Goal: Communication & Community: Answer question/provide support

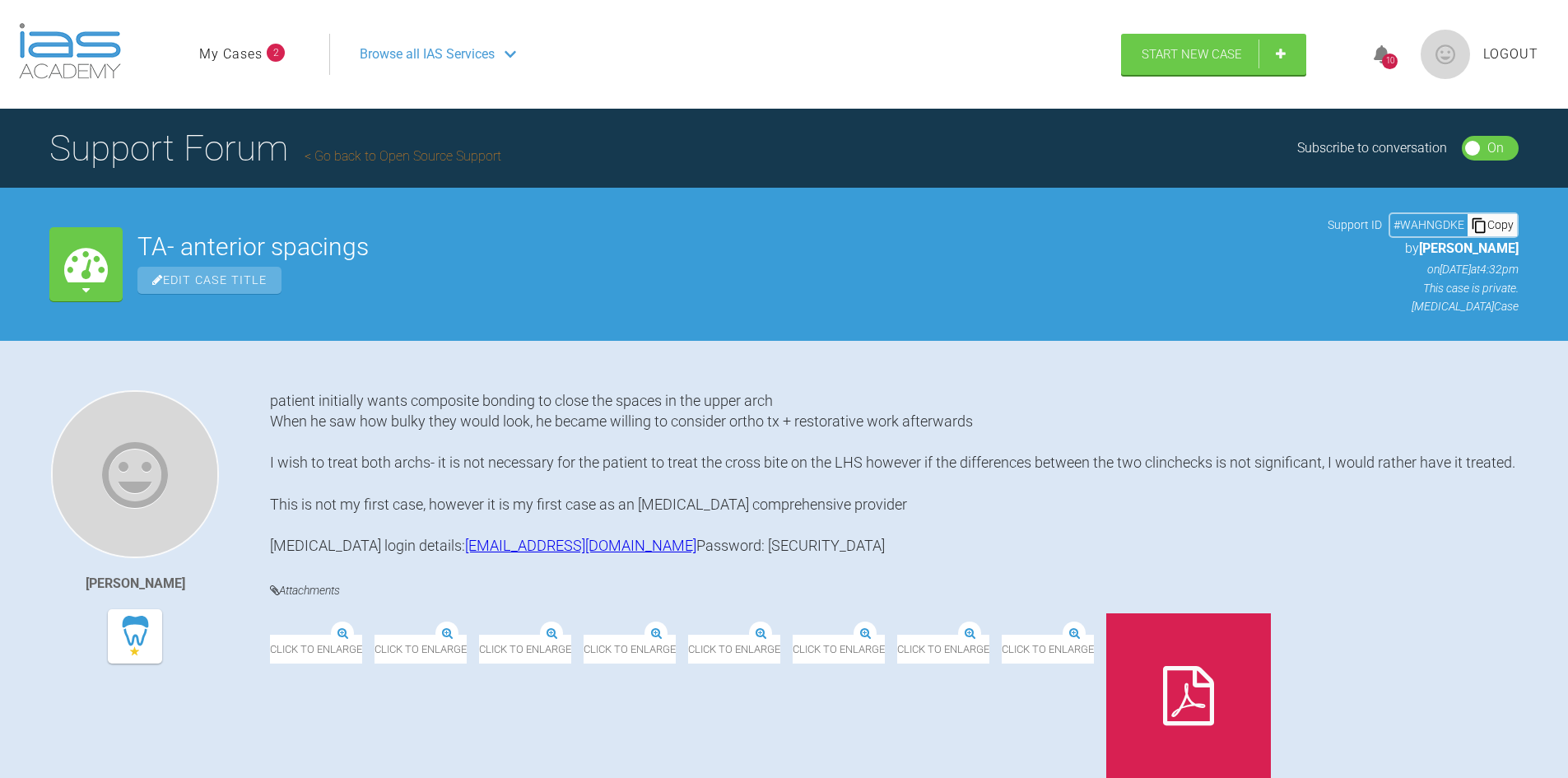
click at [1384, 60] on div "10" at bounding box center [1389, 61] width 16 height 16
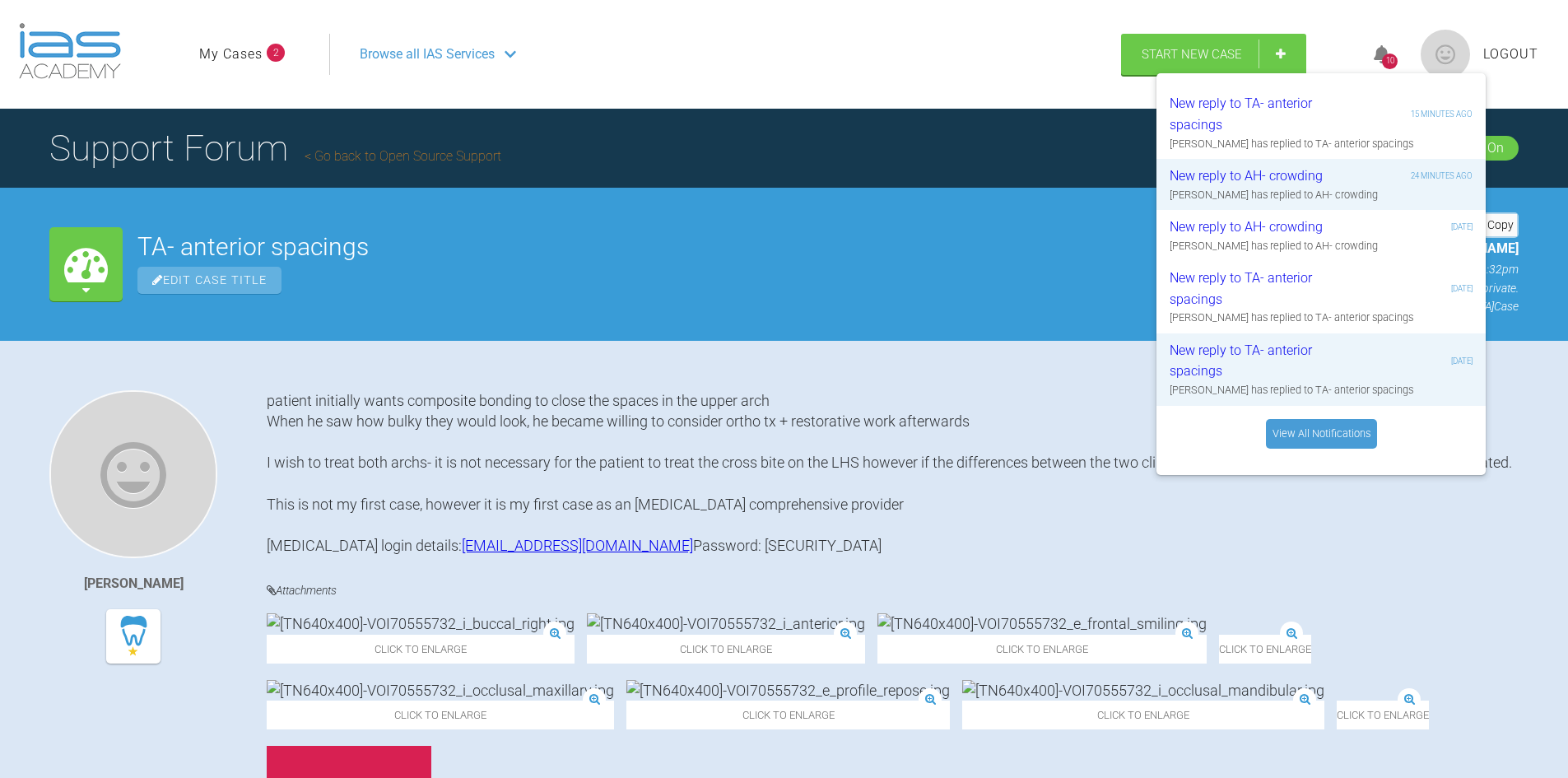
click at [1109, 544] on div "patient initially wants composite bonding to close the spaces in the upper arch…" at bounding box center [892, 473] width 1252 height 166
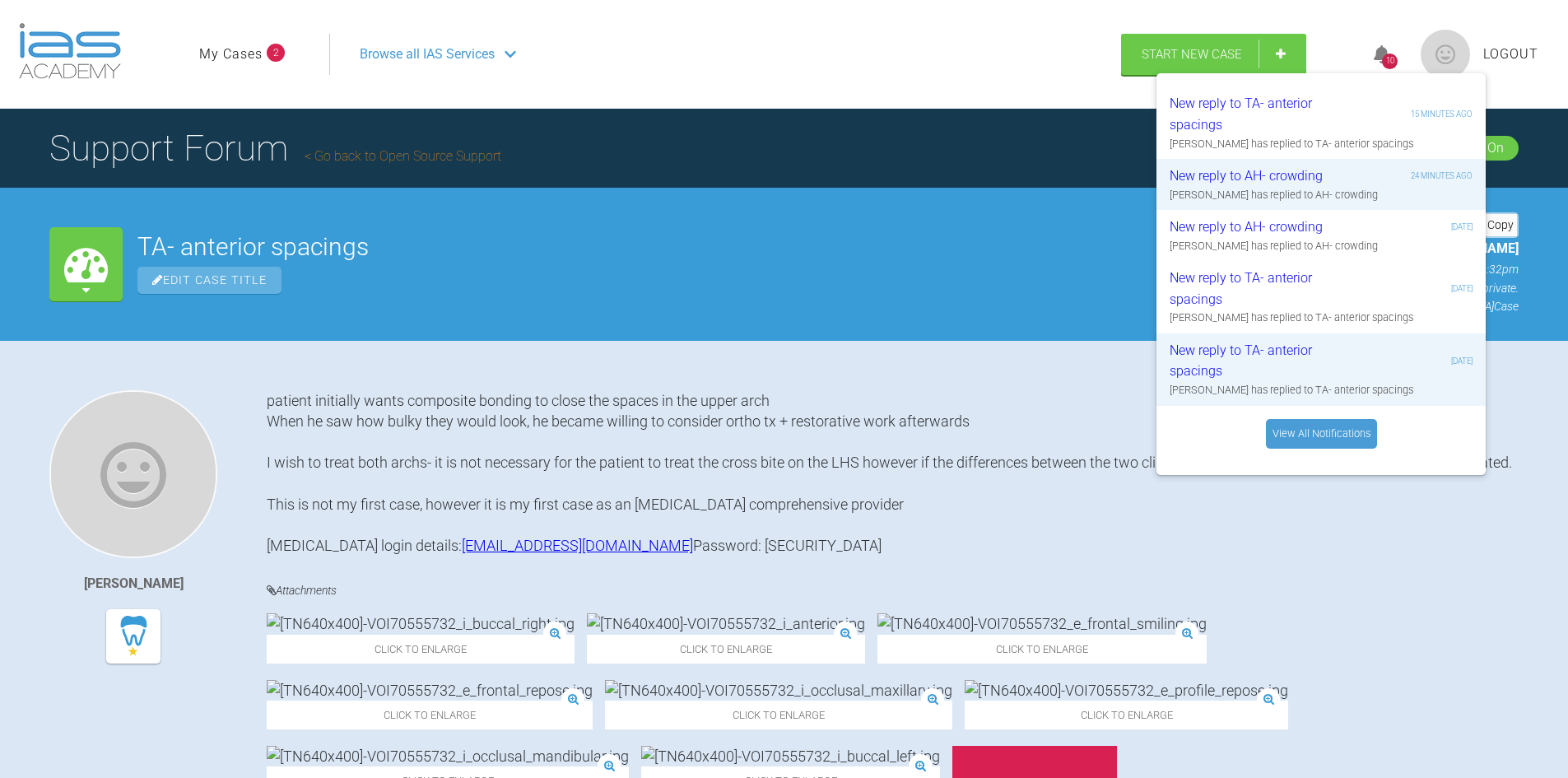
click at [253, 57] on link "My Cases" at bounding box center [231, 54] width 64 height 22
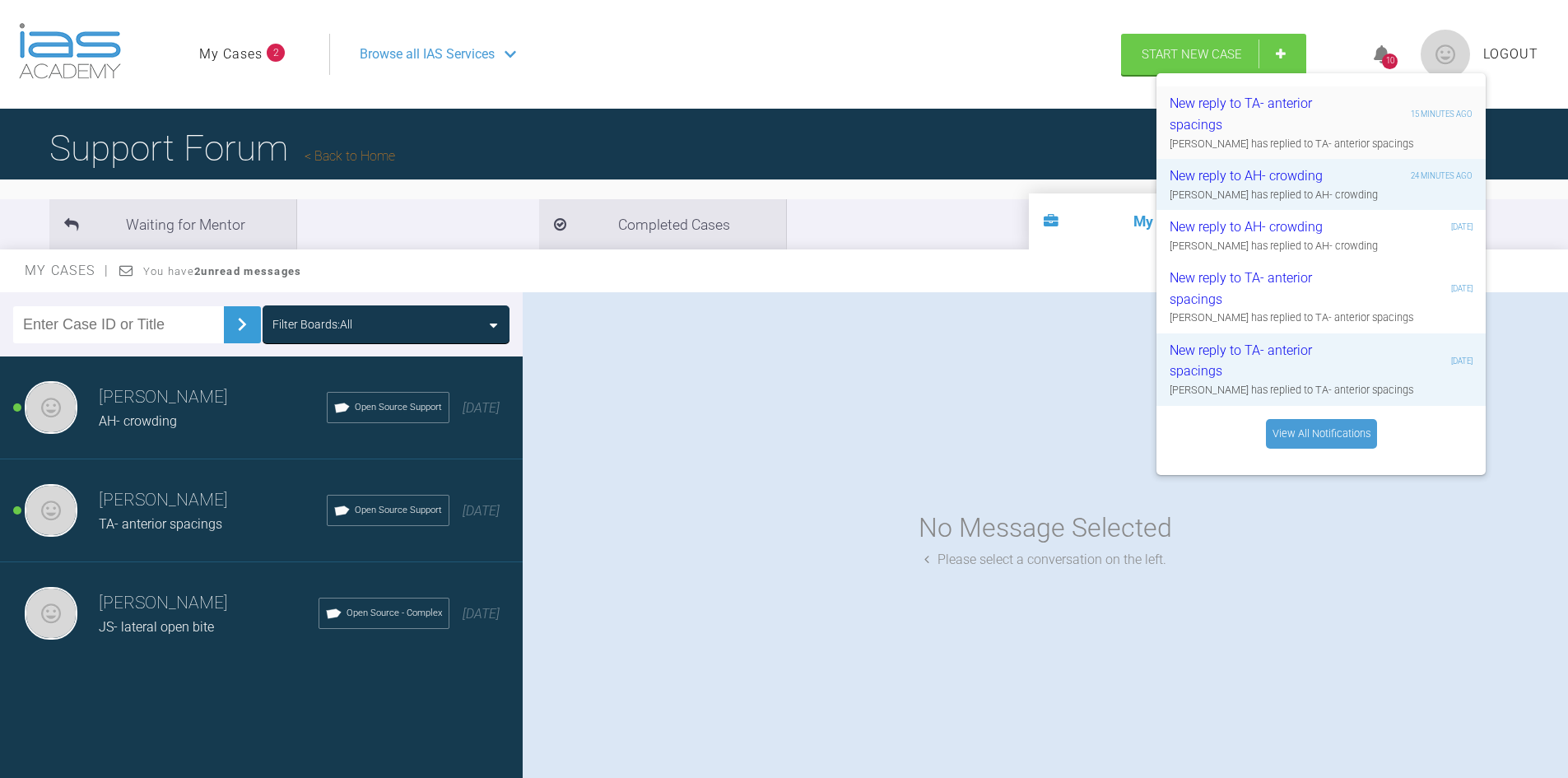
click at [1215, 100] on div "New reply to TA- anterior spacings" at bounding box center [1268, 114] width 197 height 42
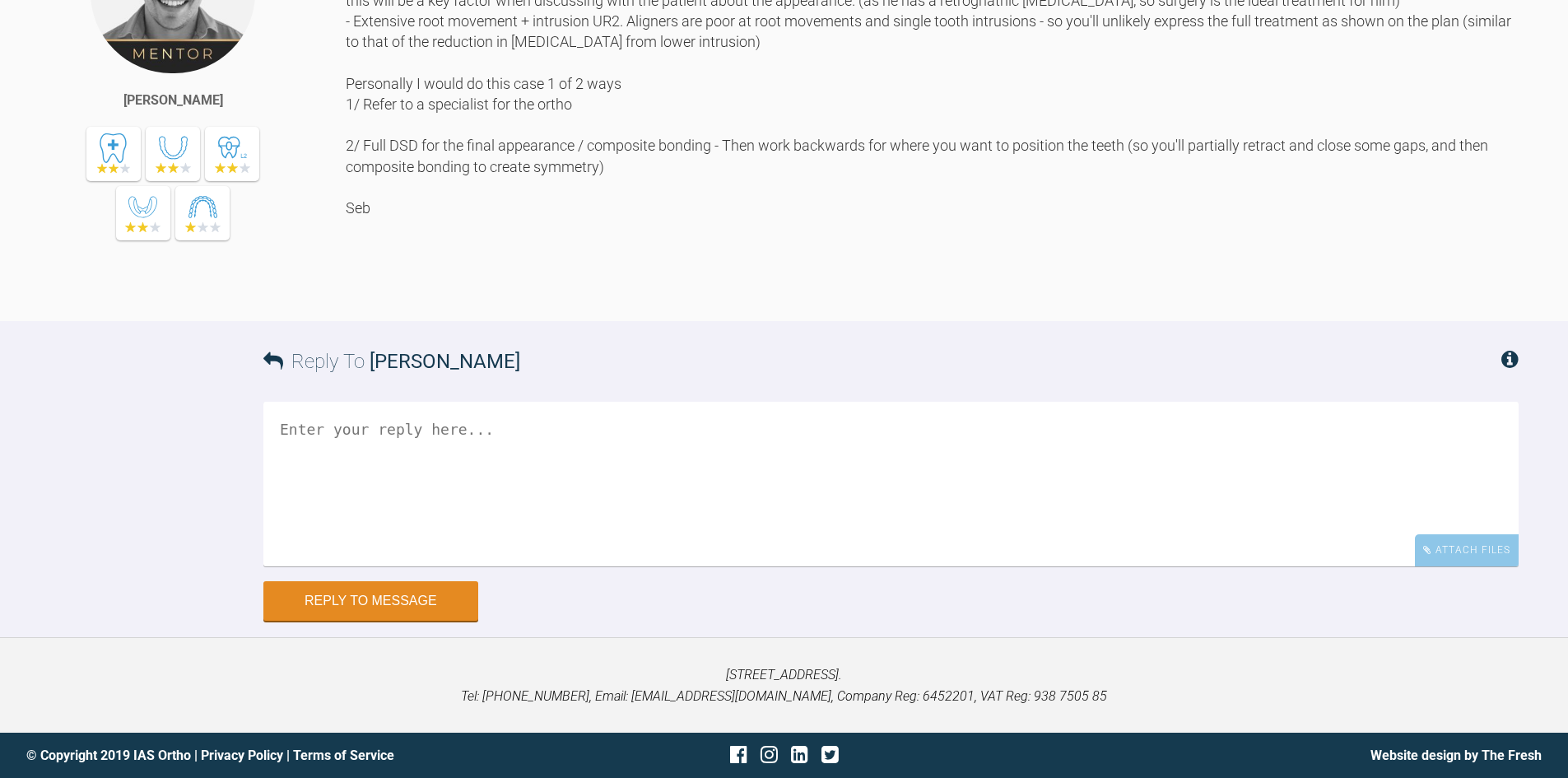
scroll to position [5415, 0]
drag, startPoint x: 416, startPoint y: 309, endPoint x: 392, endPoint y: 314, distance: 24.5
click at [392, 295] on div "Hi Marah, - We are retracting the Upper incisors by 2mm - this will have an imp…" at bounding box center [932, 101] width 1173 height 389
copy div "DSD"
click at [581, 295] on div "Hi Marah, - We are retracting the Upper incisors by 2mm - this will have an imp…" at bounding box center [932, 101] width 1173 height 389
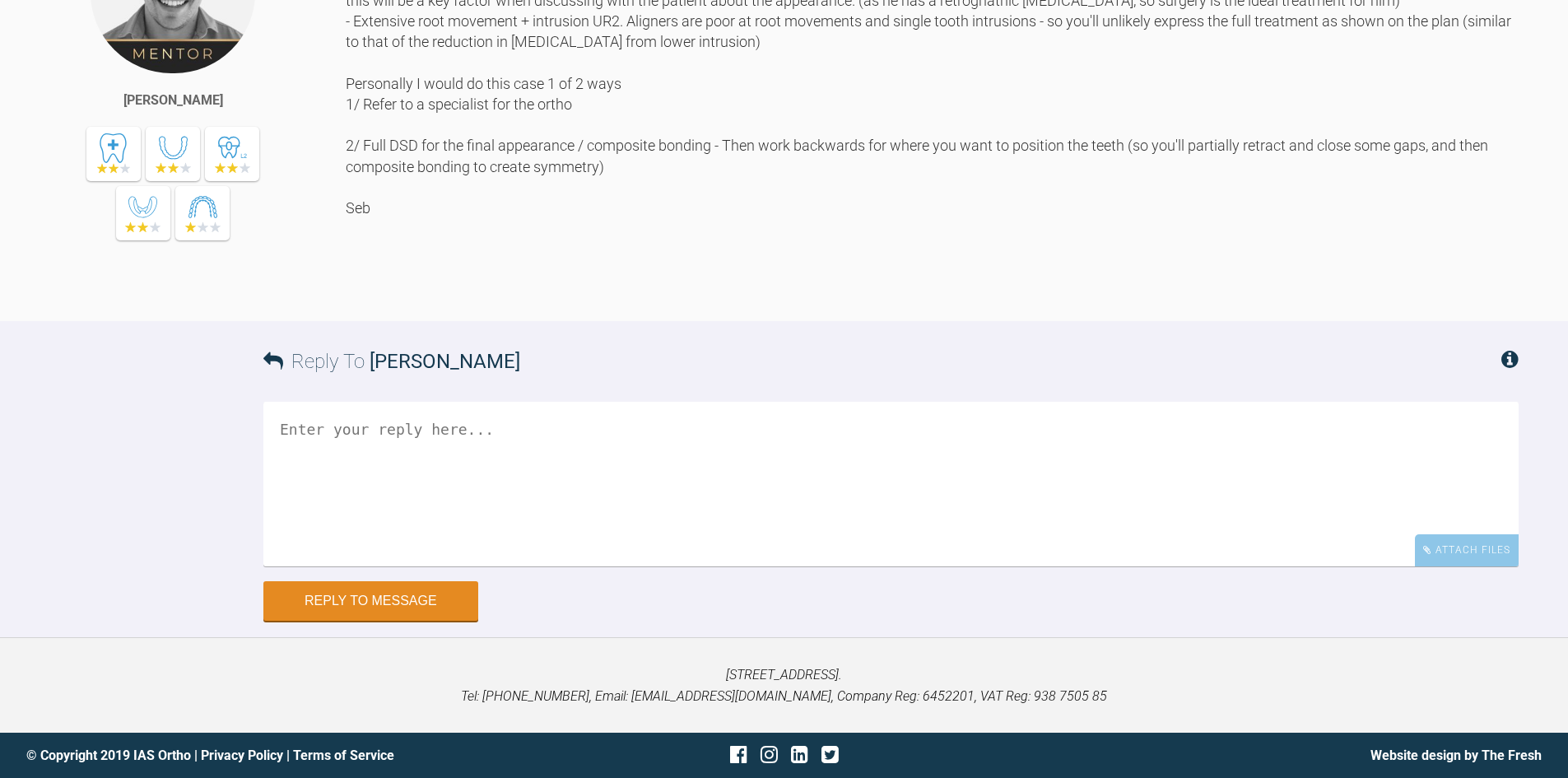
click at [578, 566] on textarea at bounding box center [890, 484] width 1255 height 165
click at [544, 566] on textarea at bounding box center [890, 484] width 1255 height 165
click at [692, 511] on textarea at bounding box center [890, 484] width 1255 height 165
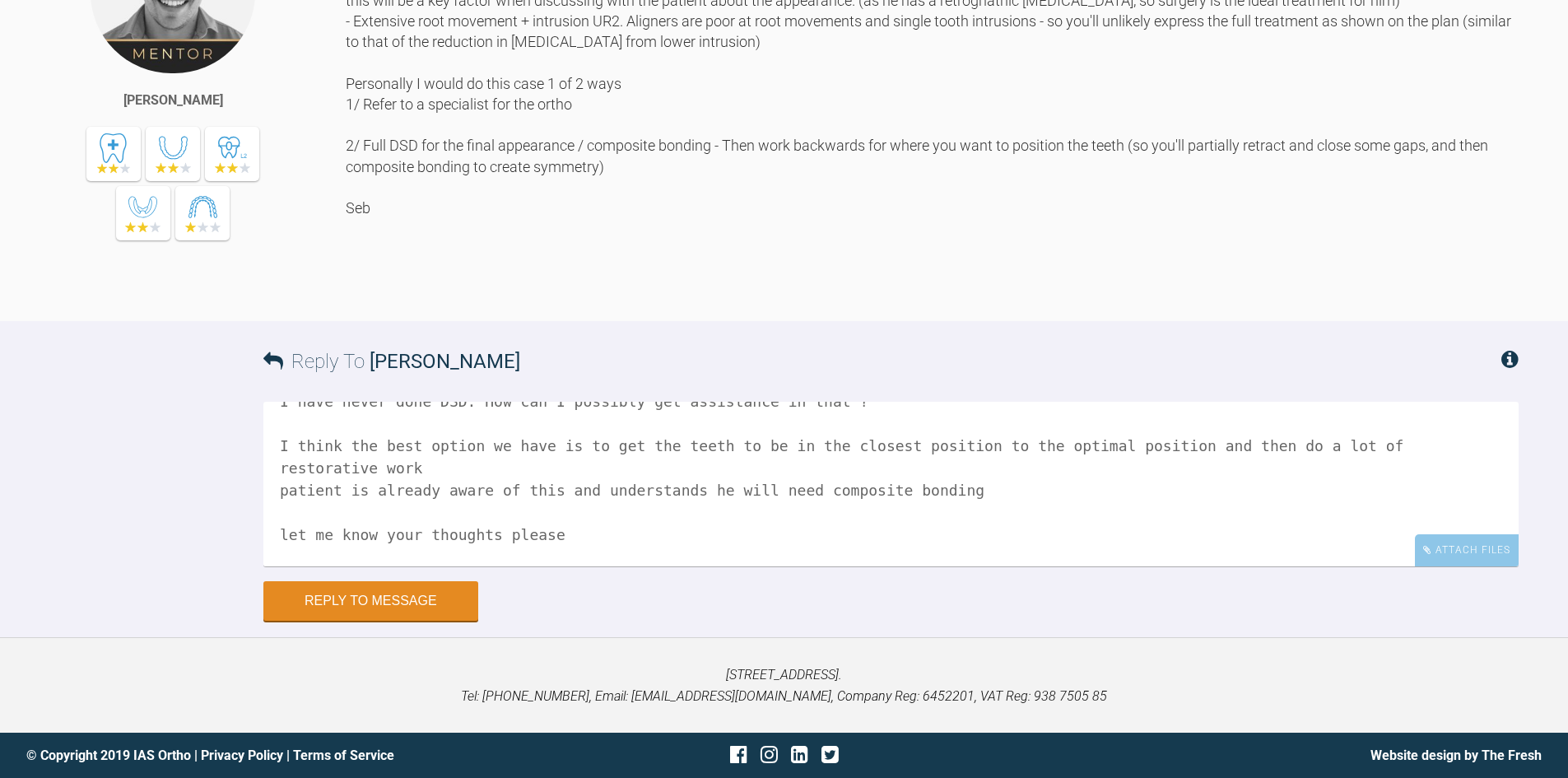
scroll to position [95, 0]
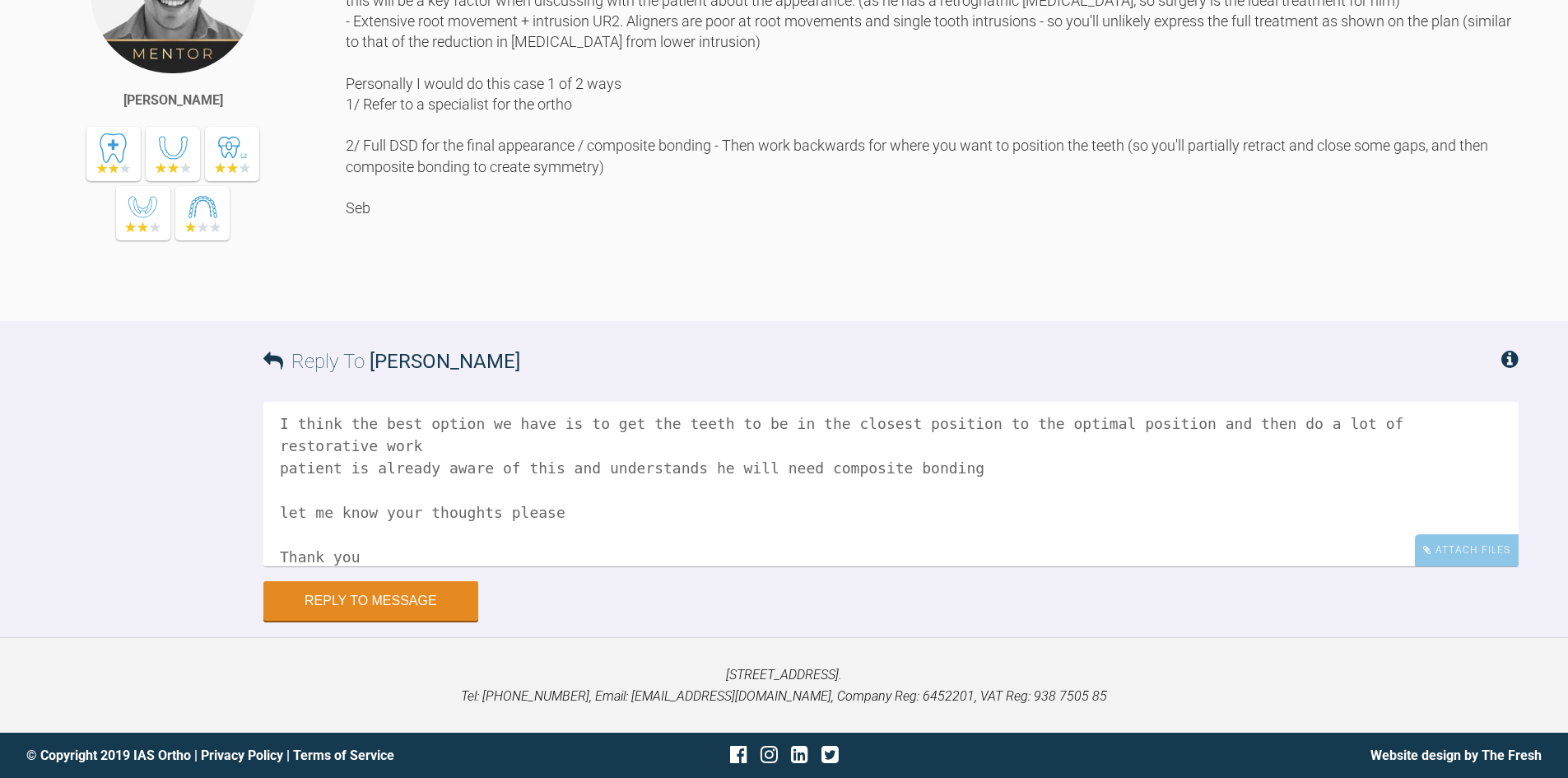
click at [1262, 566] on textarea "Hi Seb, I have never done DSD. How can I possibly get assistance in that ? I th…" at bounding box center [890, 484] width 1255 height 165
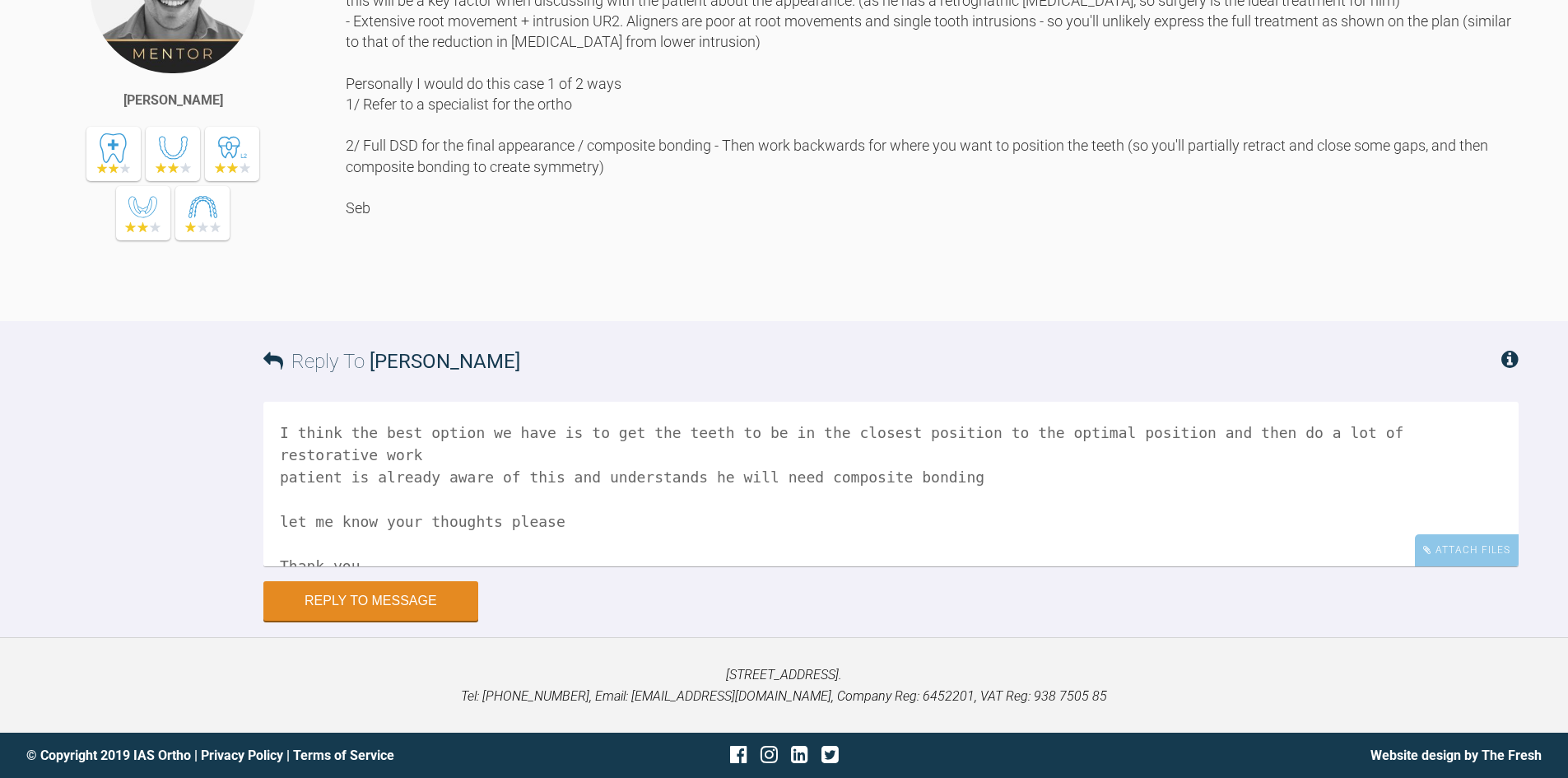
scroll to position [112, 0]
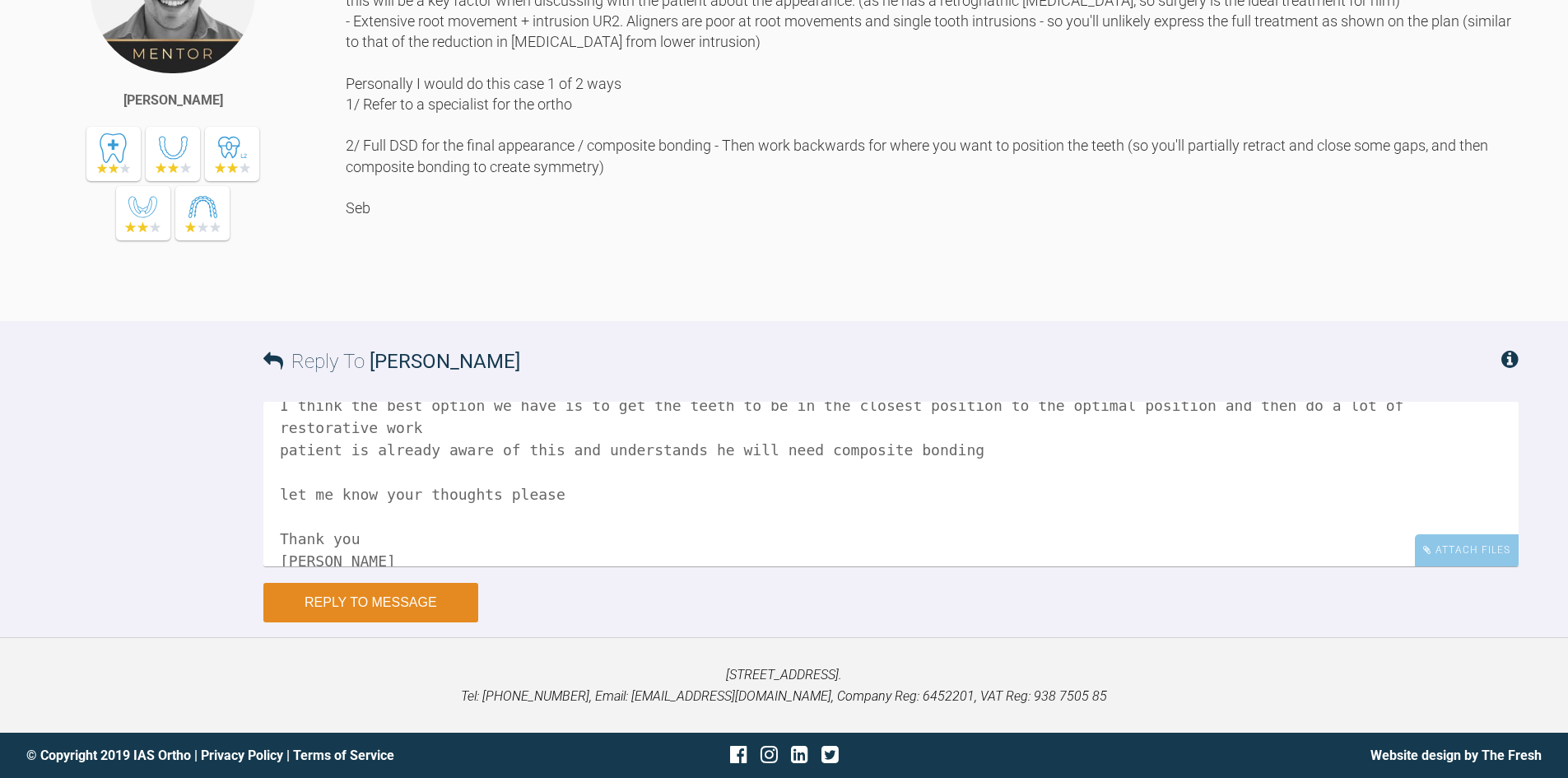
type textarea "Hi Seb, I have never done DSD. How can I possibly get assistance in that ? I th…"
click at [382, 622] on button "Reply to Message" at bounding box center [370, 602] width 215 height 39
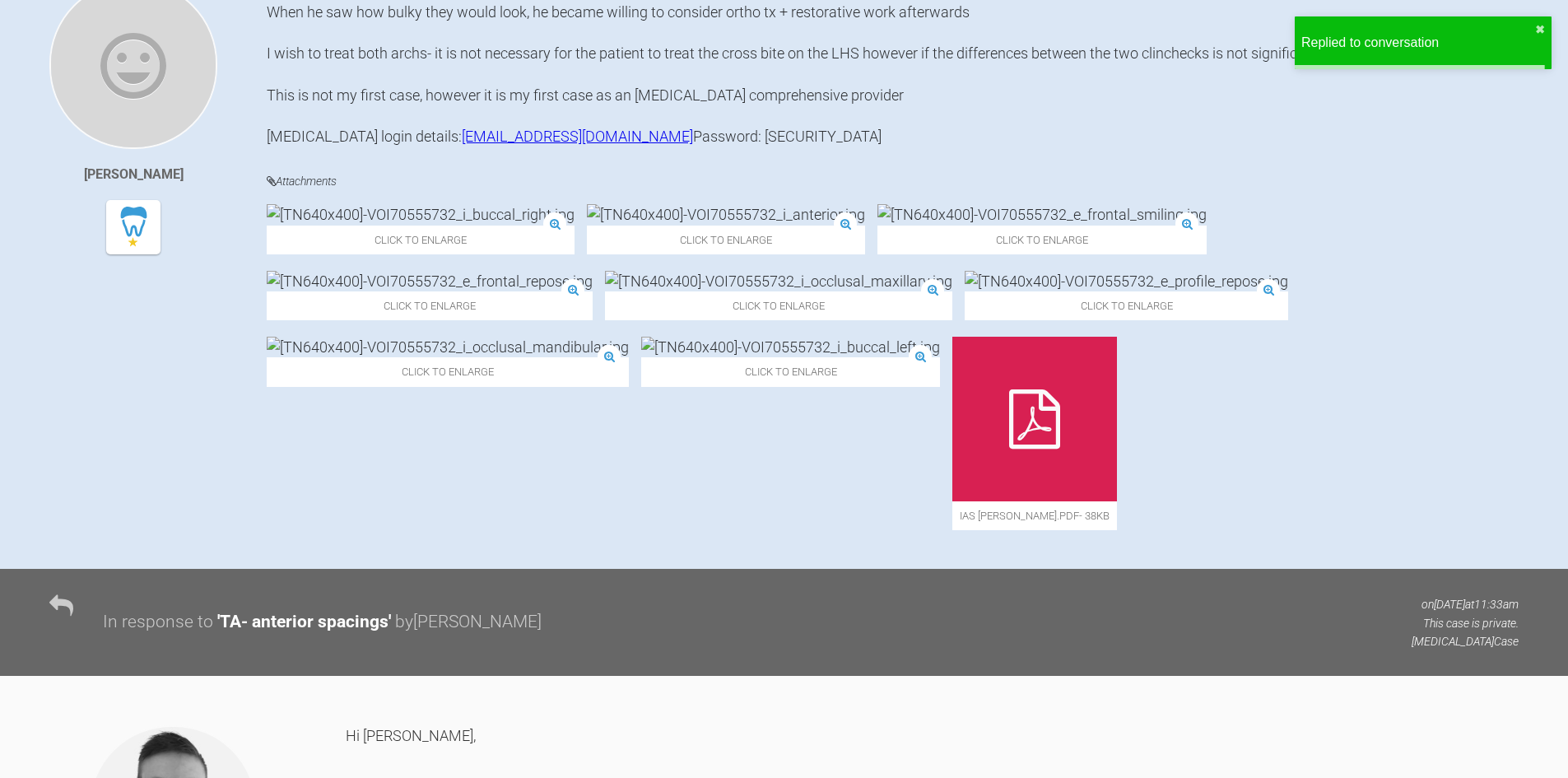
scroll to position [0, 0]
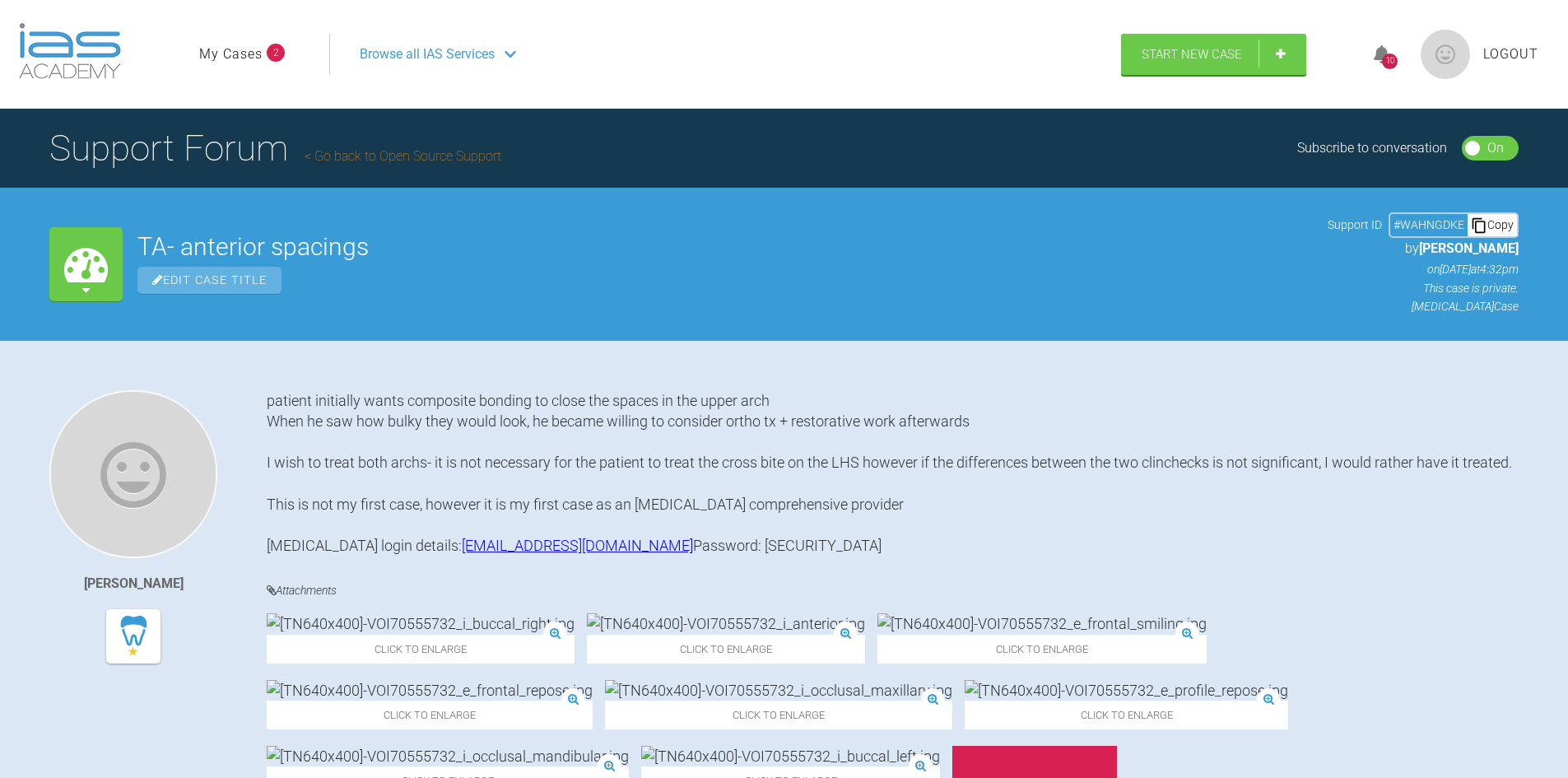
click at [1383, 66] on div "10" at bounding box center [1389, 61] width 16 height 16
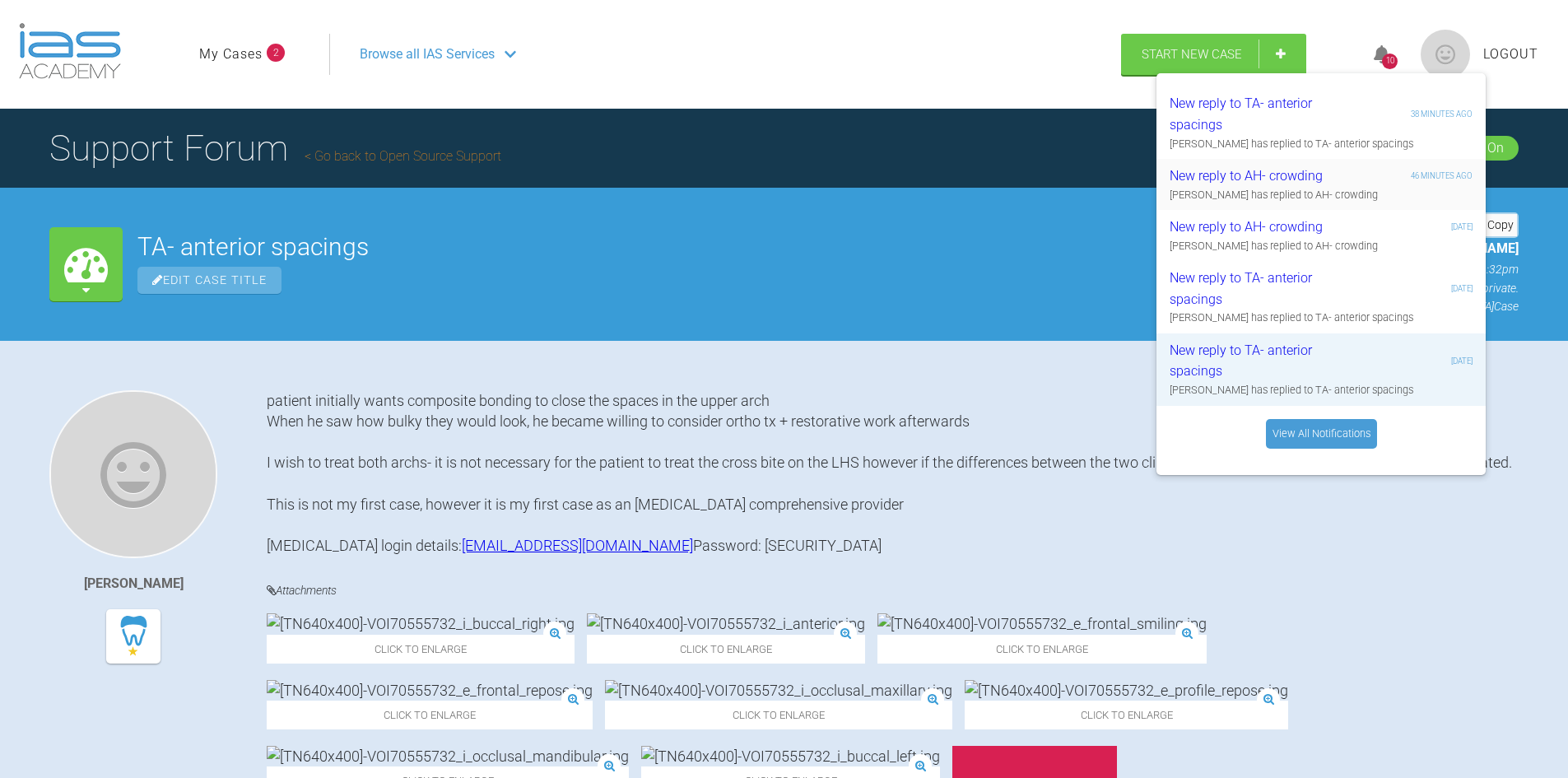
click at [1335, 181] on div "New reply to AH- crowding" at bounding box center [1268, 176] width 197 height 22
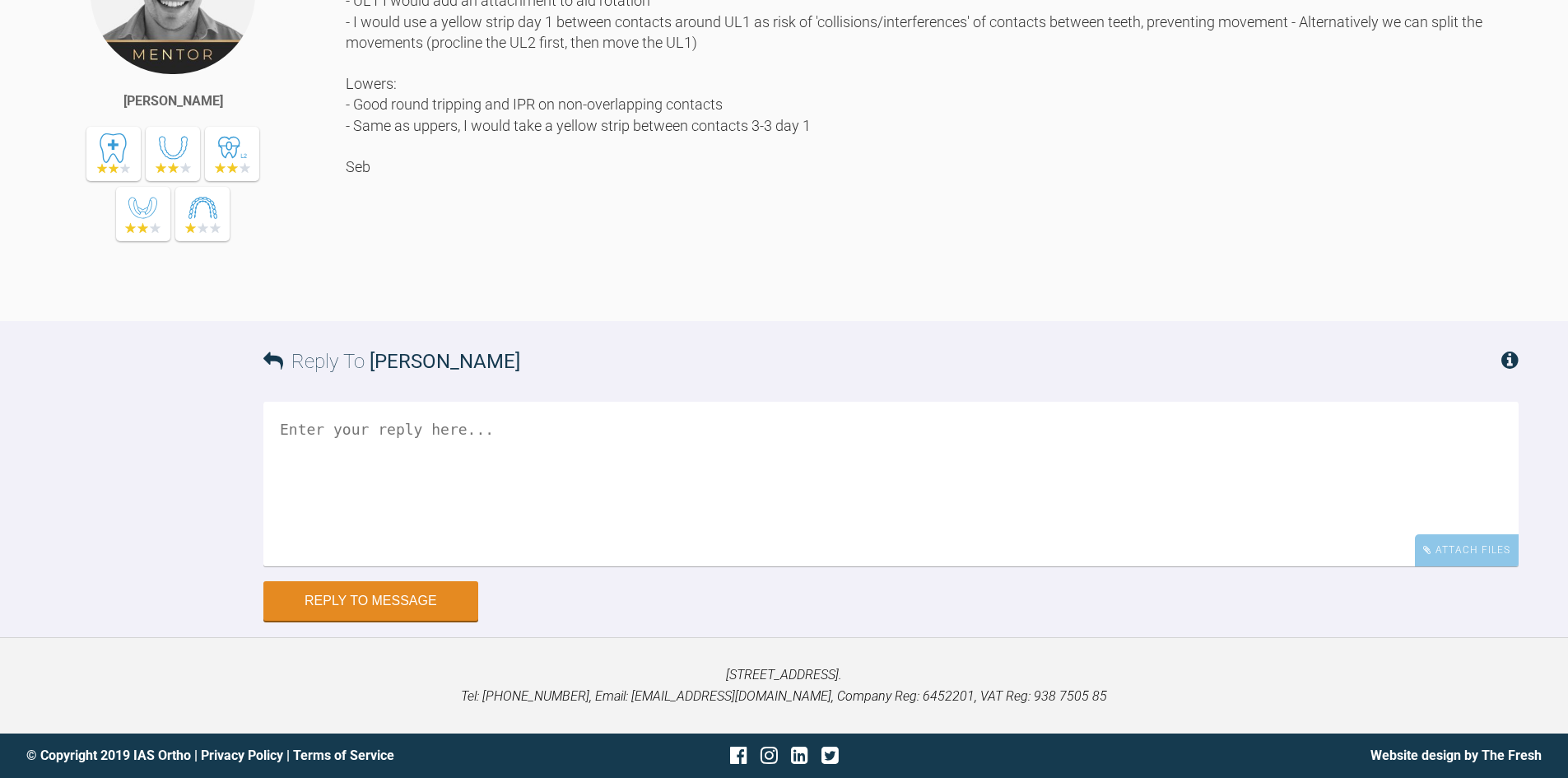
scroll to position [2521, 0]
click at [473, 443] on textarea at bounding box center [890, 484] width 1255 height 165
click at [664, 296] on div "Hi Marah, Uppers: - Expansion URQ: need to clinically check biotype and recessi…" at bounding box center [932, 102] width 1173 height 389
click at [749, 566] on textarea "Hi Seb Thank you for that! Are there any adjustments you would like me to make" at bounding box center [890, 484] width 1255 height 165
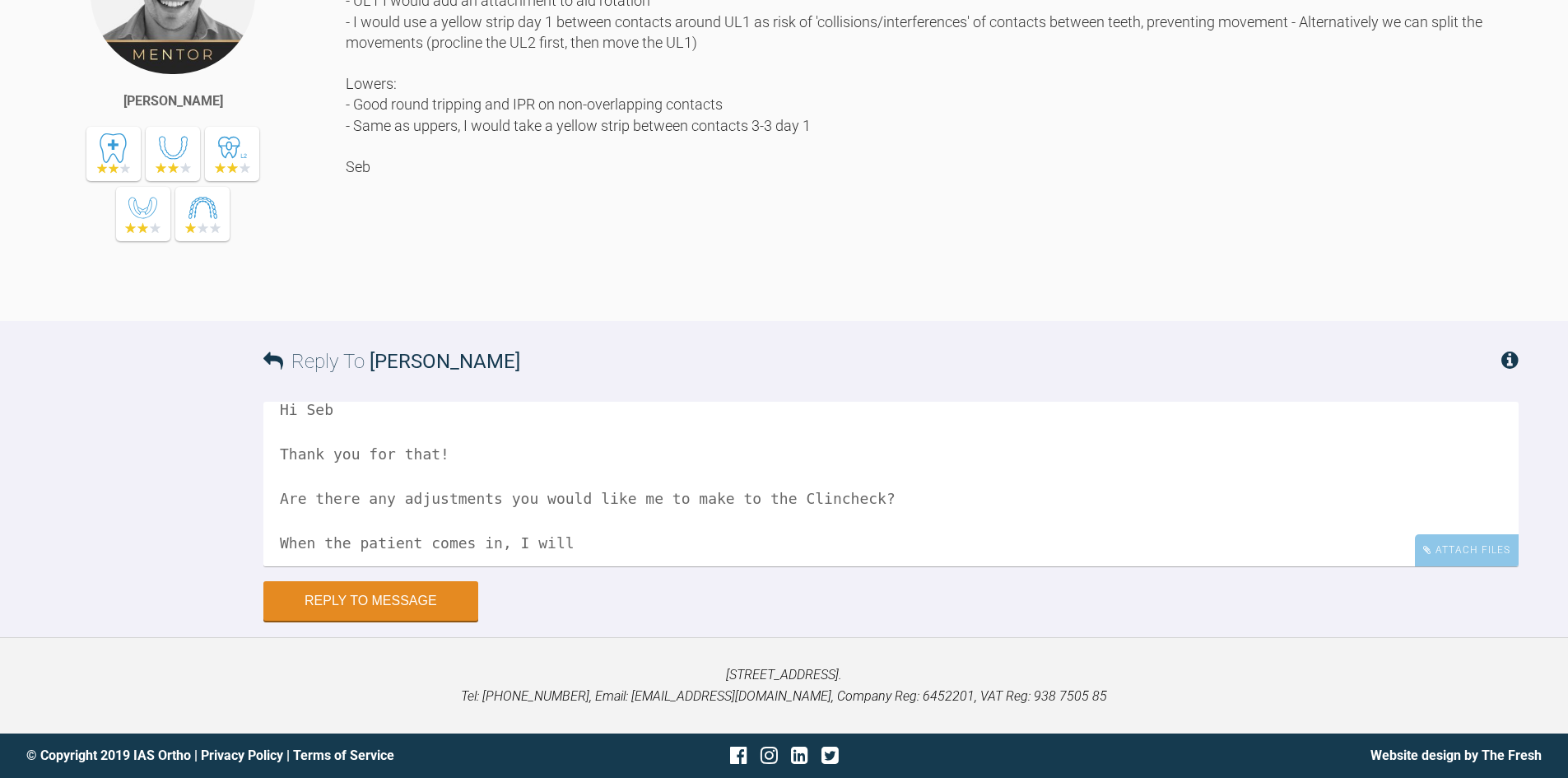
scroll to position [24, 0]
drag, startPoint x: 578, startPoint y: 694, endPoint x: 281, endPoint y: 703, distance: 297.1
click at [281, 566] on textarea "Hi Seb Thank you for that! Are there any adjustments you would like me to make …" at bounding box center [890, 484] width 1255 height 165
click at [380, 566] on textarea "Hi Seb Thank you for that! Are there any adjustments you would like me to make …" at bounding box center [890, 484] width 1255 height 165
drag, startPoint x: 698, startPoint y: 703, endPoint x: 261, endPoint y: 700, distance: 437.0
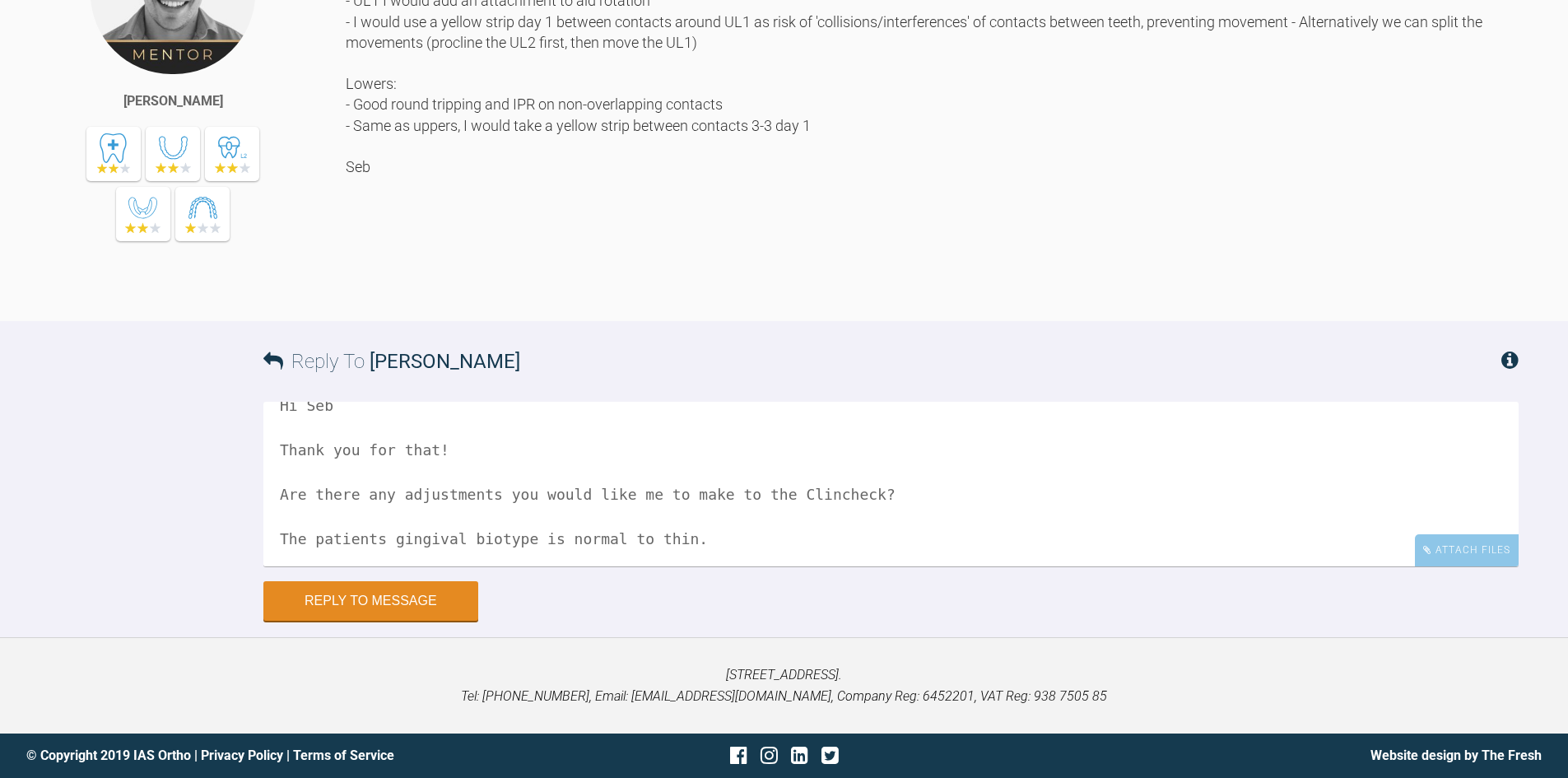
click at [261, 620] on div "Reply To Sebastian Wilkins Hi Seb Thank you for that! Are there any adjustments…" at bounding box center [784, 470] width 1568 height 300
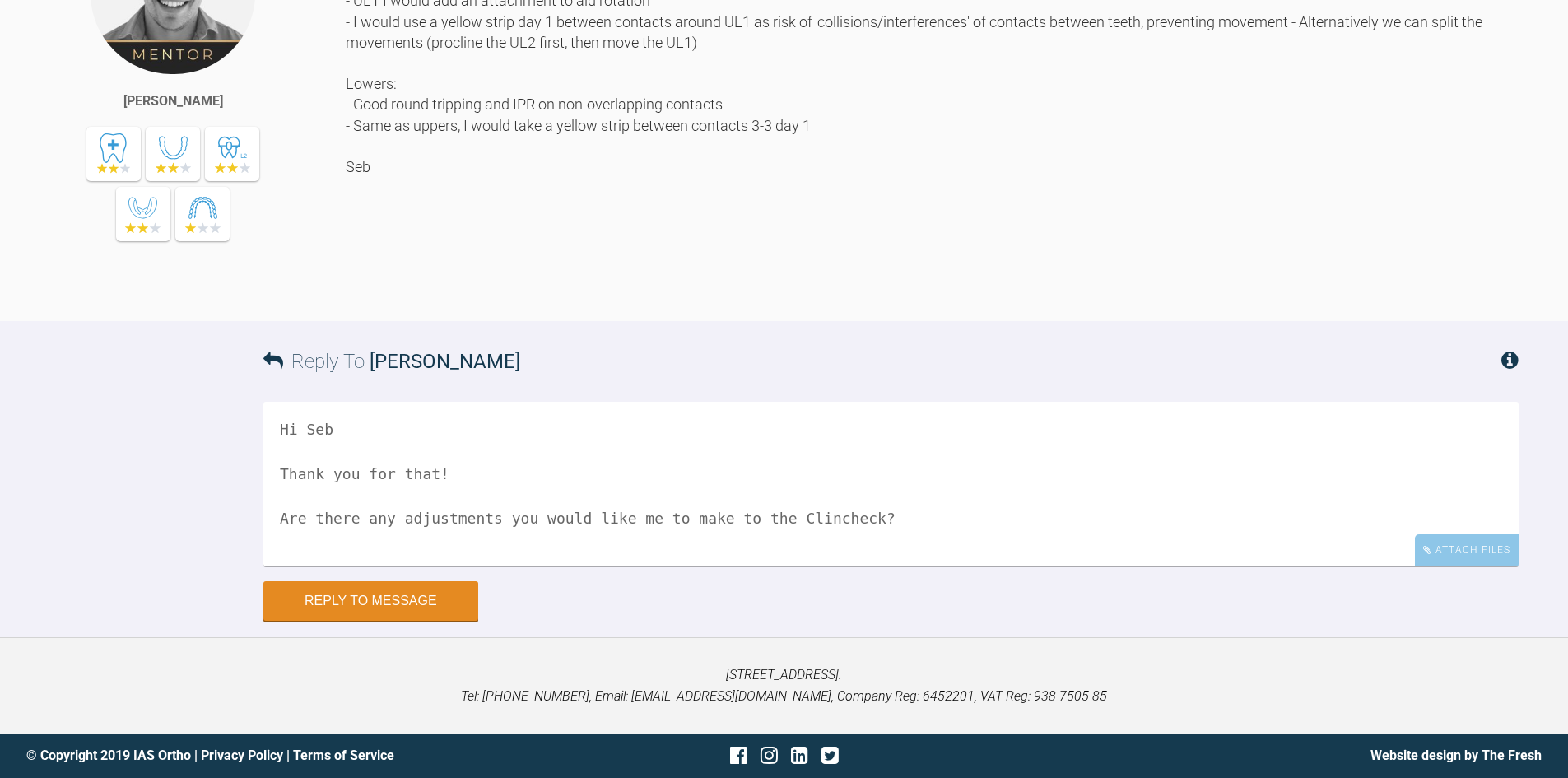
click at [479, 566] on textarea "Hi Seb Thank you for that! Are there any adjustments you would like me to make …" at bounding box center [890, 484] width 1255 height 165
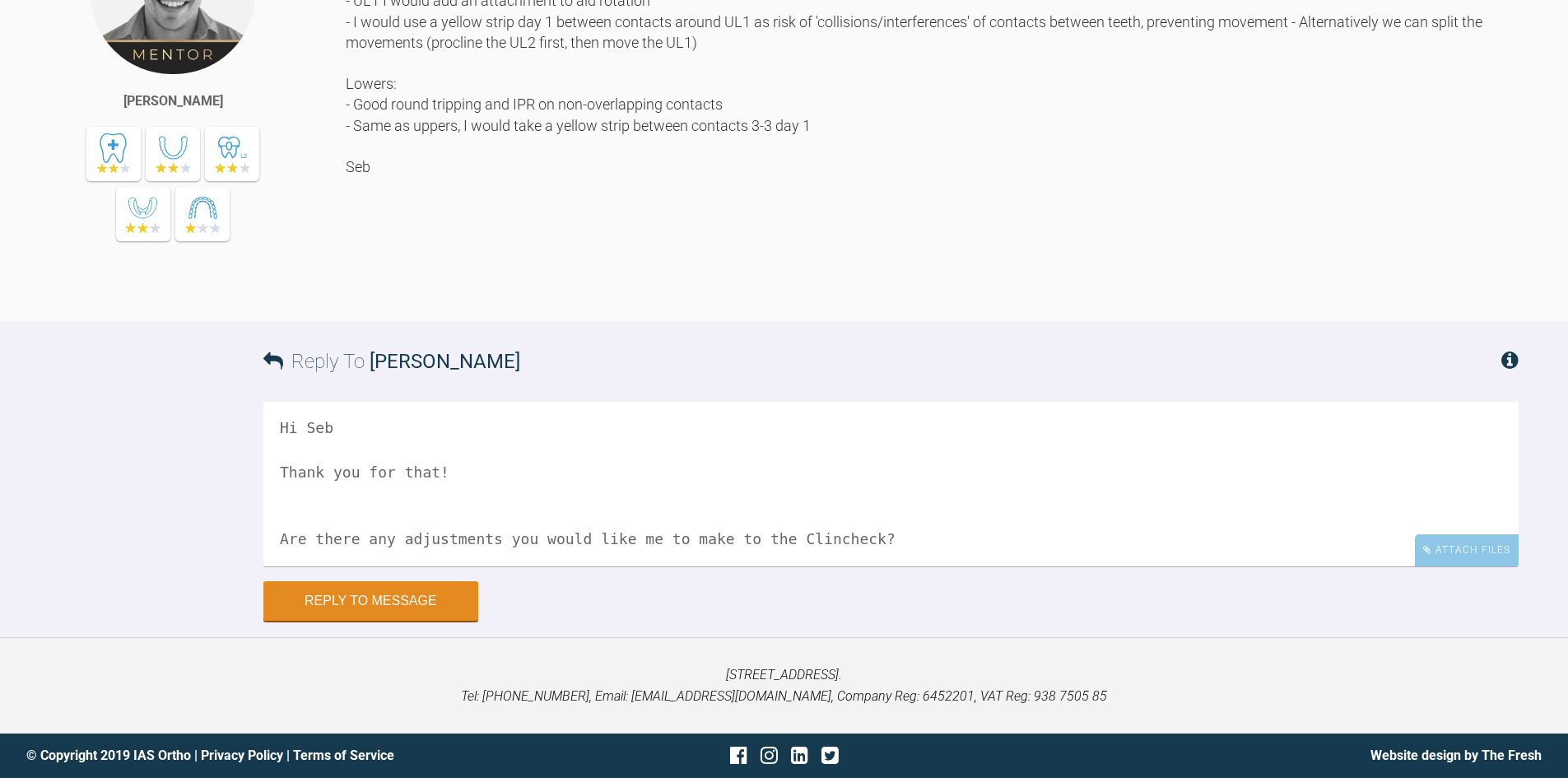
paste textarea "The patients gingival biotype is normal to thin."
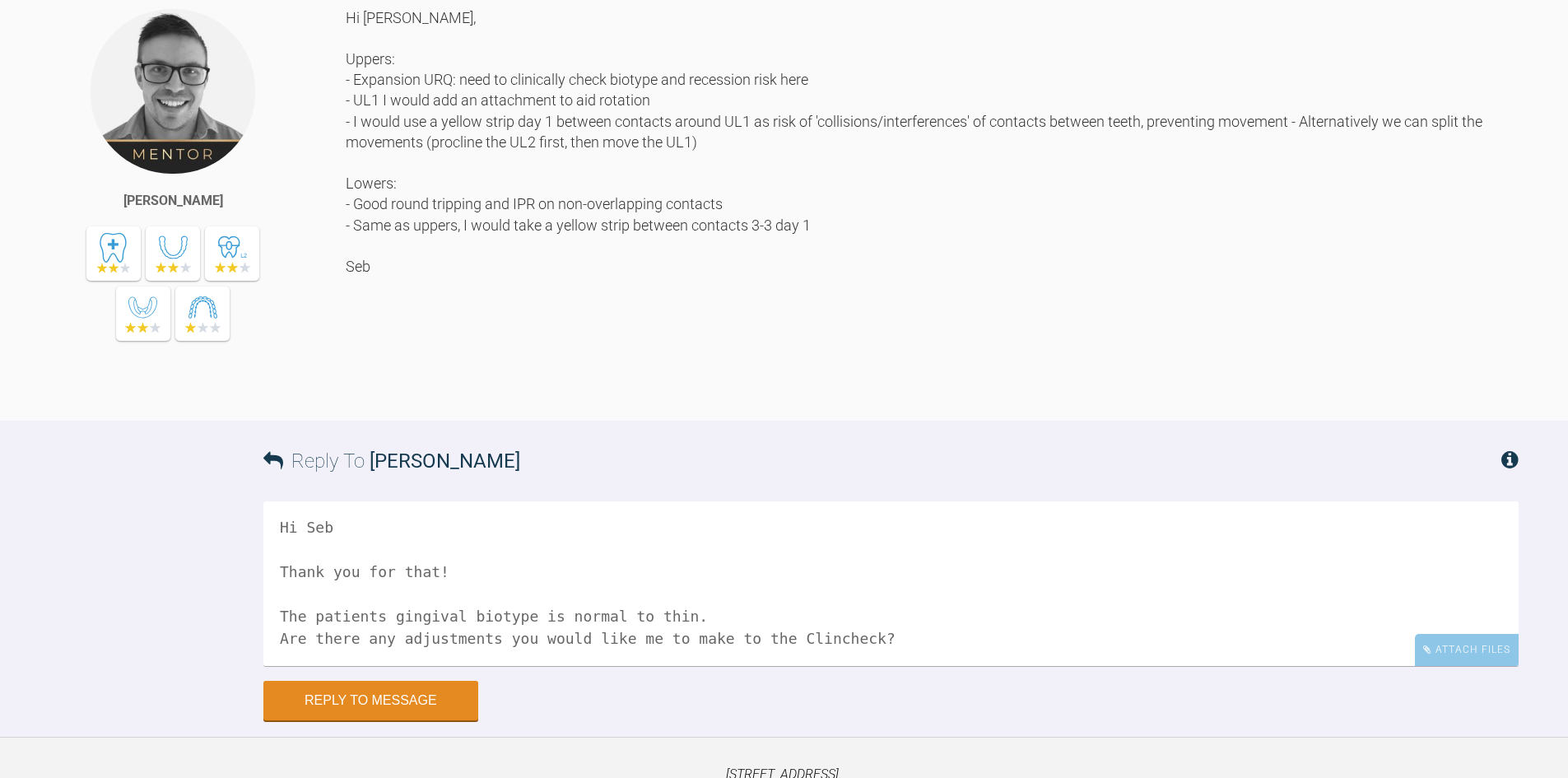
scroll to position [2521, 0]
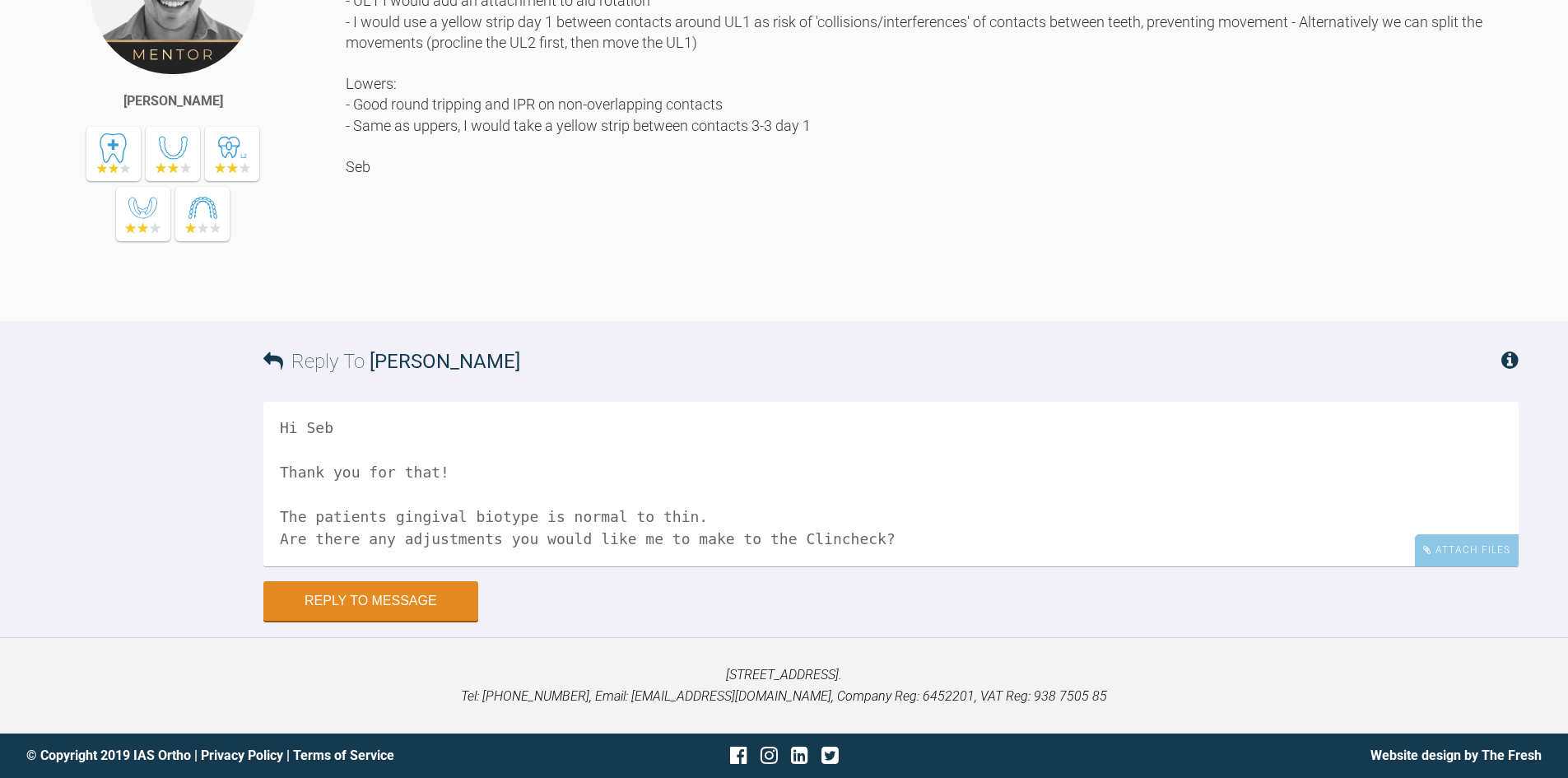
click at [929, 511] on textarea "Hi Seb Thank you for that! The patients gingival biotype is normal to thin. Are…" at bounding box center [890, 484] width 1255 height 165
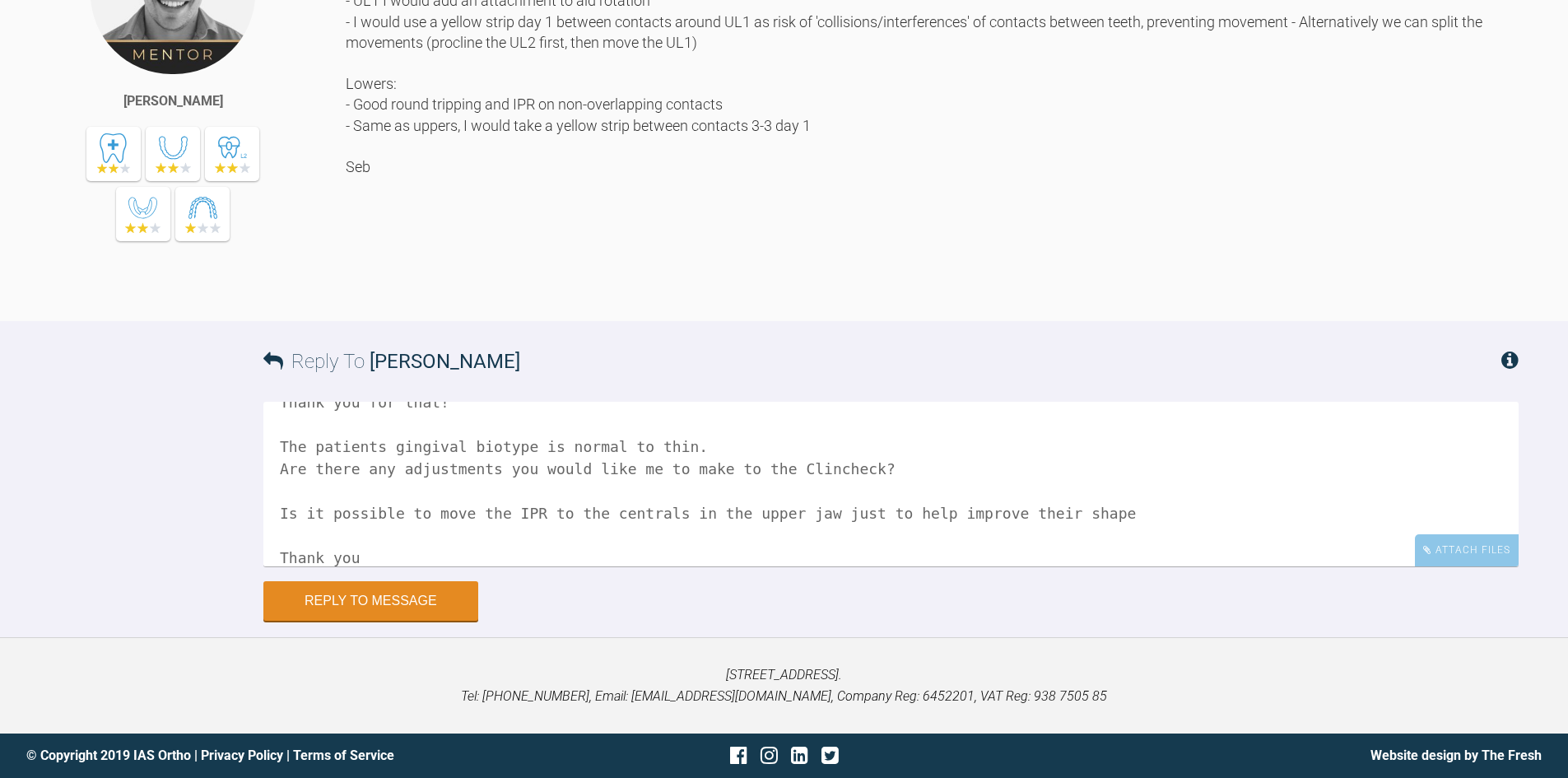
scroll to position [94, 0]
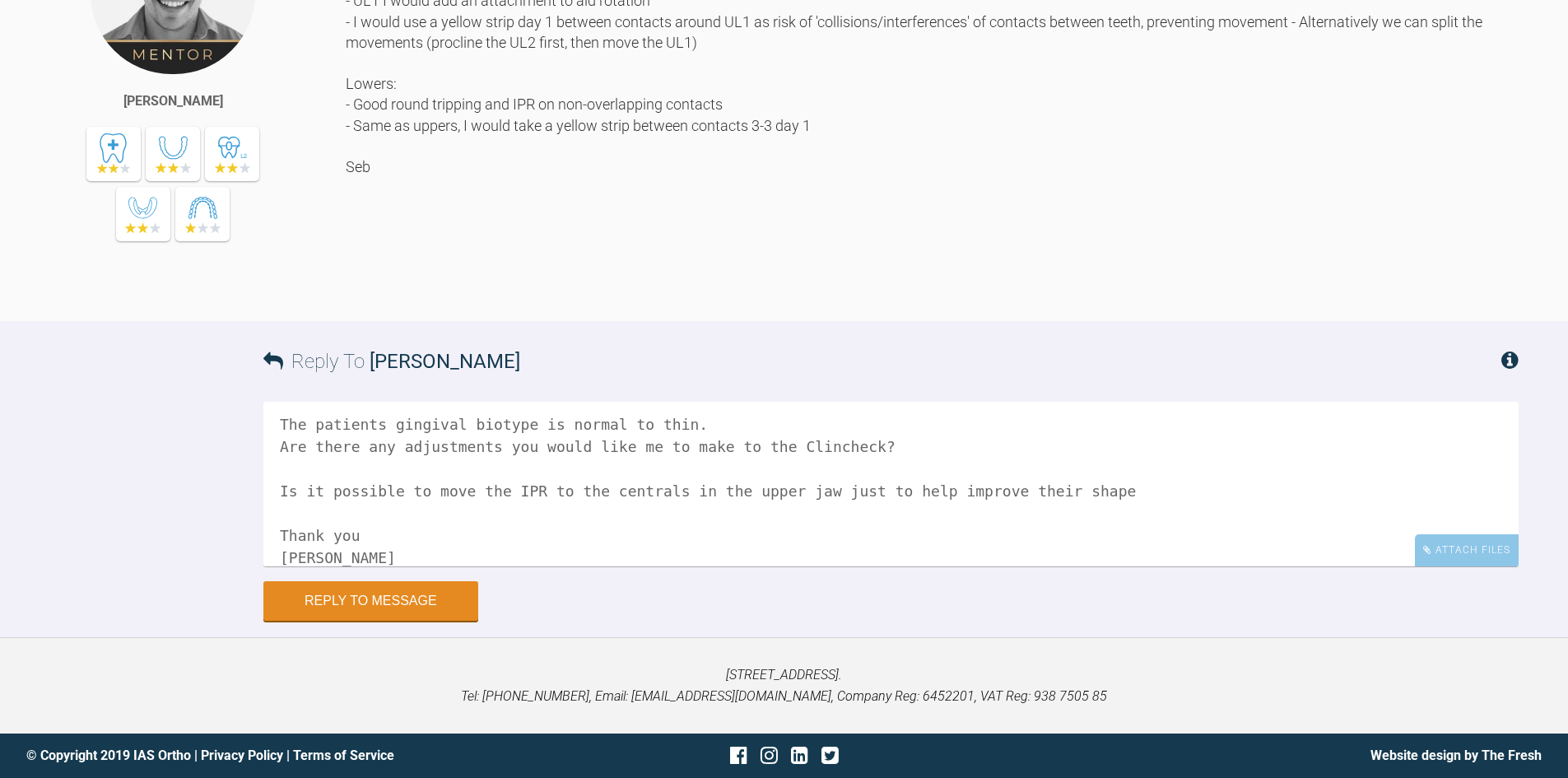
click at [662, 497] on textarea "Hi Seb Thank you for that! The patients gingival biotype is normal to thin. Are…" at bounding box center [890, 484] width 1255 height 165
click at [906, 502] on textarea "Hi Seb Thank you for that! The patients gingival biotype is normal to thin. Are…" at bounding box center [890, 484] width 1255 height 165
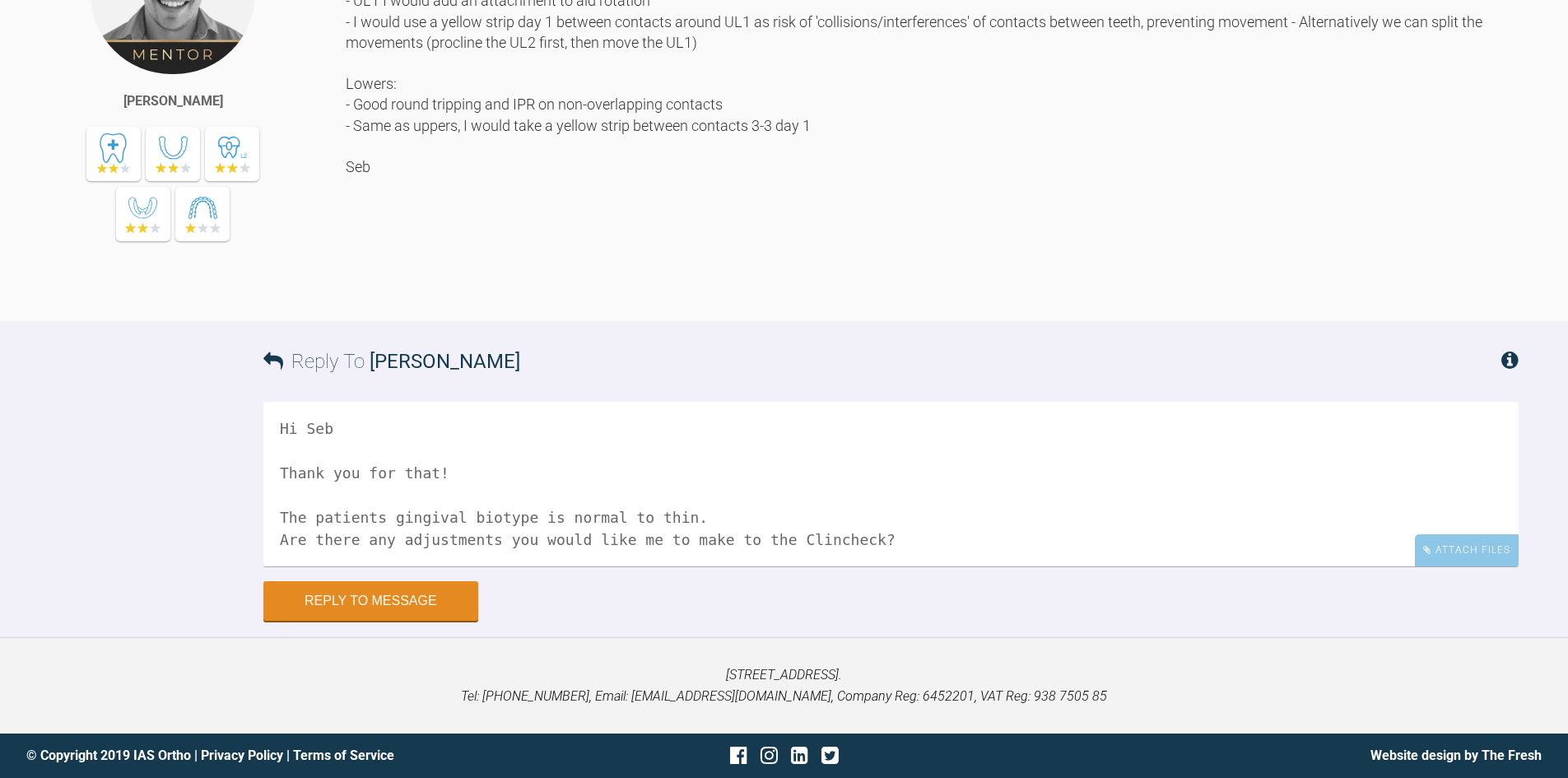
scroll to position [0, 0]
type textarea "Hi Seb Thank you for that! The patients gingival biotype is normal to thin. Are…"
click at [435, 605] on button "Reply to Message" at bounding box center [370, 602] width 215 height 39
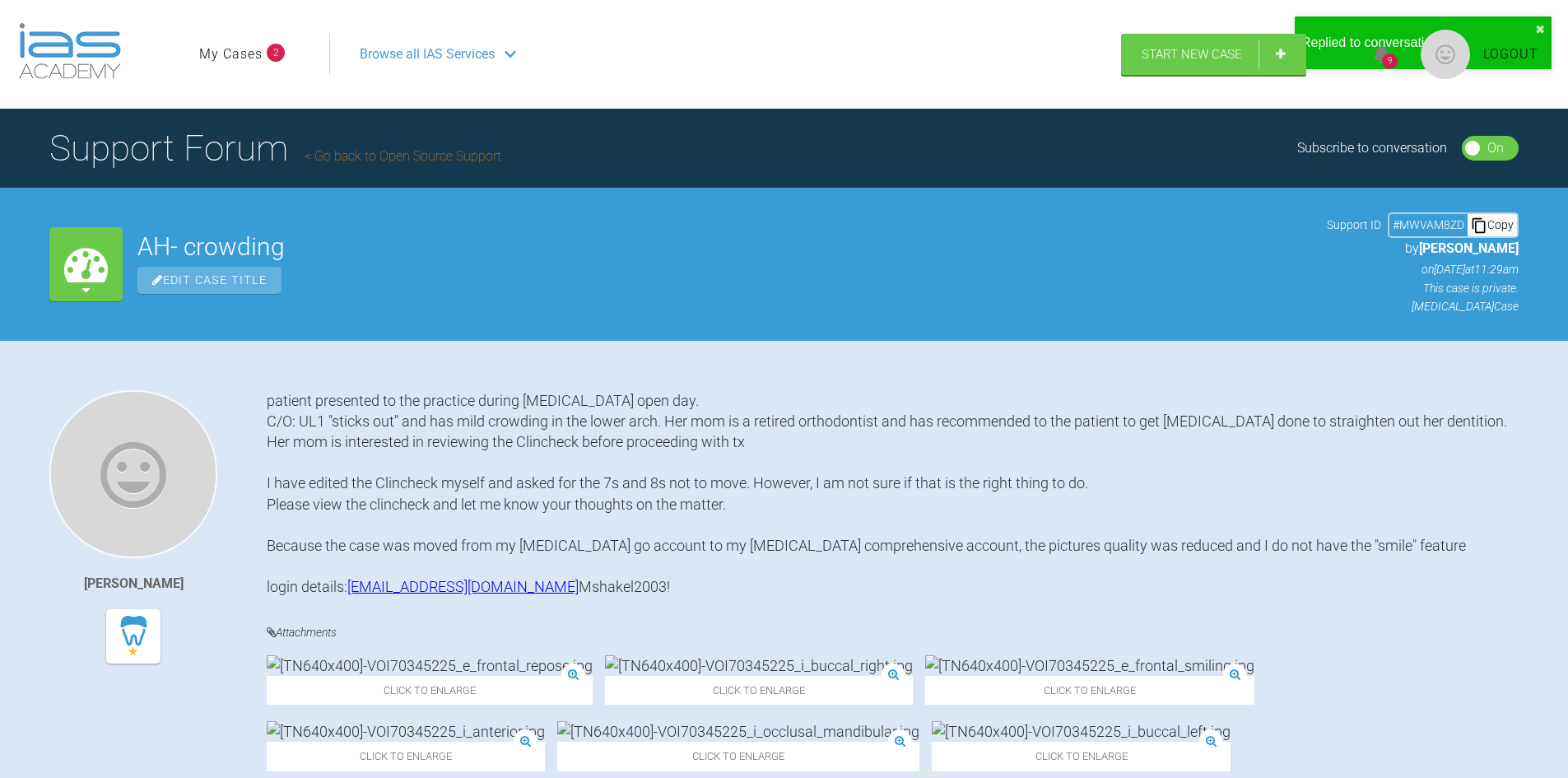
click at [237, 55] on link "My Cases" at bounding box center [231, 54] width 64 height 22
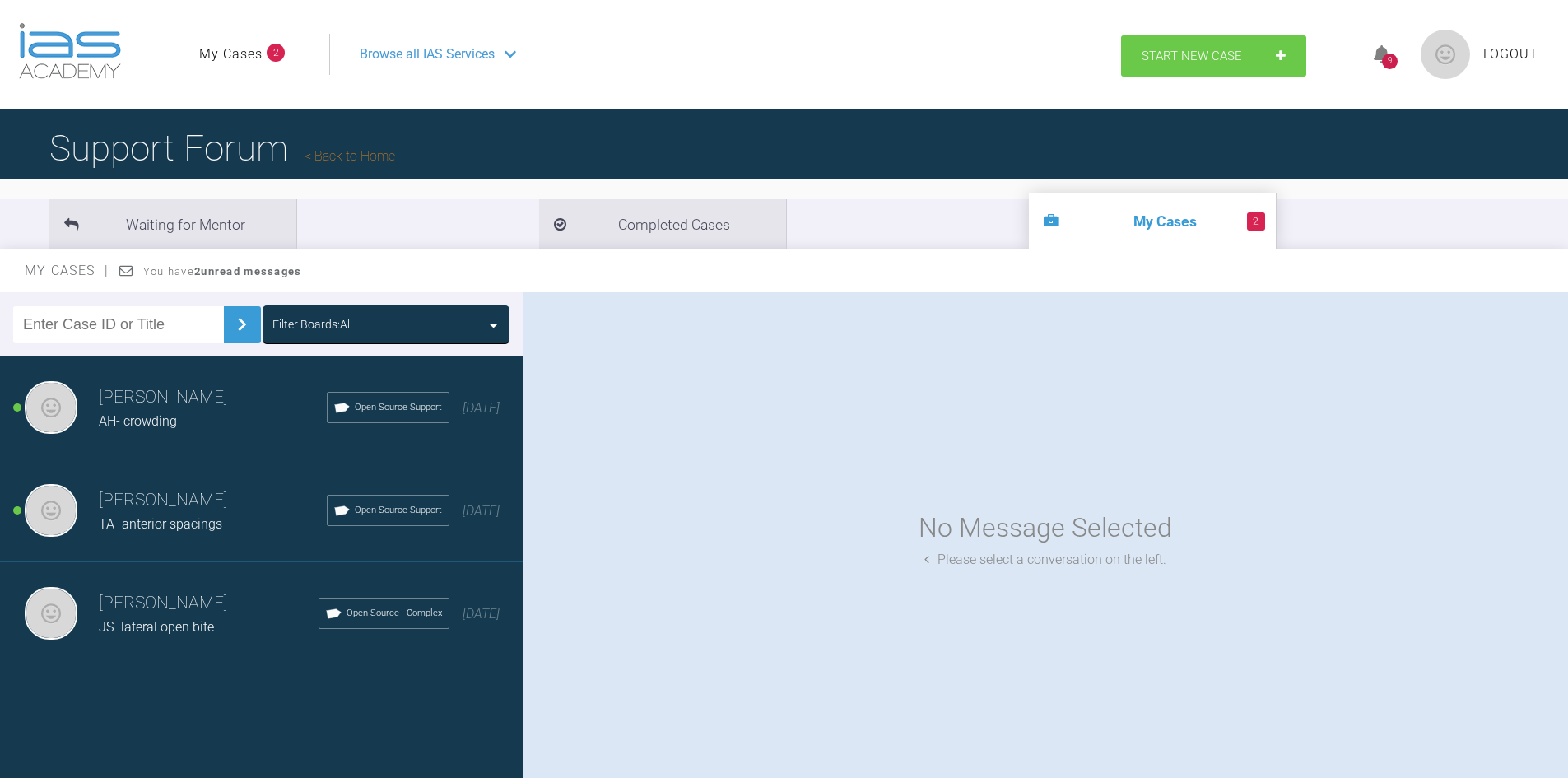
click at [1192, 49] on span "Start New Case" at bounding box center [1191, 56] width 100 height 15
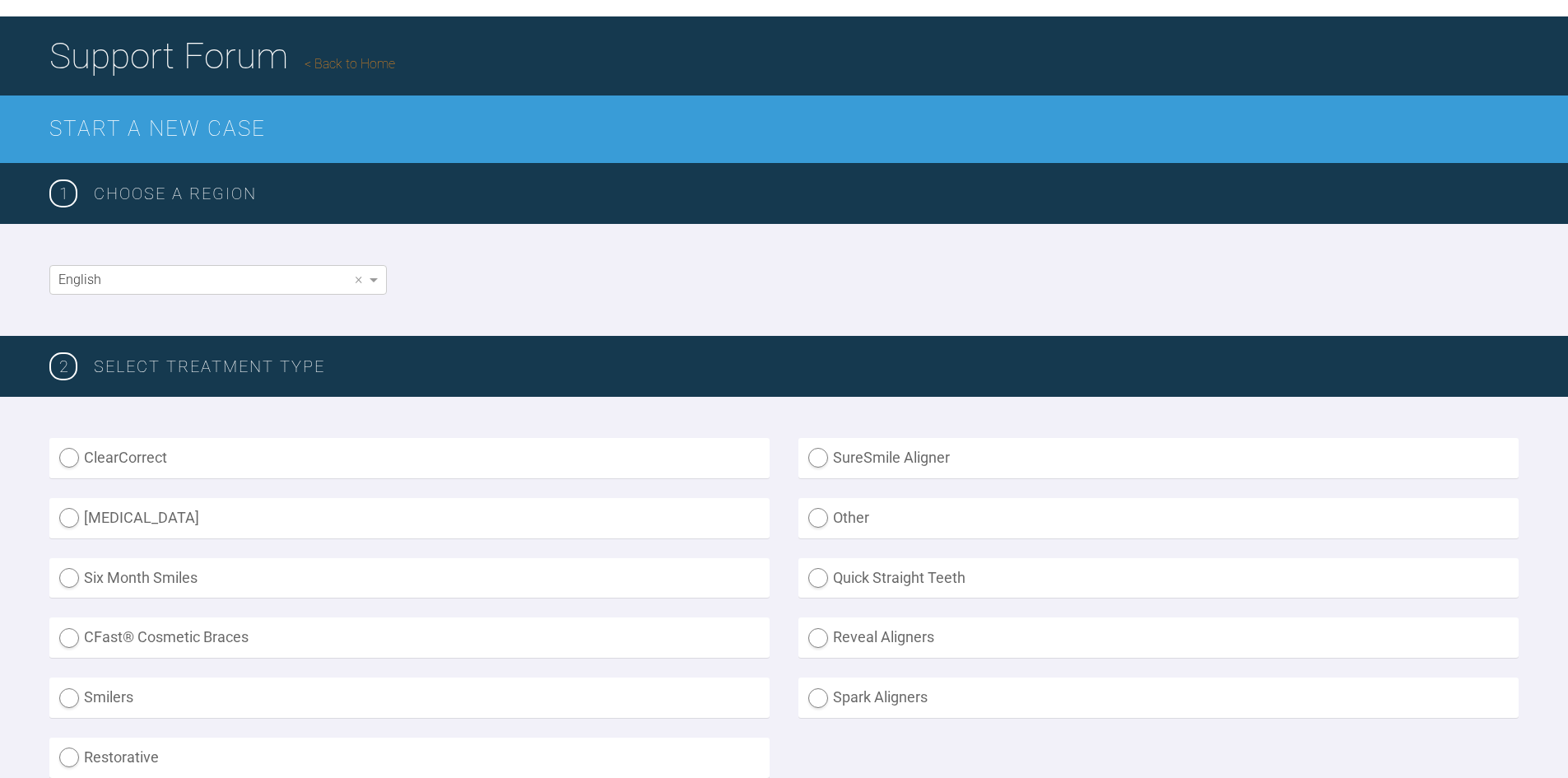
scroll to position [247, 0]
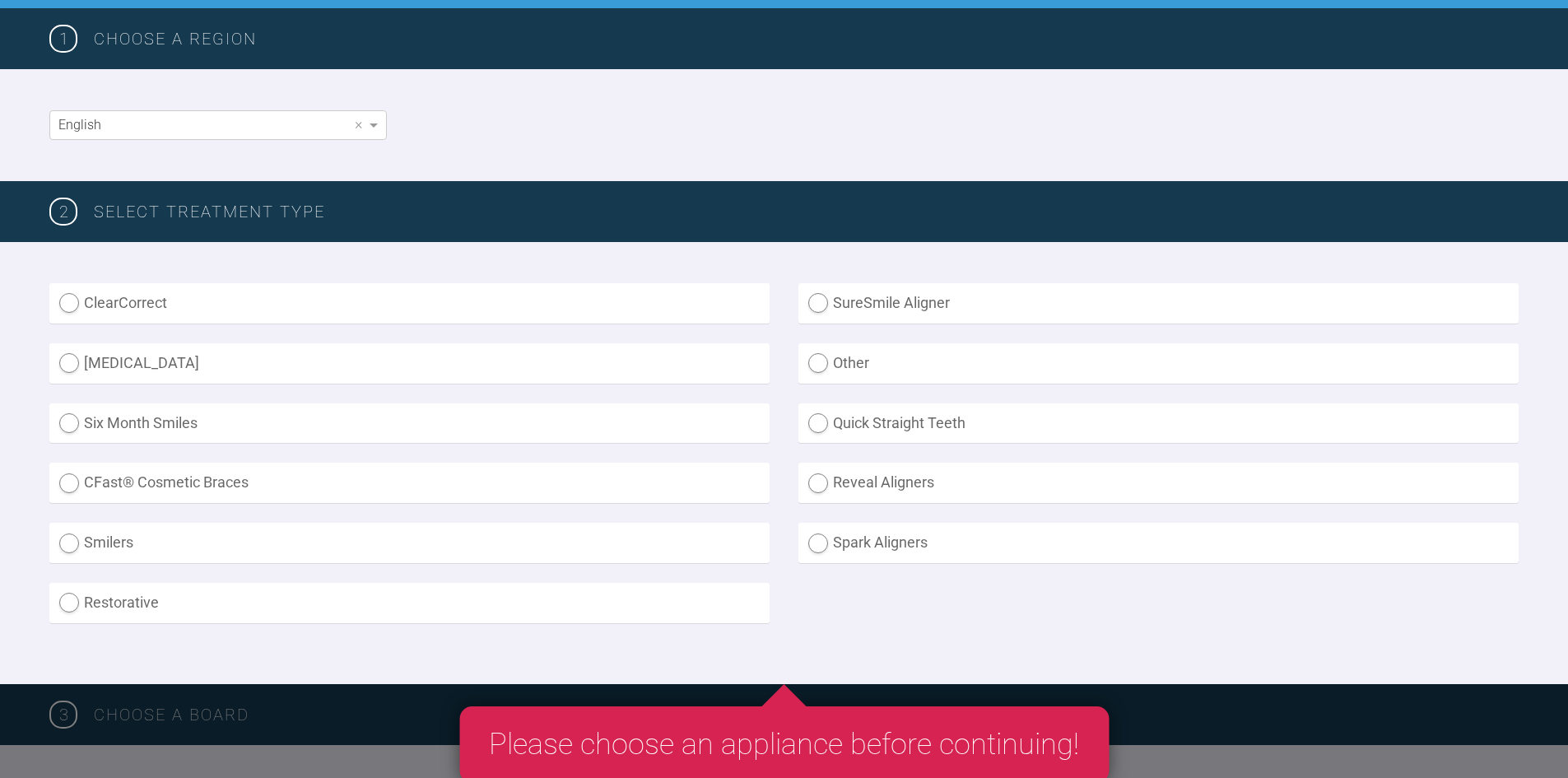
click at [126, 366] on label "[MEDICAL_DATA]" at bounding box center [409, 363] width 720 height 40
radio input "true"
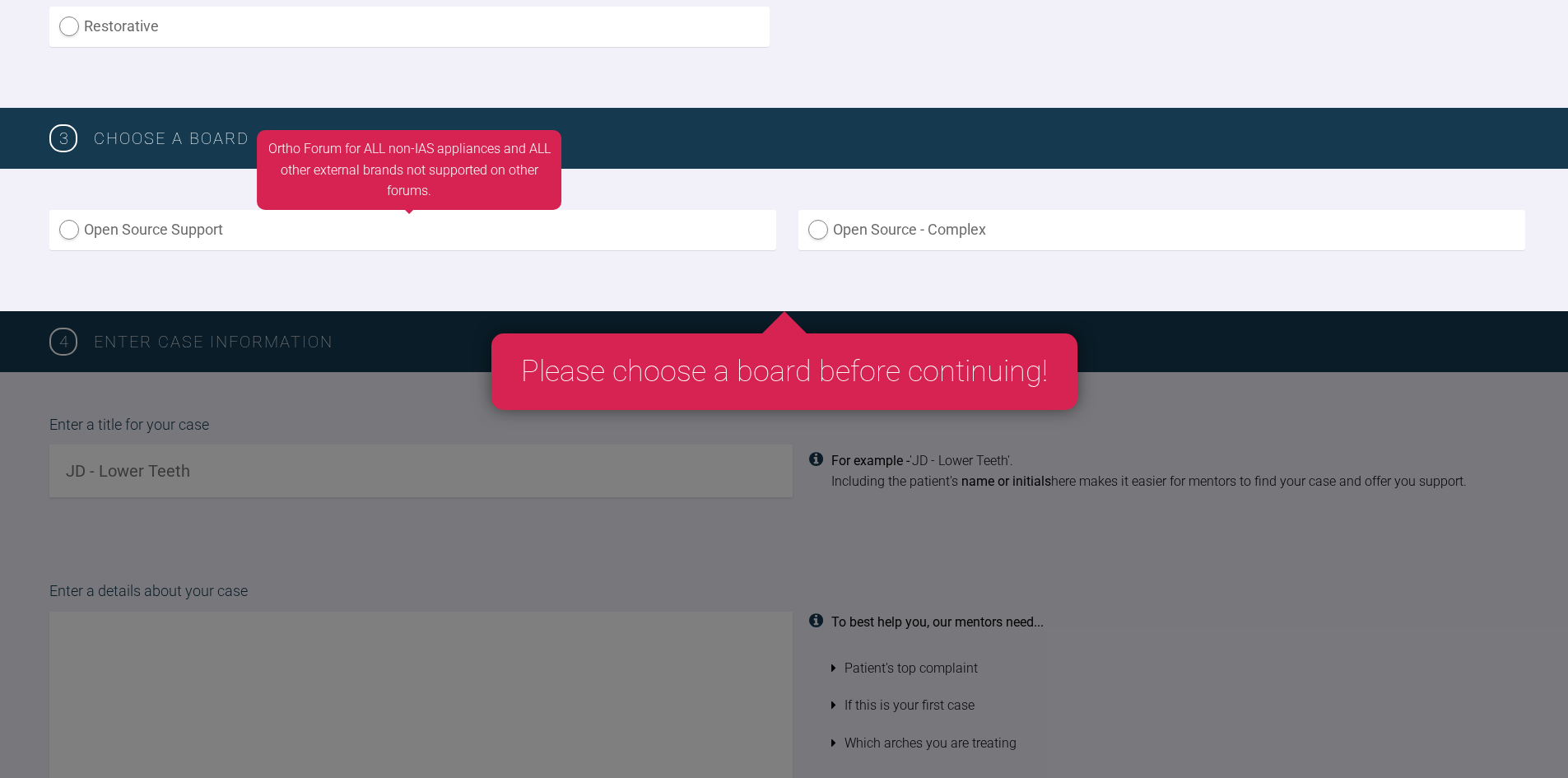
click at [167, 224] on label "Open Source Support" at bounding box center [413, 230] width 727 height 40
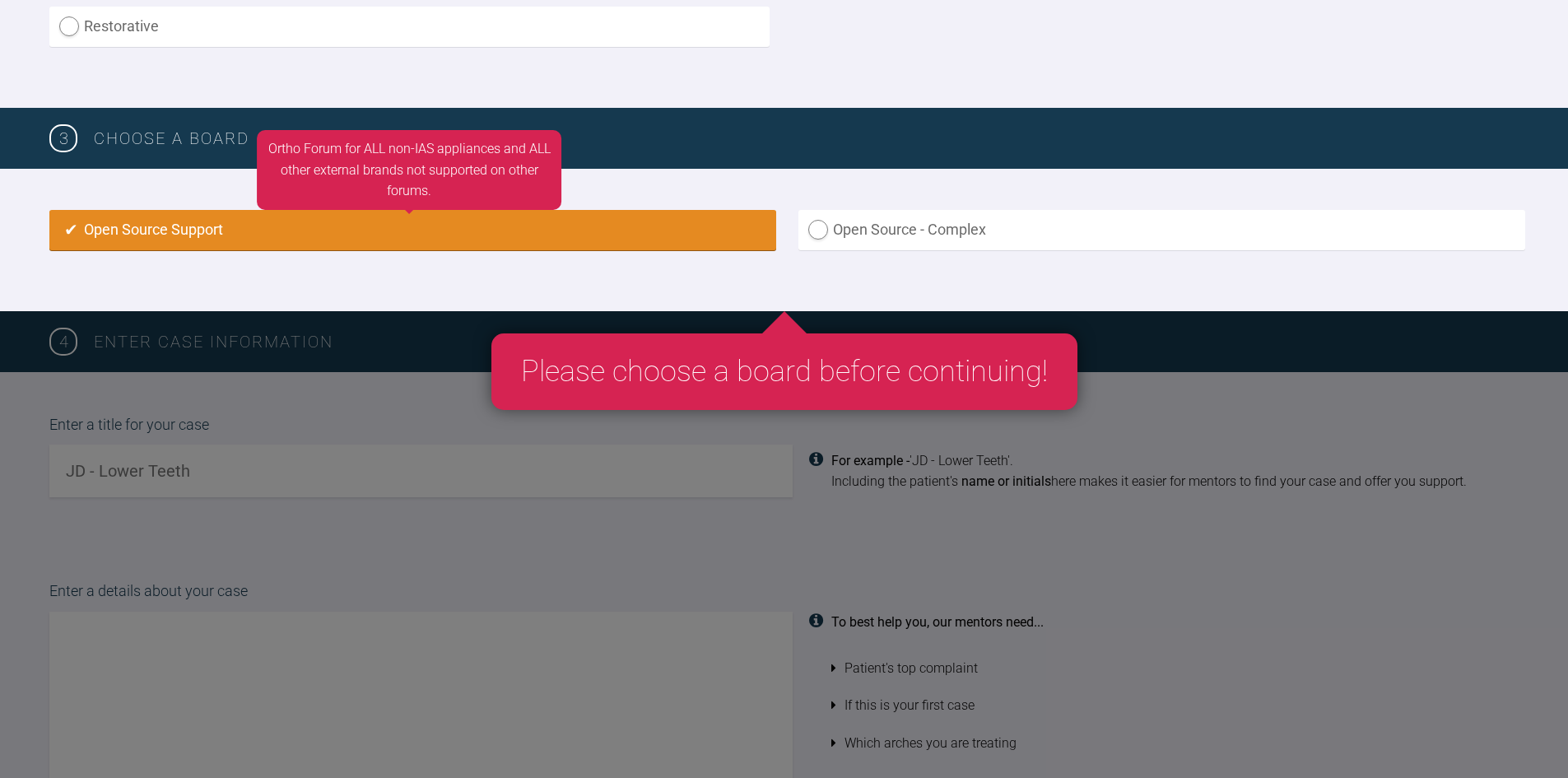
radio input "true"
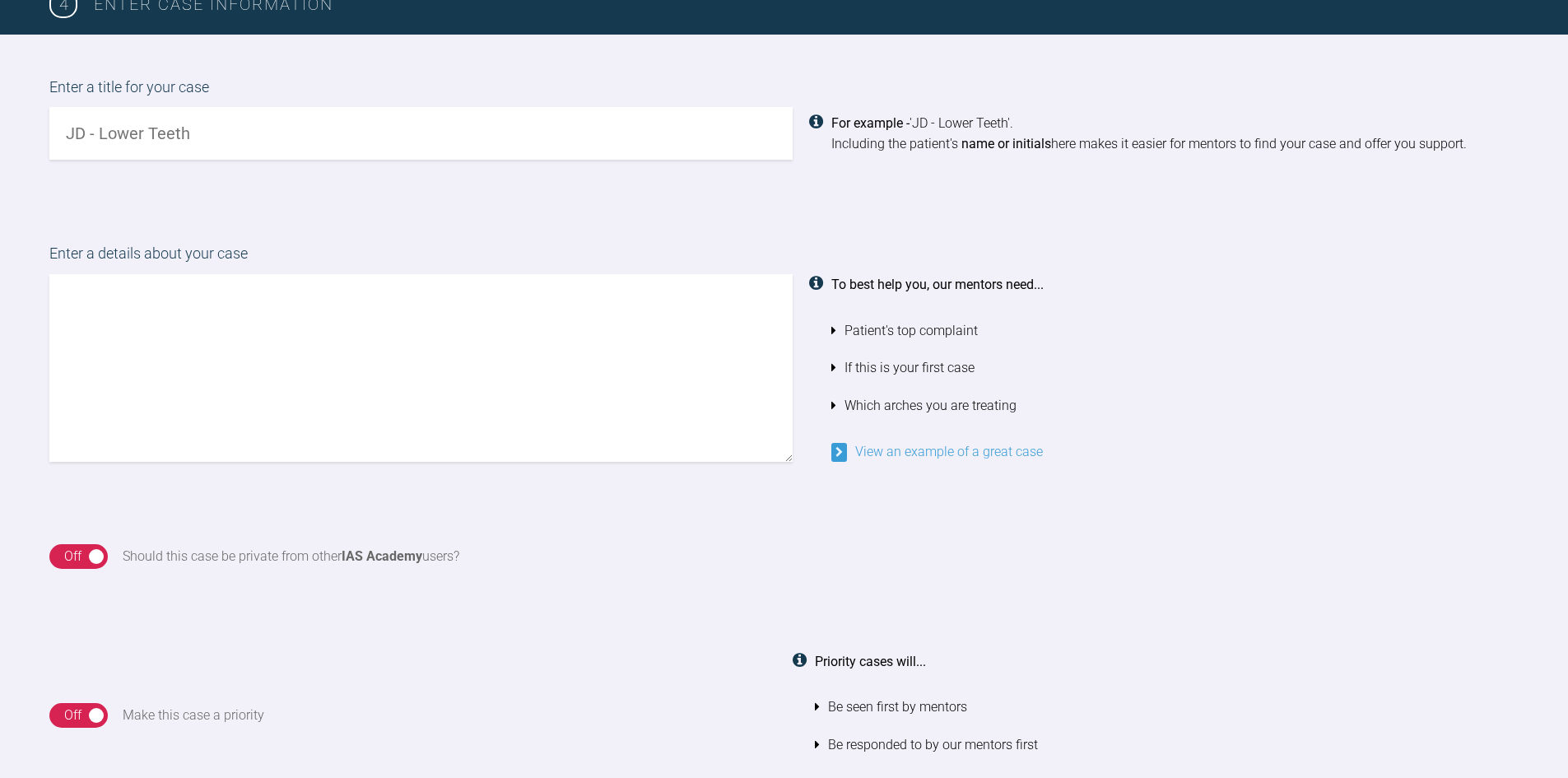
scroll to position [953, 0]
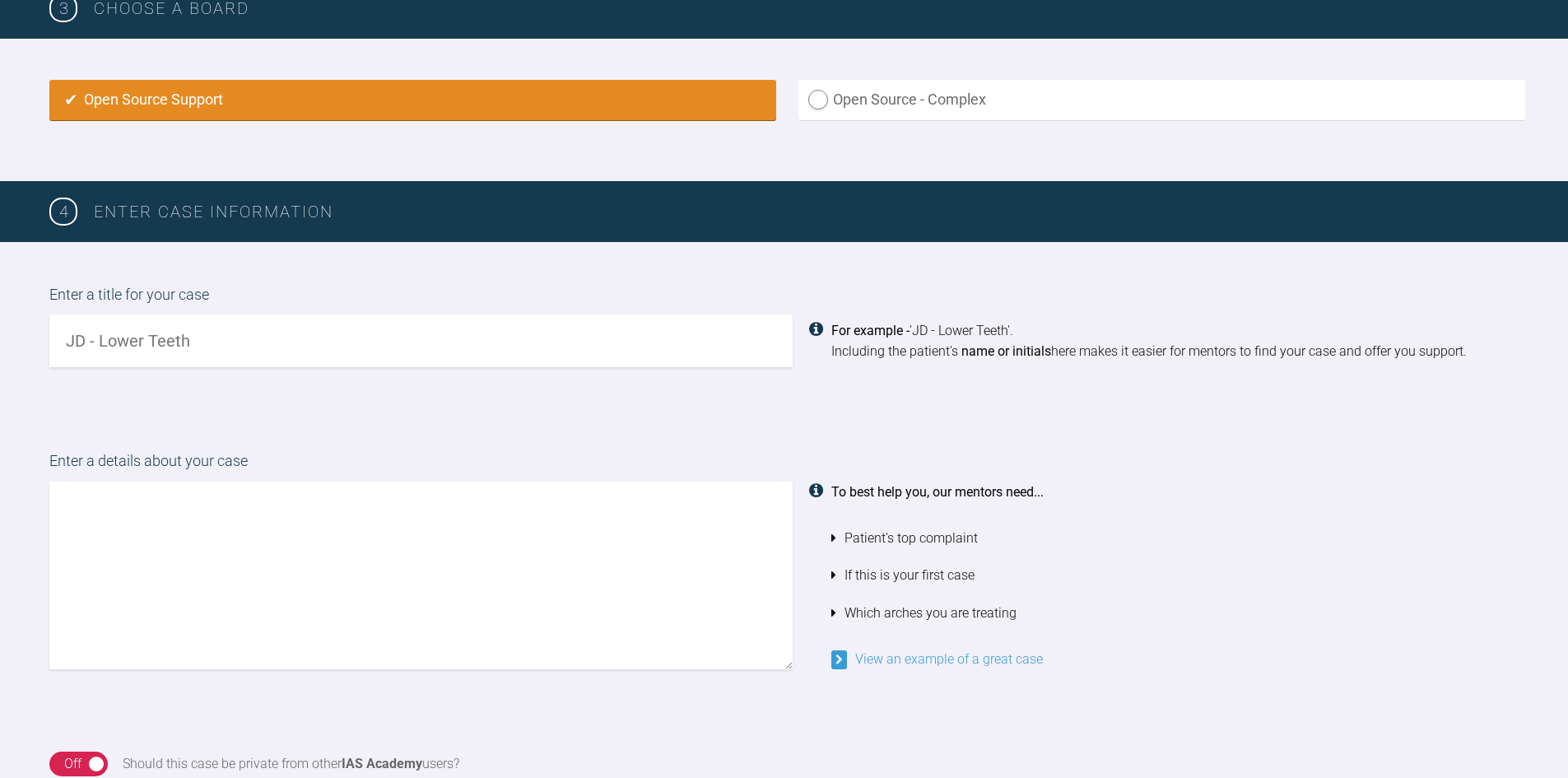
click at [357, 336] on input "text" at bounding box center [421, 341] width 743 height 52
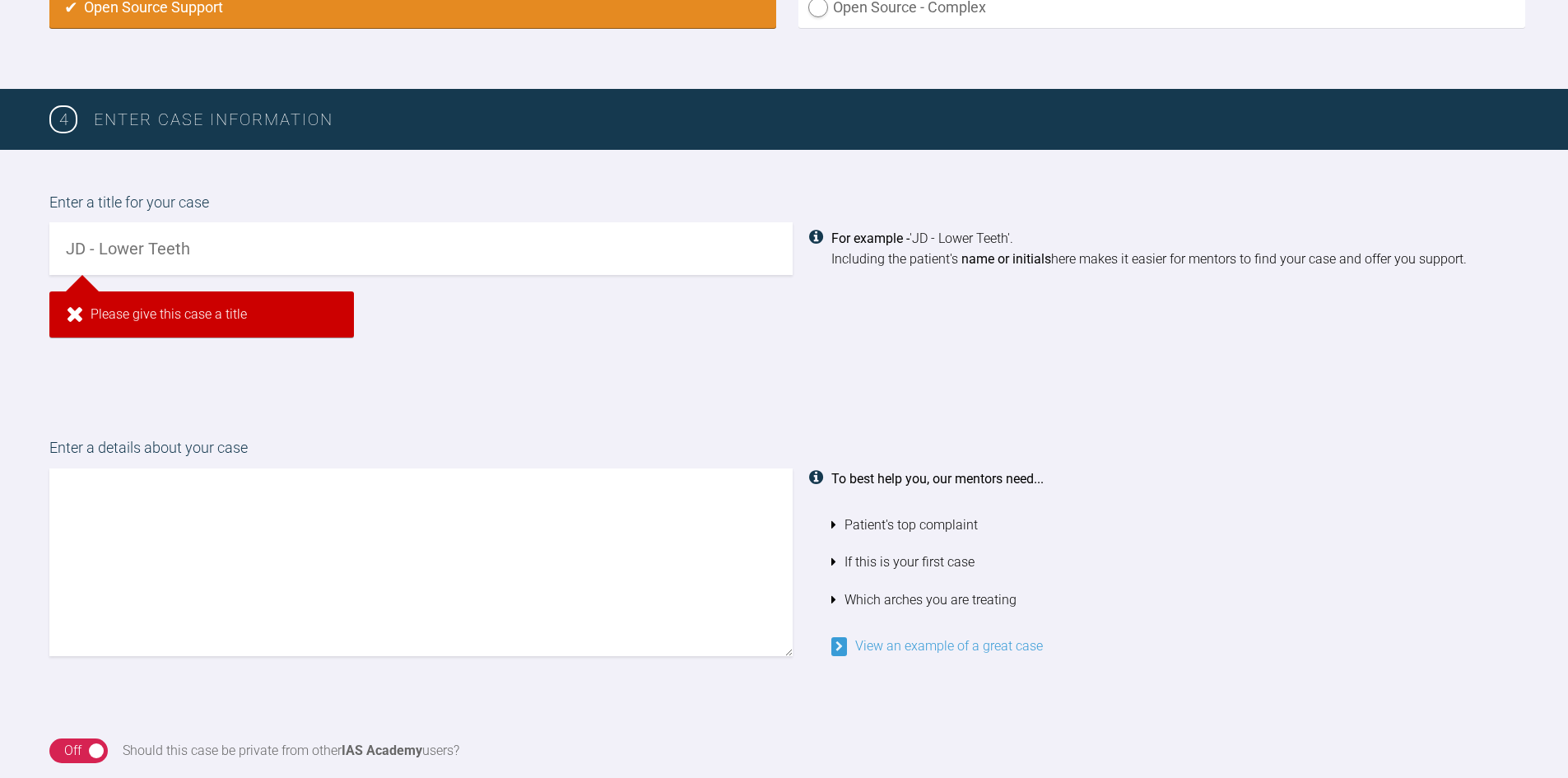
scroll to position [1172, 0]
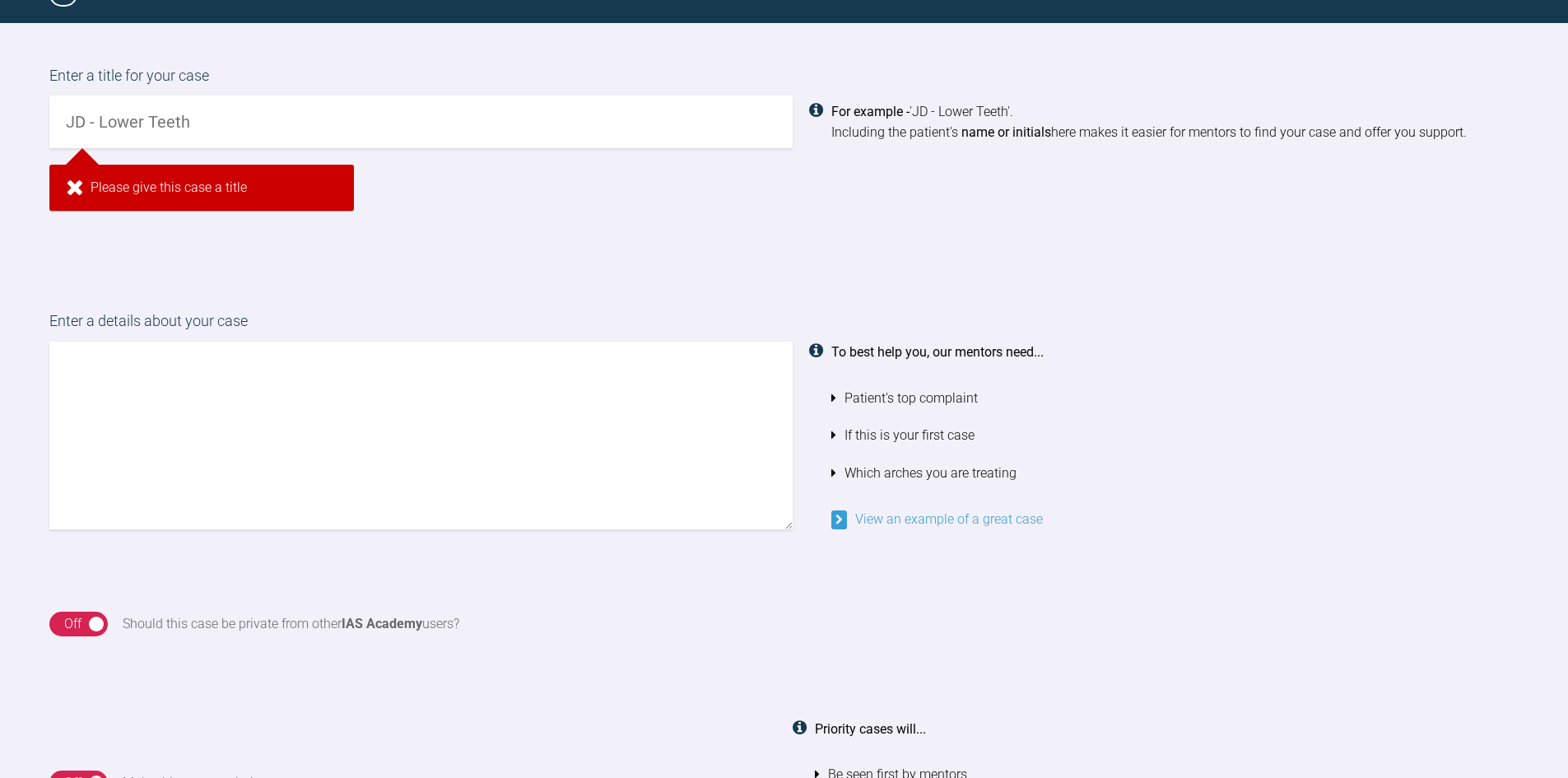
click at [321, 133] on input "text" at bounding box center [421, 122] width 743 height 52
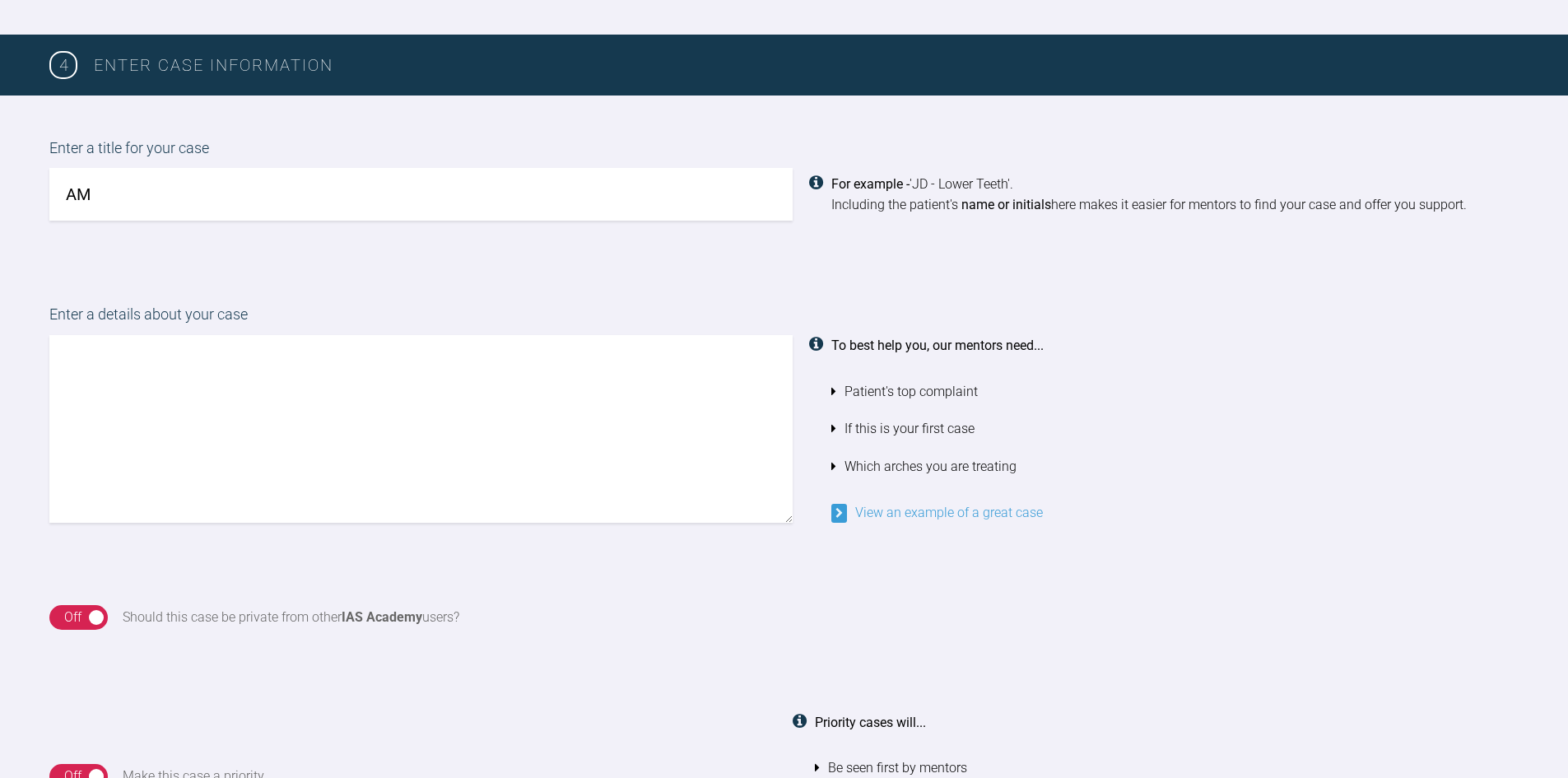
scroll to position [1090, 0]
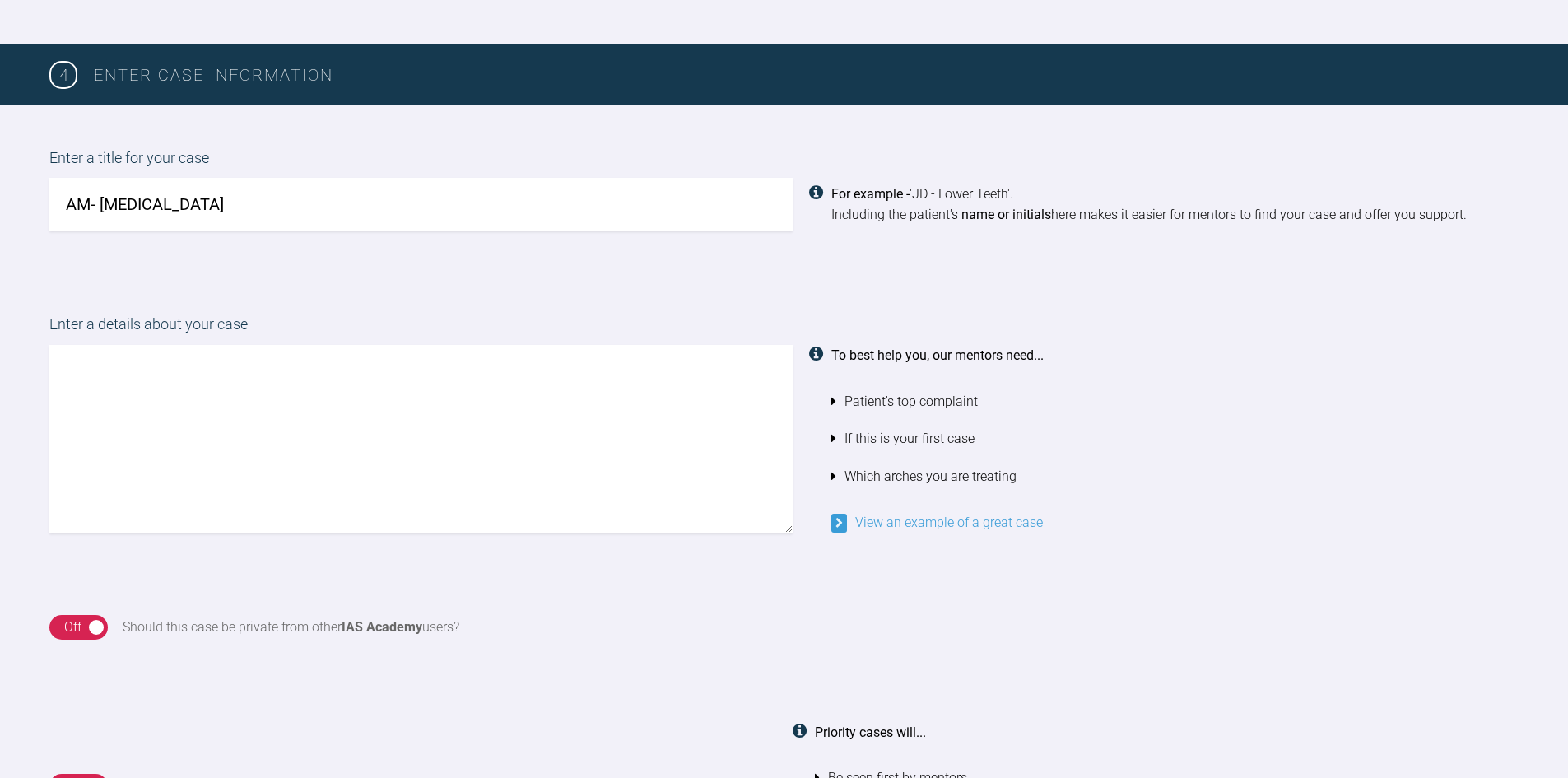
type input "AM- Diastema"
click at [296, 430] on textarea at bounding box center [421, 438] width 743 height 187
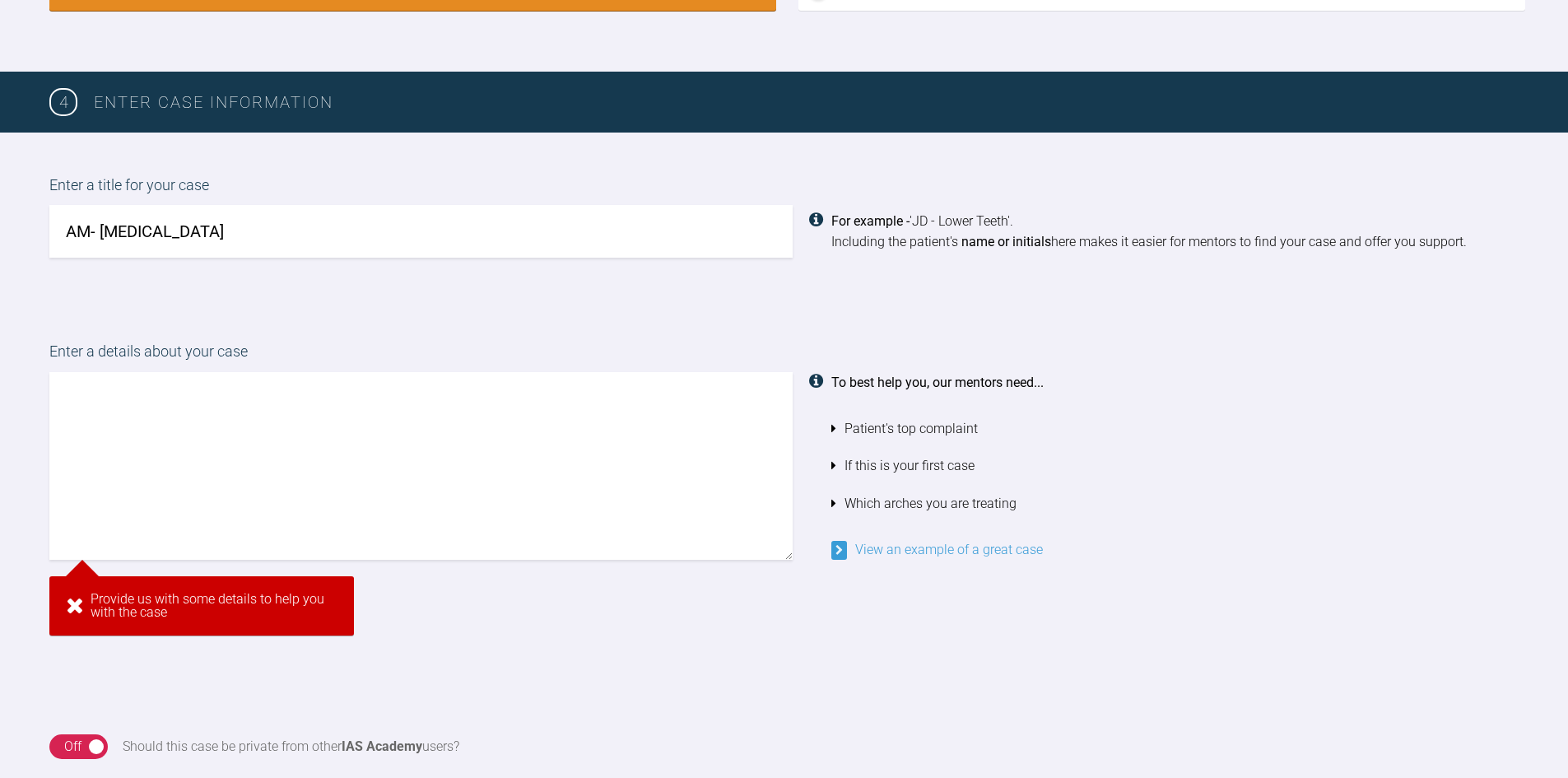
click at [181, 450] on textarea at bounding box center [421, 465] width 743 height 187
paste textarea "crowding on lower anteriors, bite is uncomfortable and is aware of the attritio…"
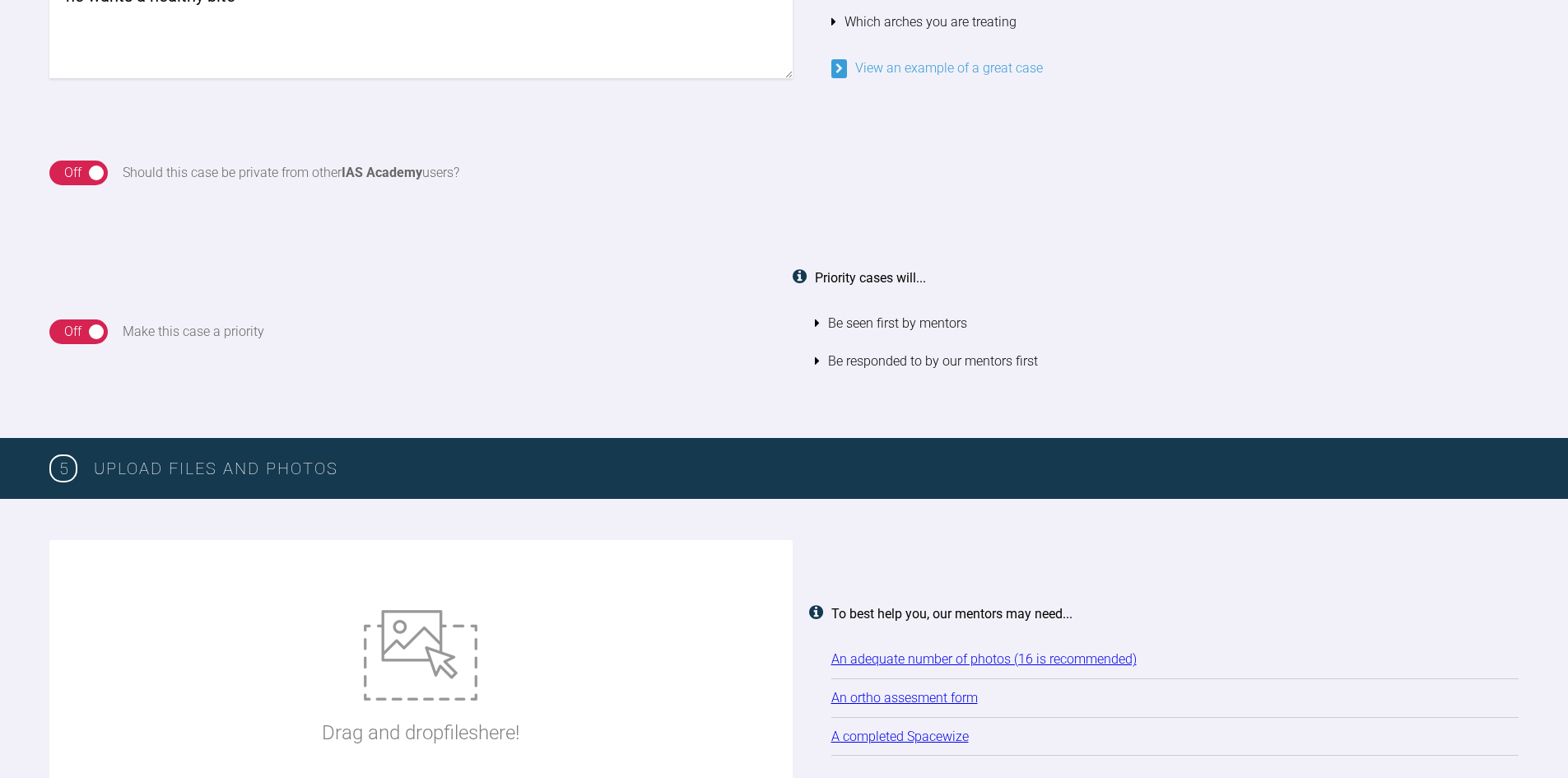
scroll to position [1228, 0]
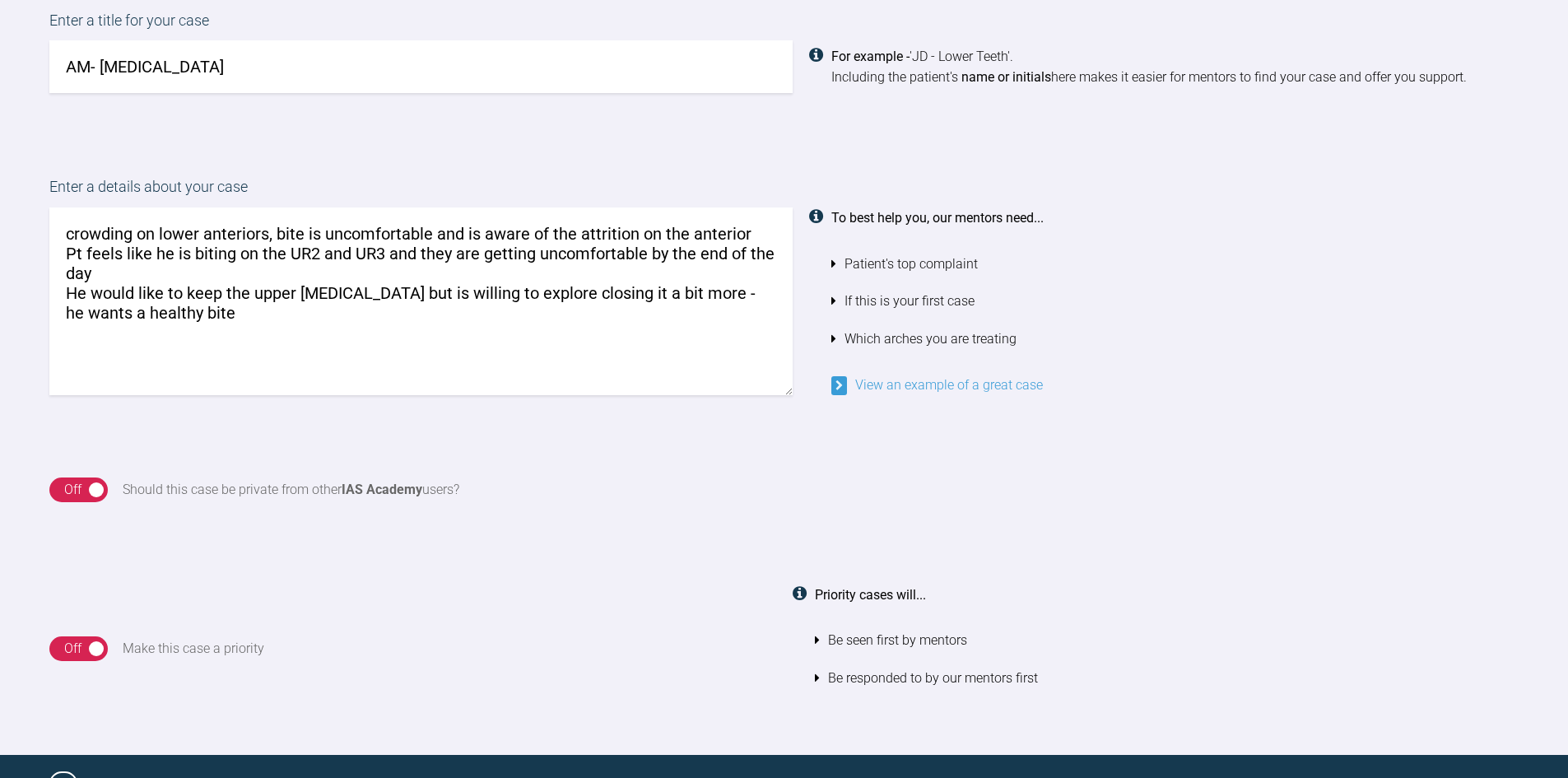
type textarea "crowding on lower anteriors, bite is uncomfortable and is aware of the attritio…"
click at [63, 491] on div "On Off" at bounding box center [78, 490] width 58 height 24
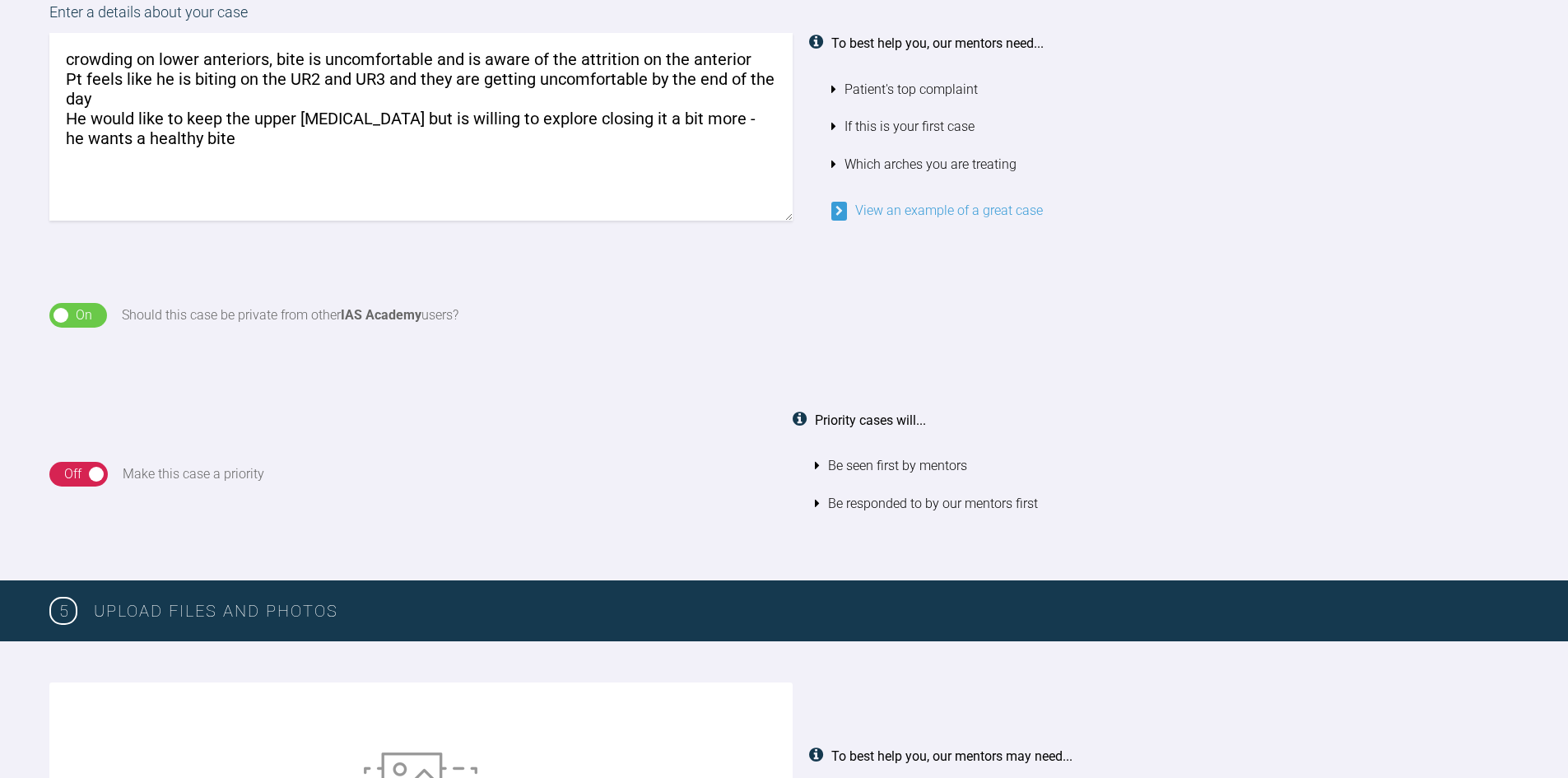
scroll to position [1474, 0]
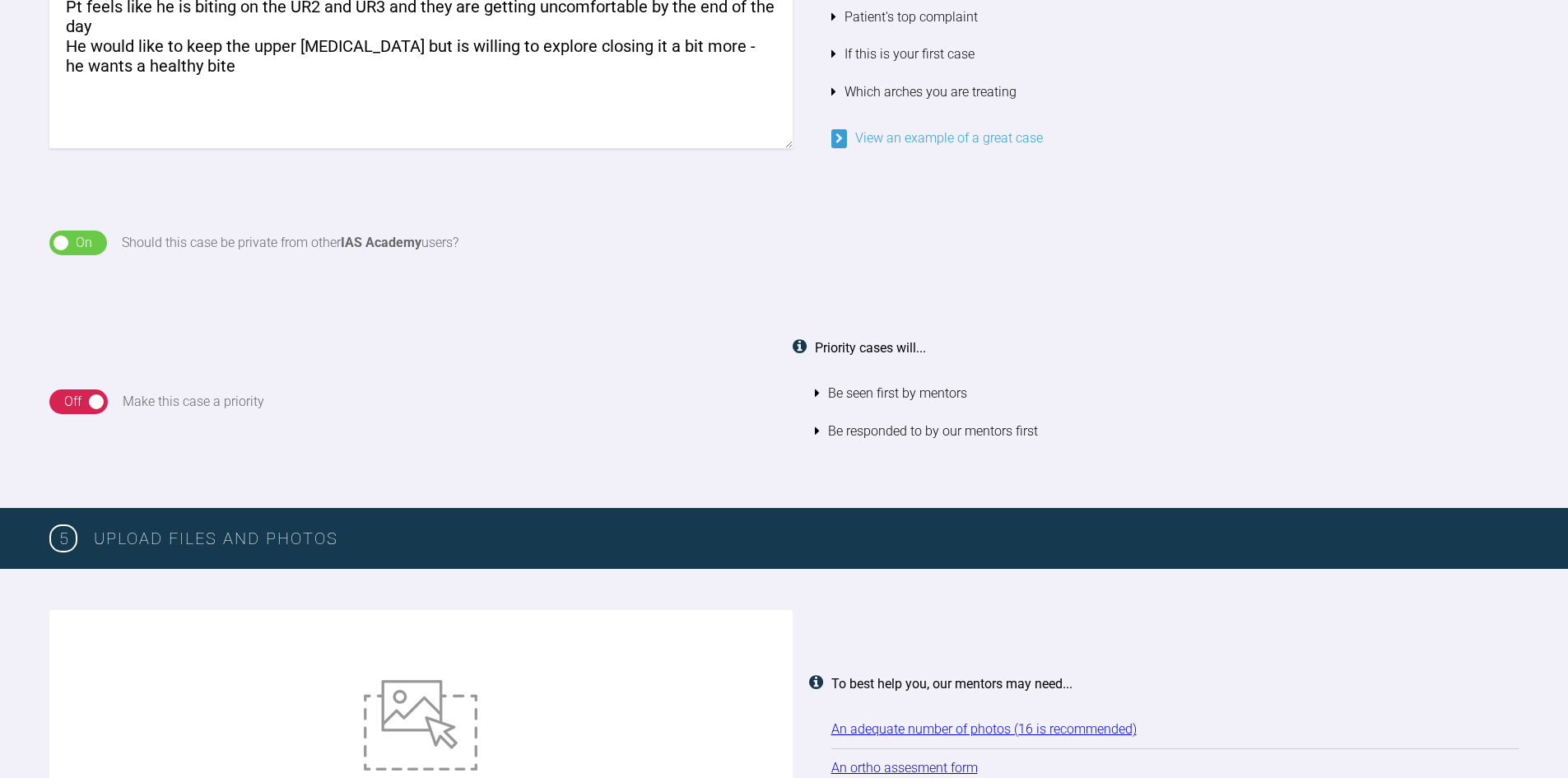
click at [82, 403] on div "Off" at bounding box center [73, 402] width 17 height 22
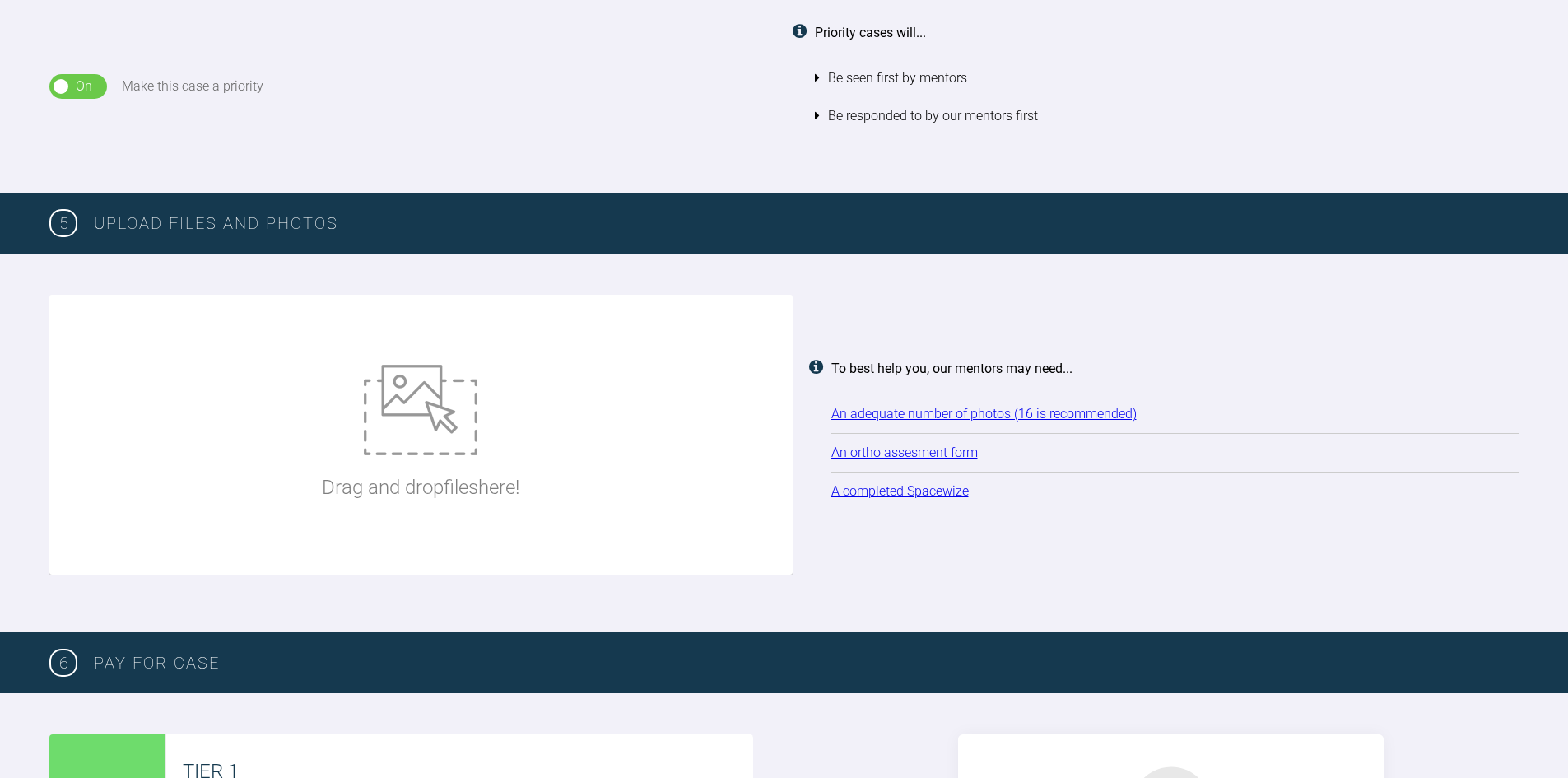
scroll to position [1803, 0]
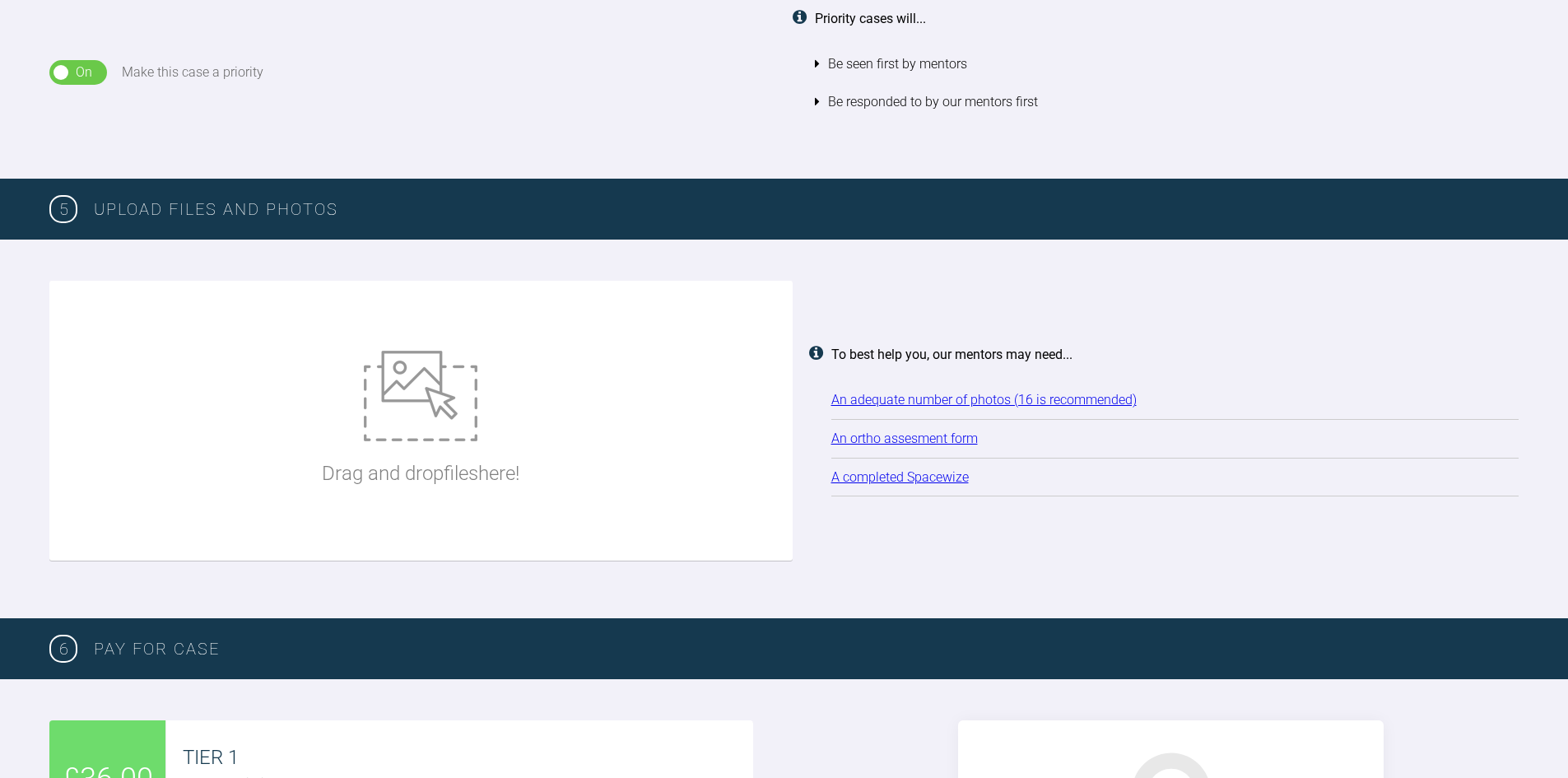
click at [409, 425] on img at bounding box center [421, 396] width 113 height 91
type input "C:\fakepath\alexander maxwell.pdf"
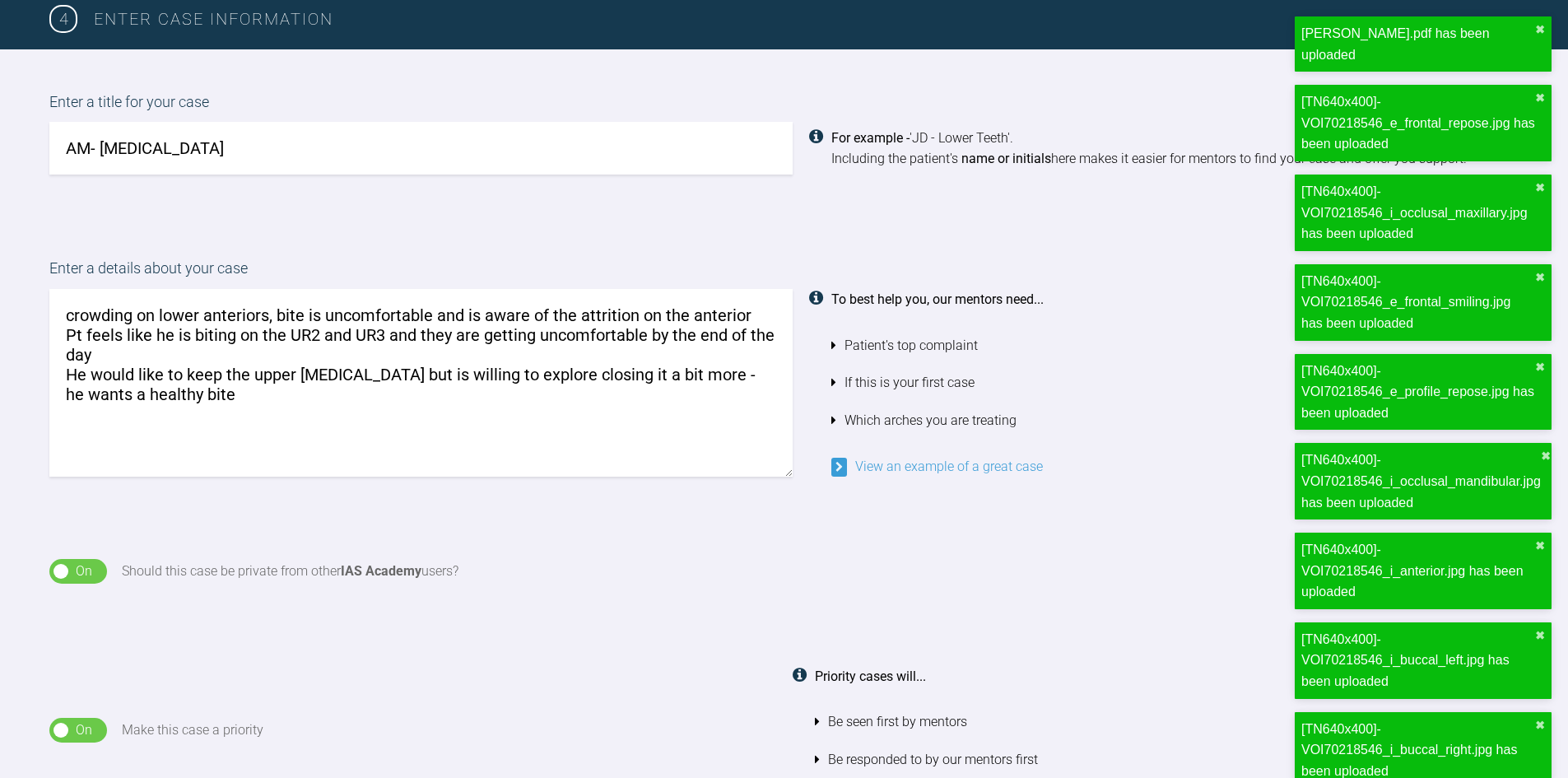
scroll to position [1145, 0]
click at [214, 403] on textarea "crowding on lower anteriors, bite is uncomfortable and is aware of the attritio…" at bounding box center [421, 383] width 743 height 187
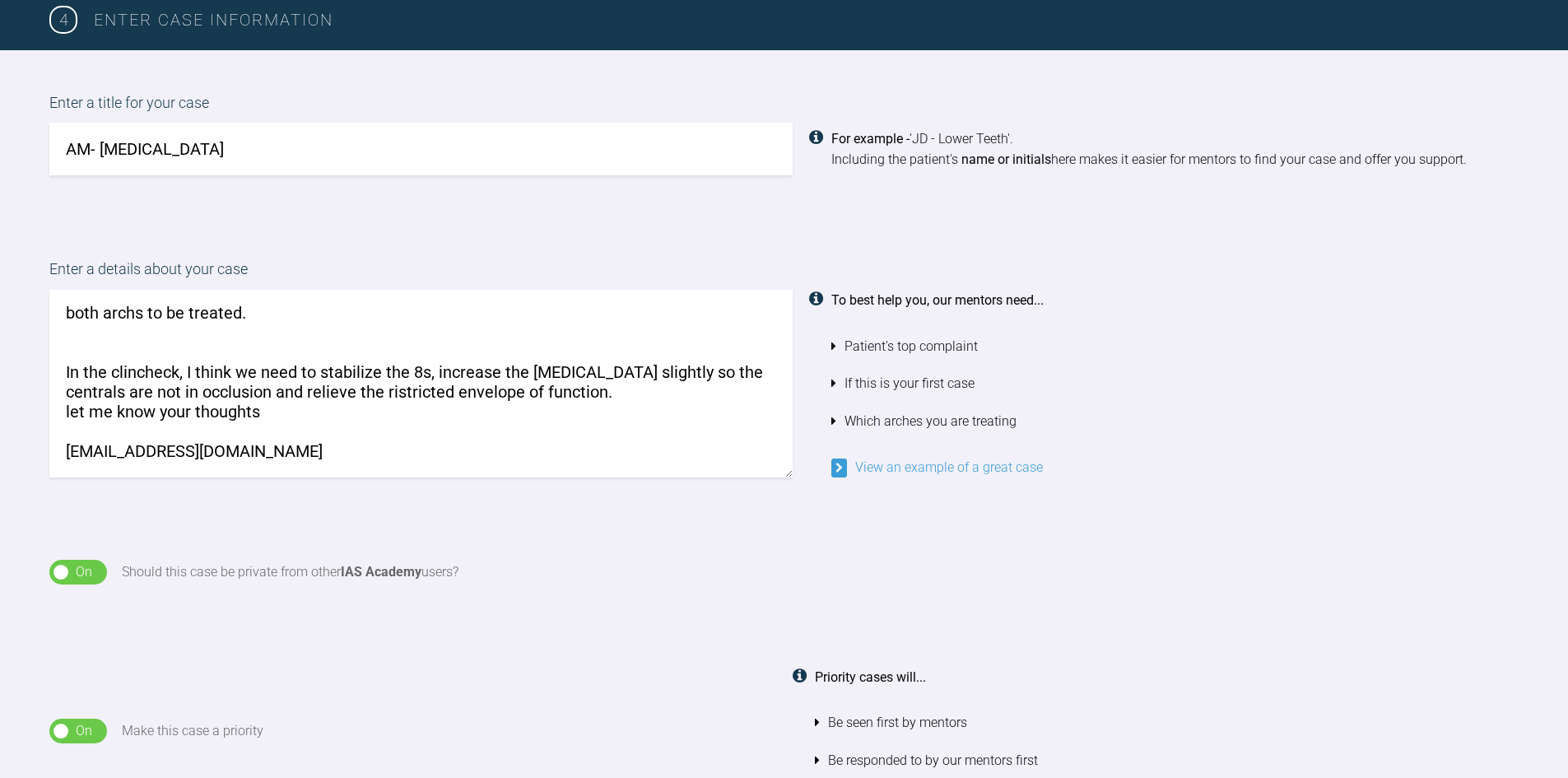
scroll to position [126, 0]
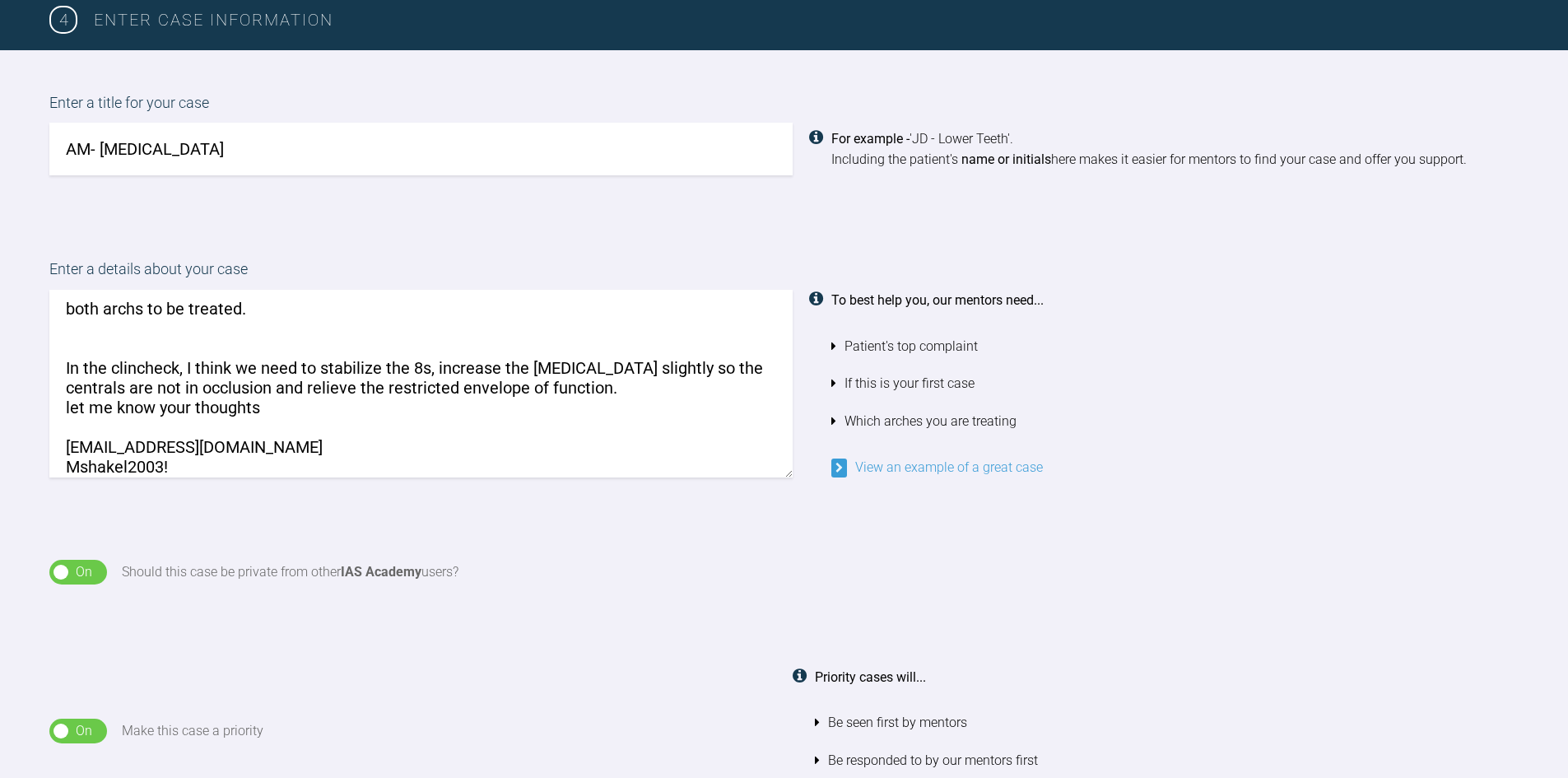
click at [346, 423] on textarea "crowding on lower anteriors, bite is uncomfortable and is aware of the attritio…" at bounding box center [421, 383] width 743 height 187
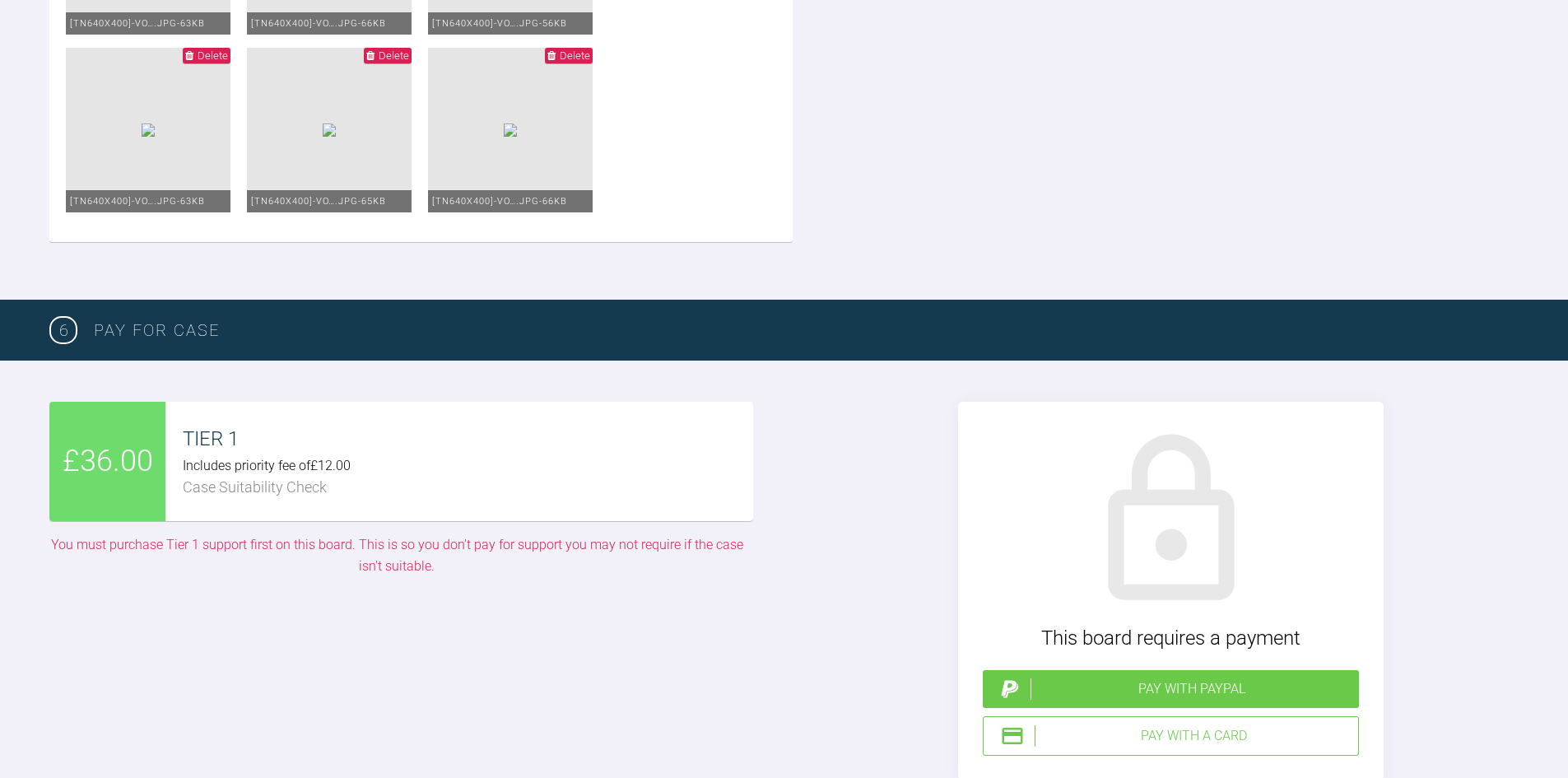
scroll to position [2791, 0]
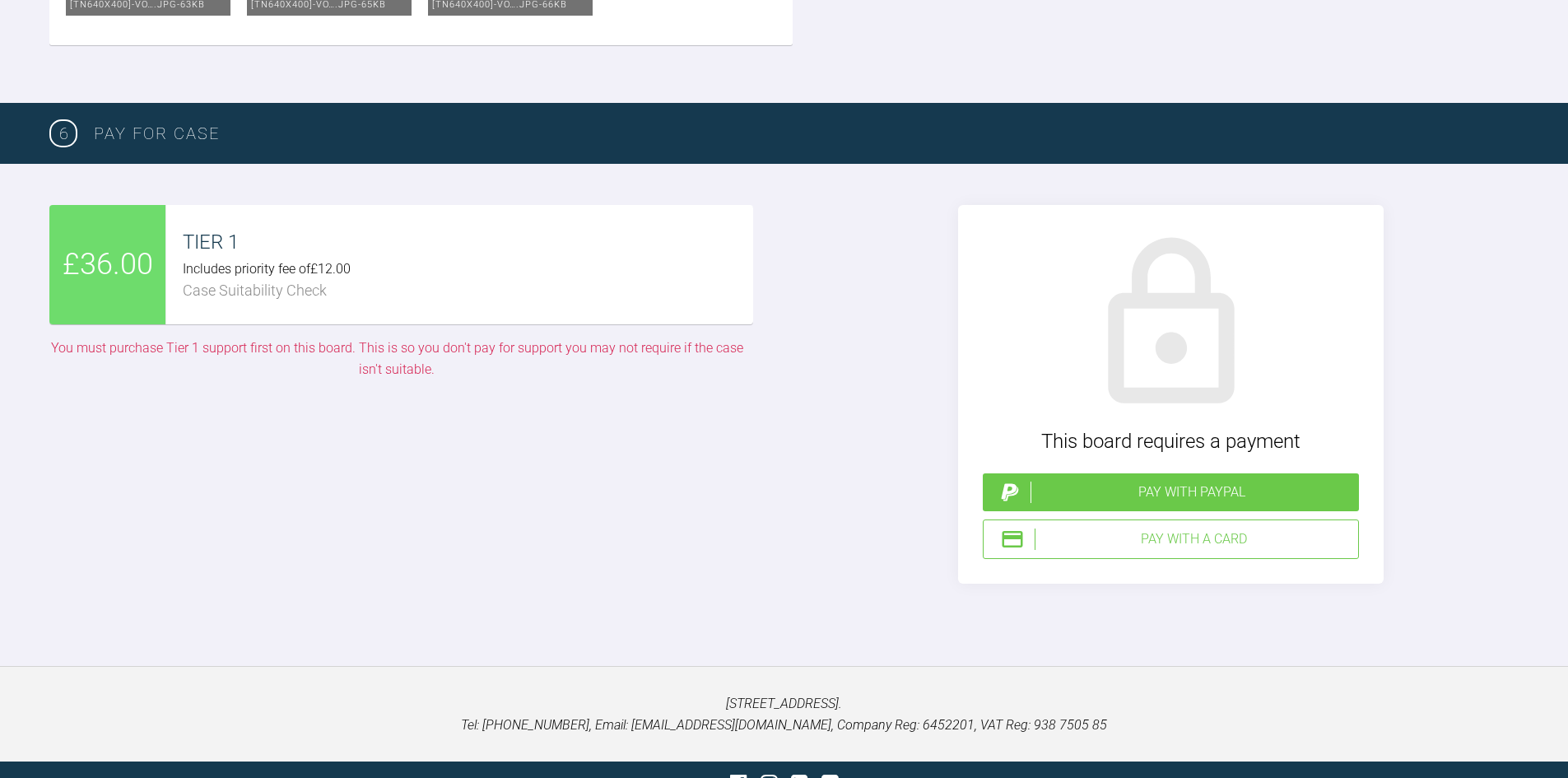
type textarea "crowding on lower anteriors, bite is uncomfortable and is aware of the attritio…"
click at [1196, 543] on div "Pay with a Card" at bounding box center [1193, 539] width 317 height 22
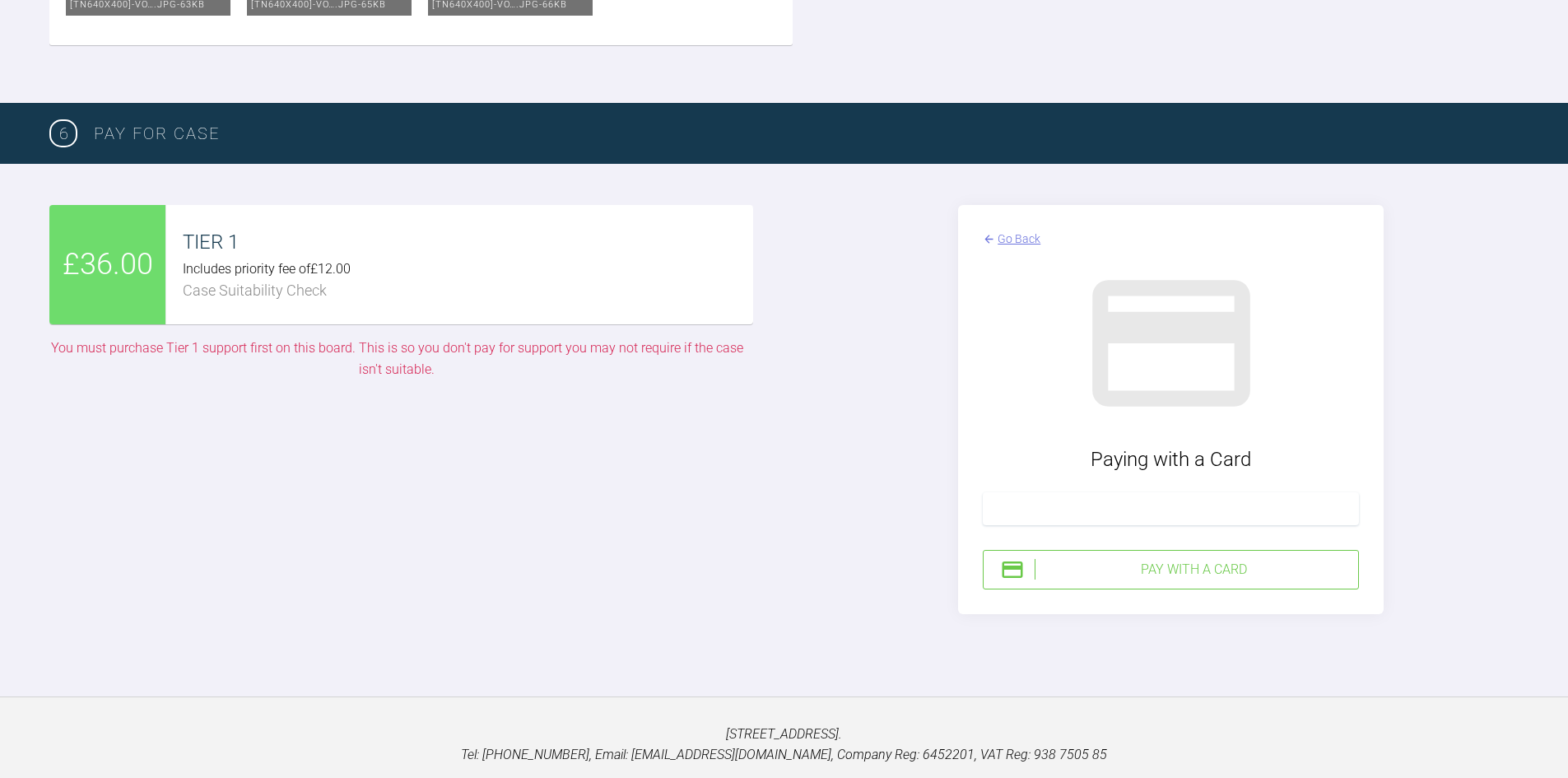
click at [1170, 577] on div "Pay with a Card" at bounding box center [1193, 569] width 317 height 22
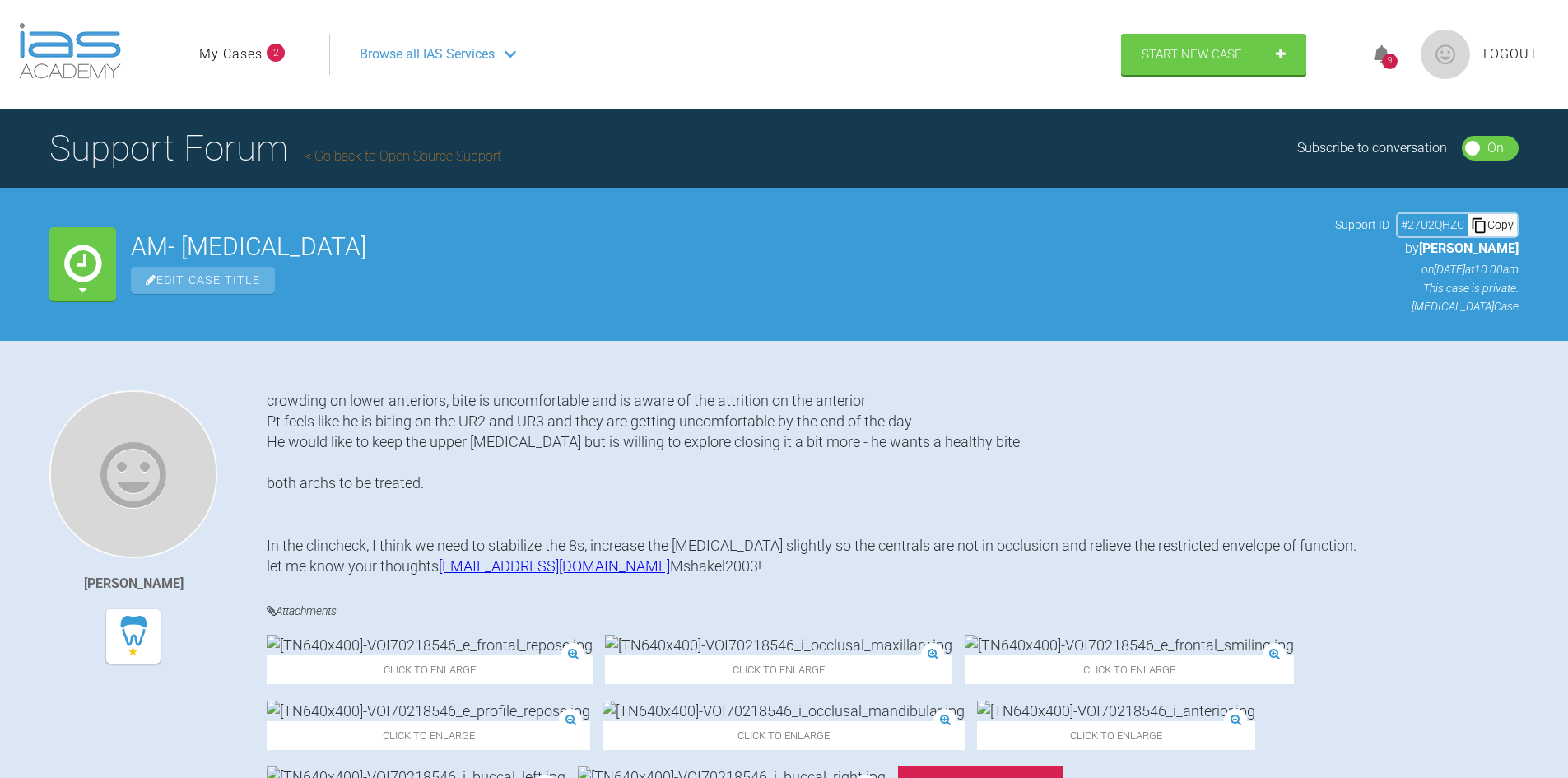
click at [232, 55] on link "My Cases" at bounding box center [231, 54] width 64 height 22
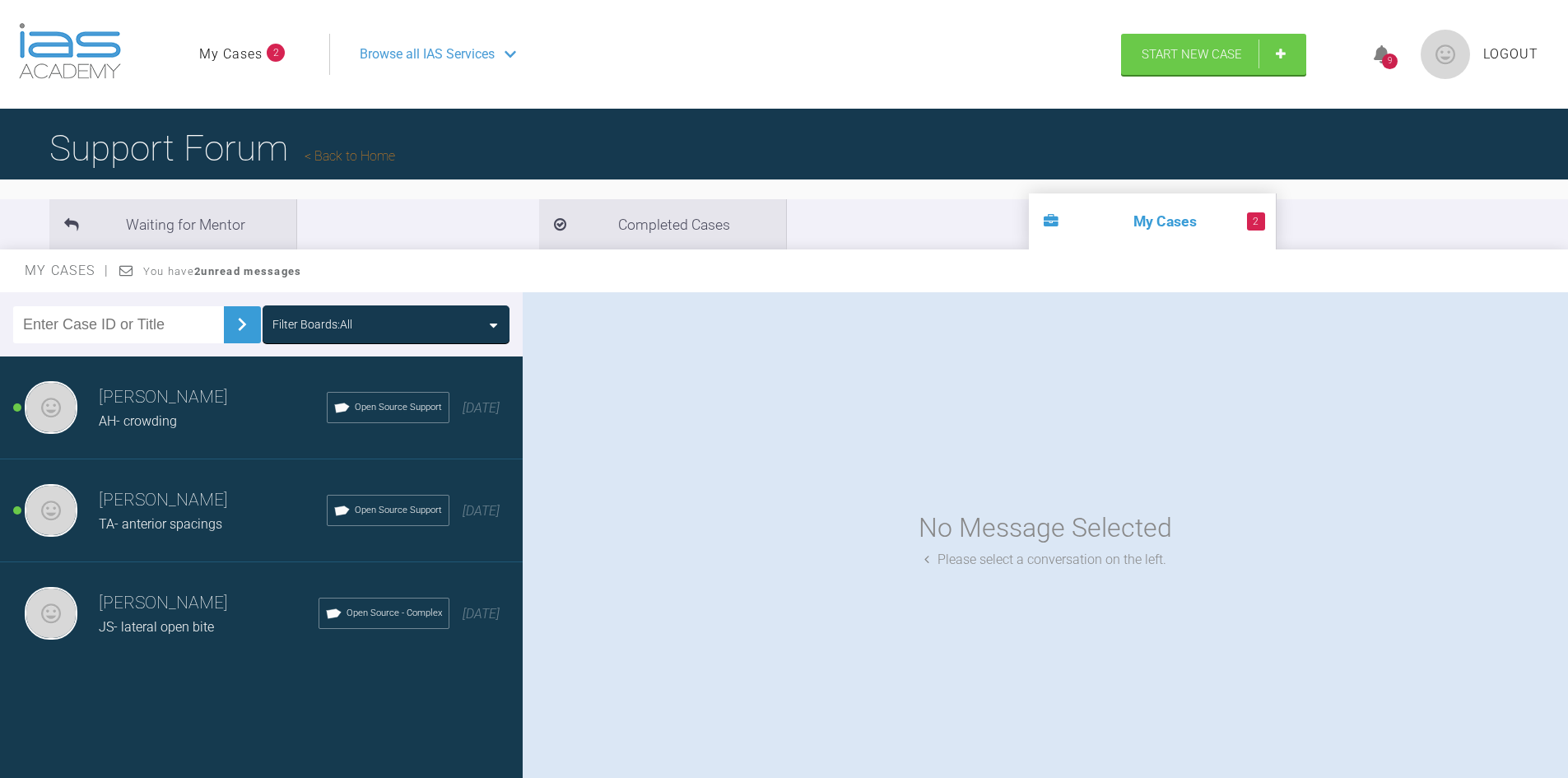
click at [251, 54] on link "My Cases" at bounding box center [231, 54] width 64 height 22
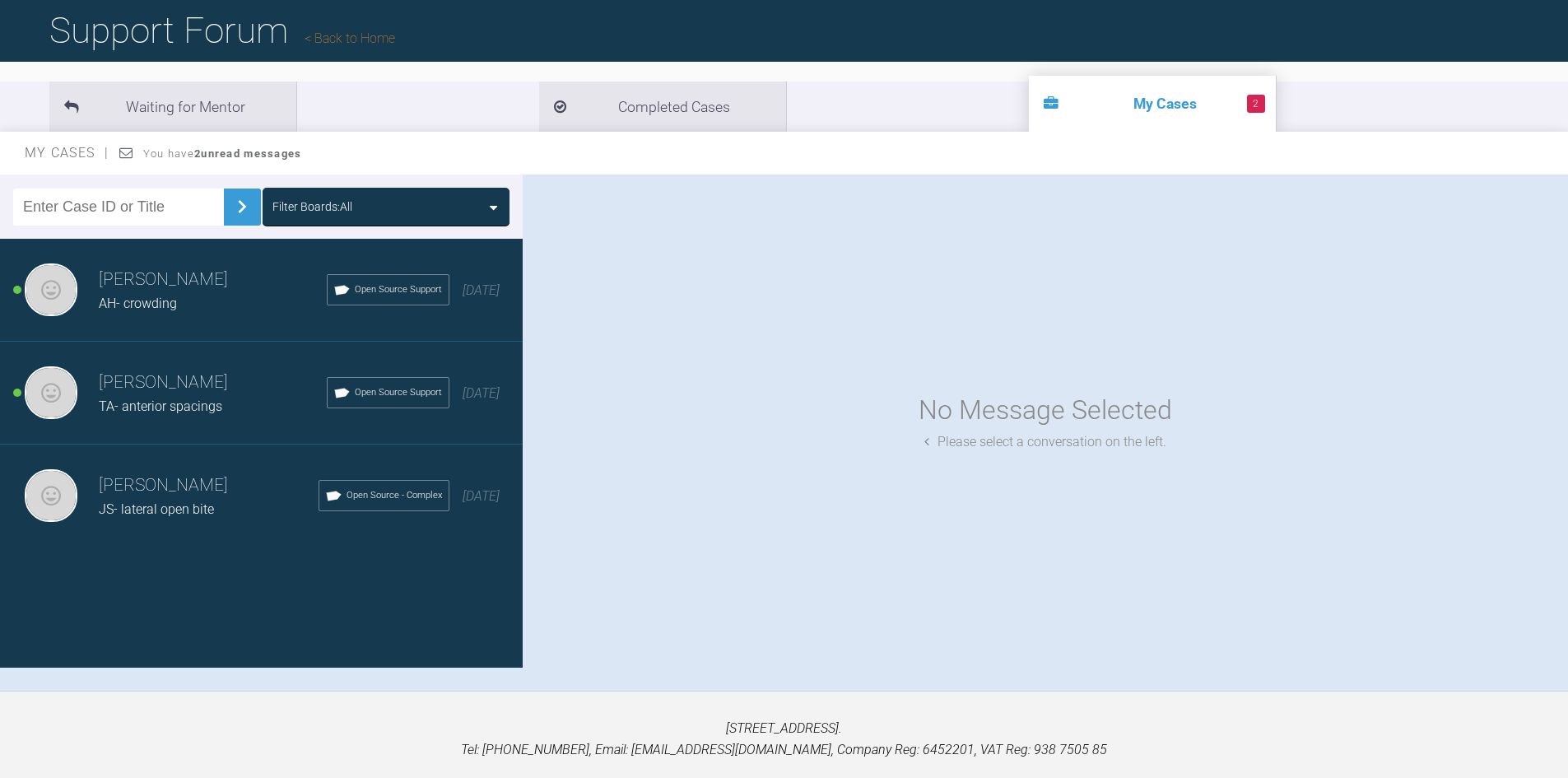
scroll to position [89, 0]
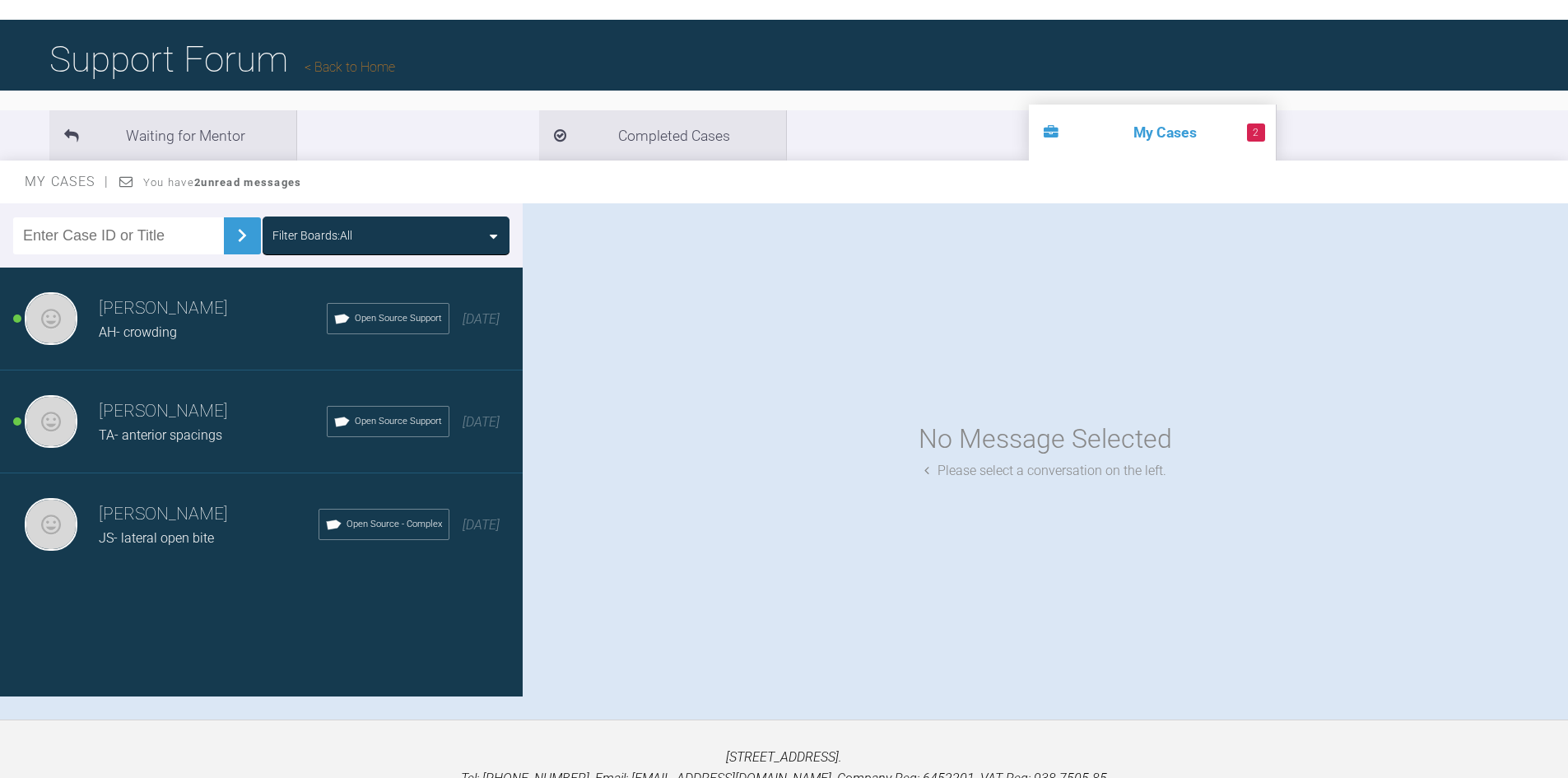
click at [255, 179] on strong "2 unread messages" at bounding box center [247, 182] width 107 height 12
click at [125, 324] on span "AH- crowding" at bounding box center [138, 332] width 78 height 16
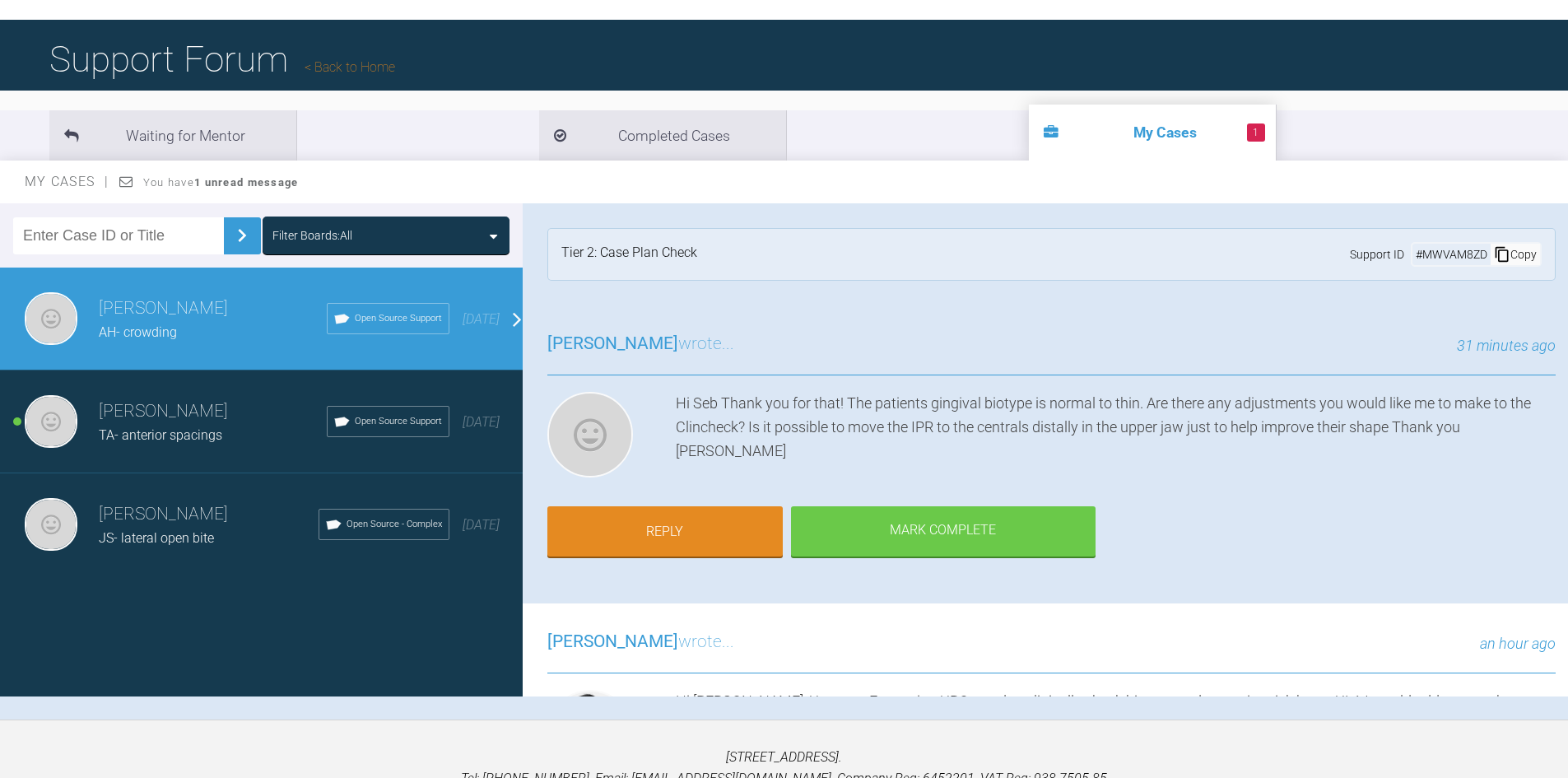
click at [141, 408] on h3 "[PERSON_NAME]" at bounding box center [213, 411] width 228 height 28
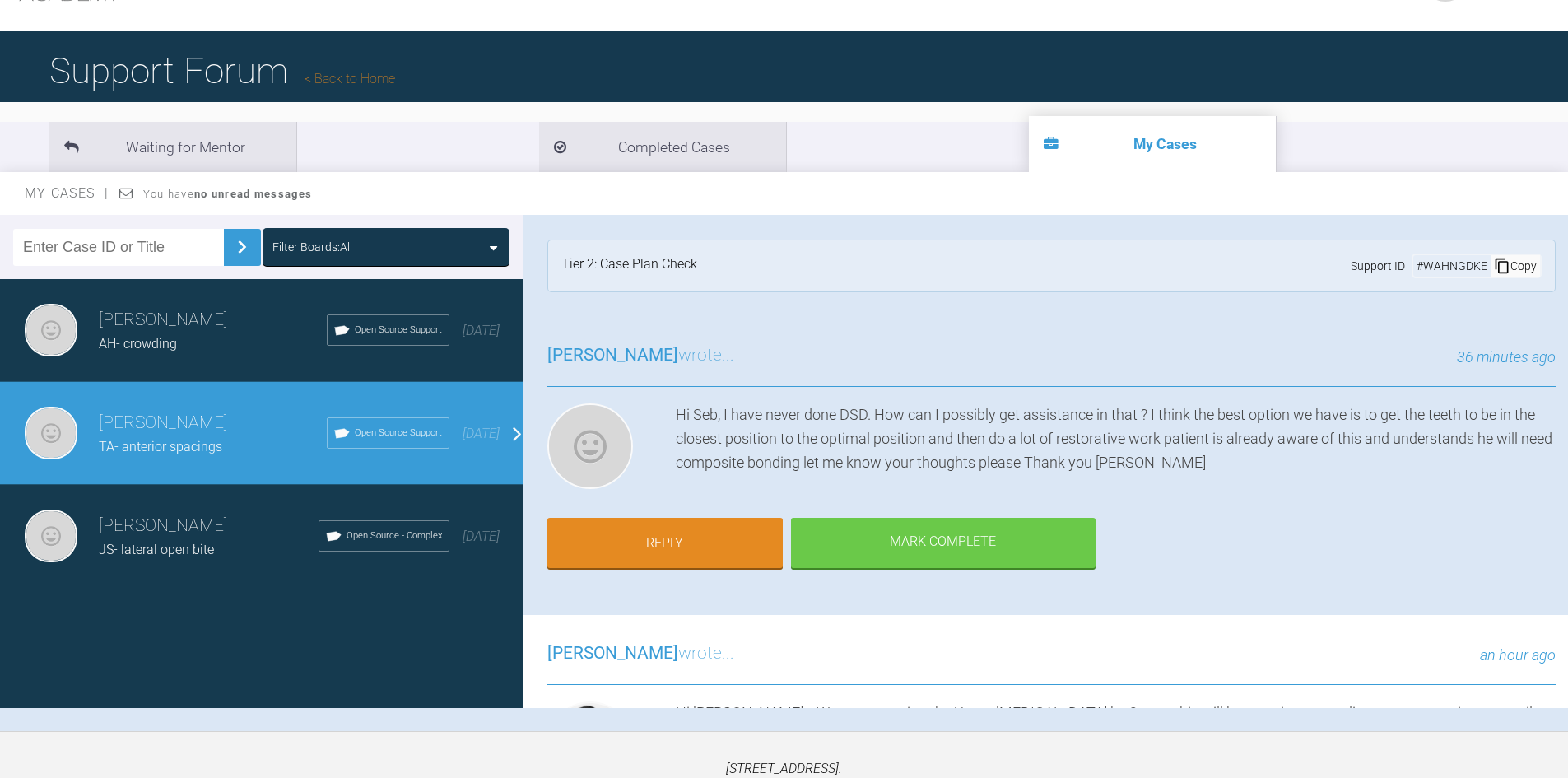
scroll to position [0, 0]
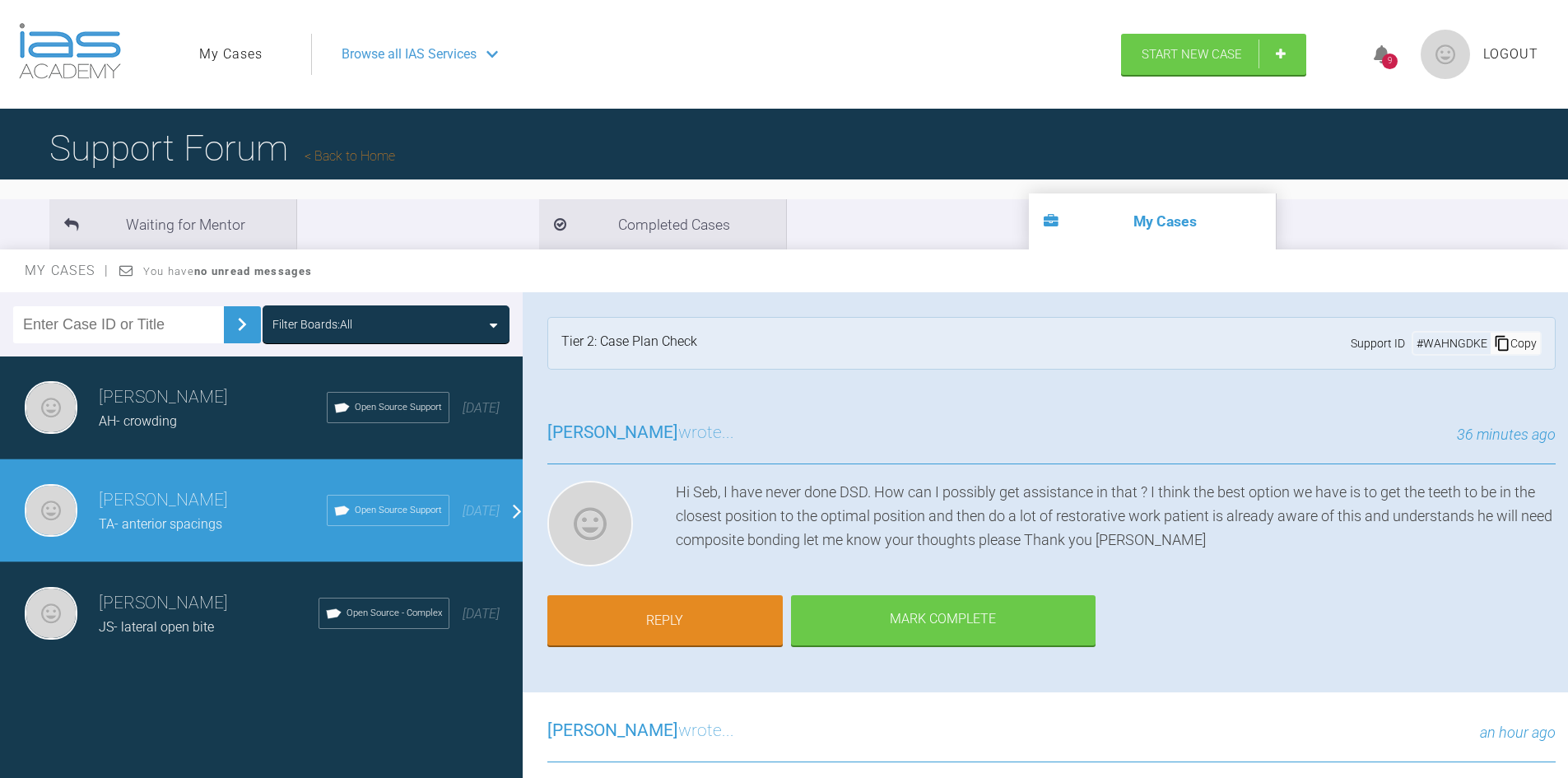
click at [1389, 59] on div "9" at bounding box center [1389, 61] width 16 height 16
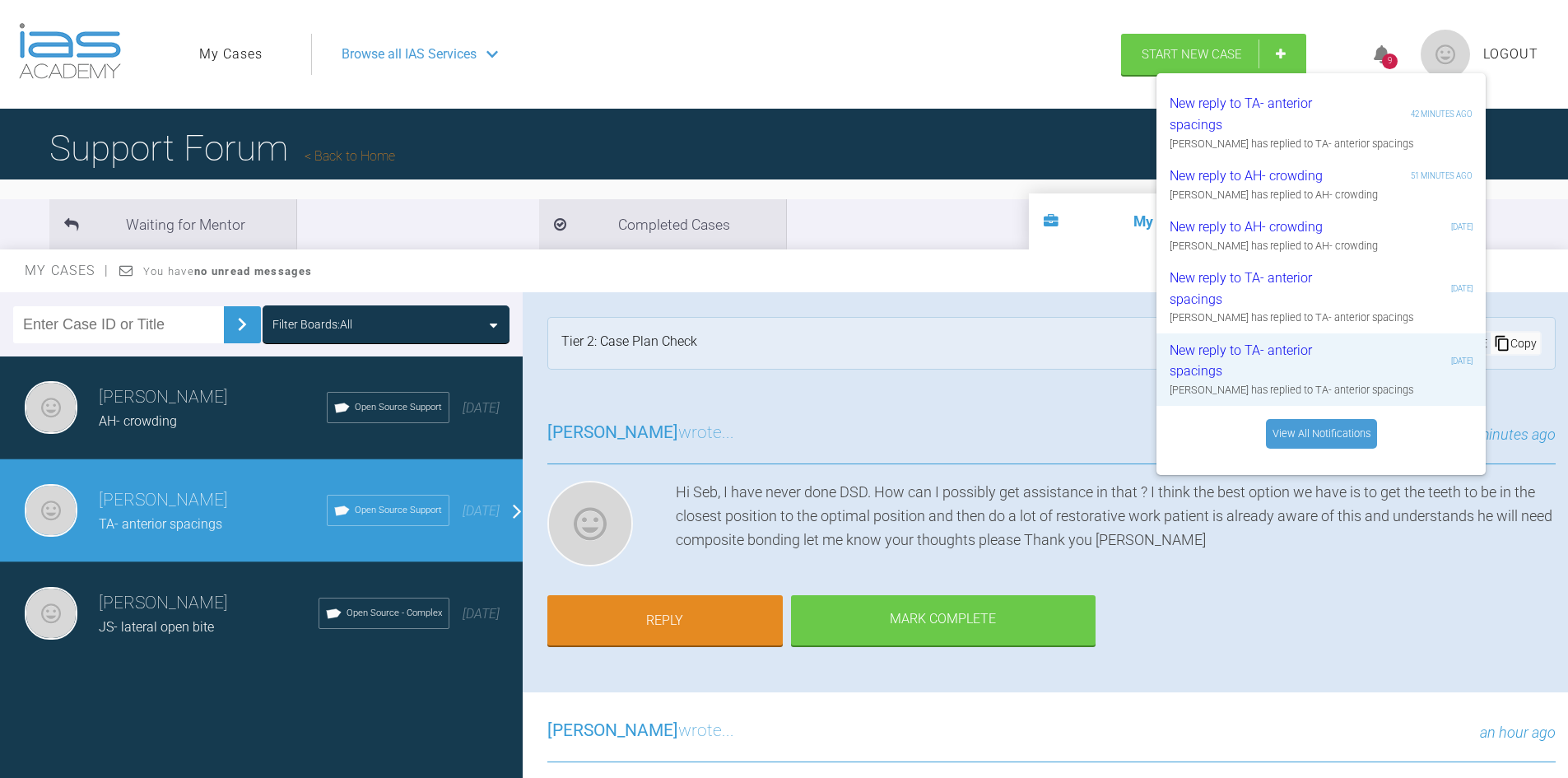
click at [1036, 171] on div "Support Forum Back to Home" at bounding box center [784, 148] width 1568 height 79
click at [1445, 57] on img at bounding box center [1445, 54] width 50 height 50
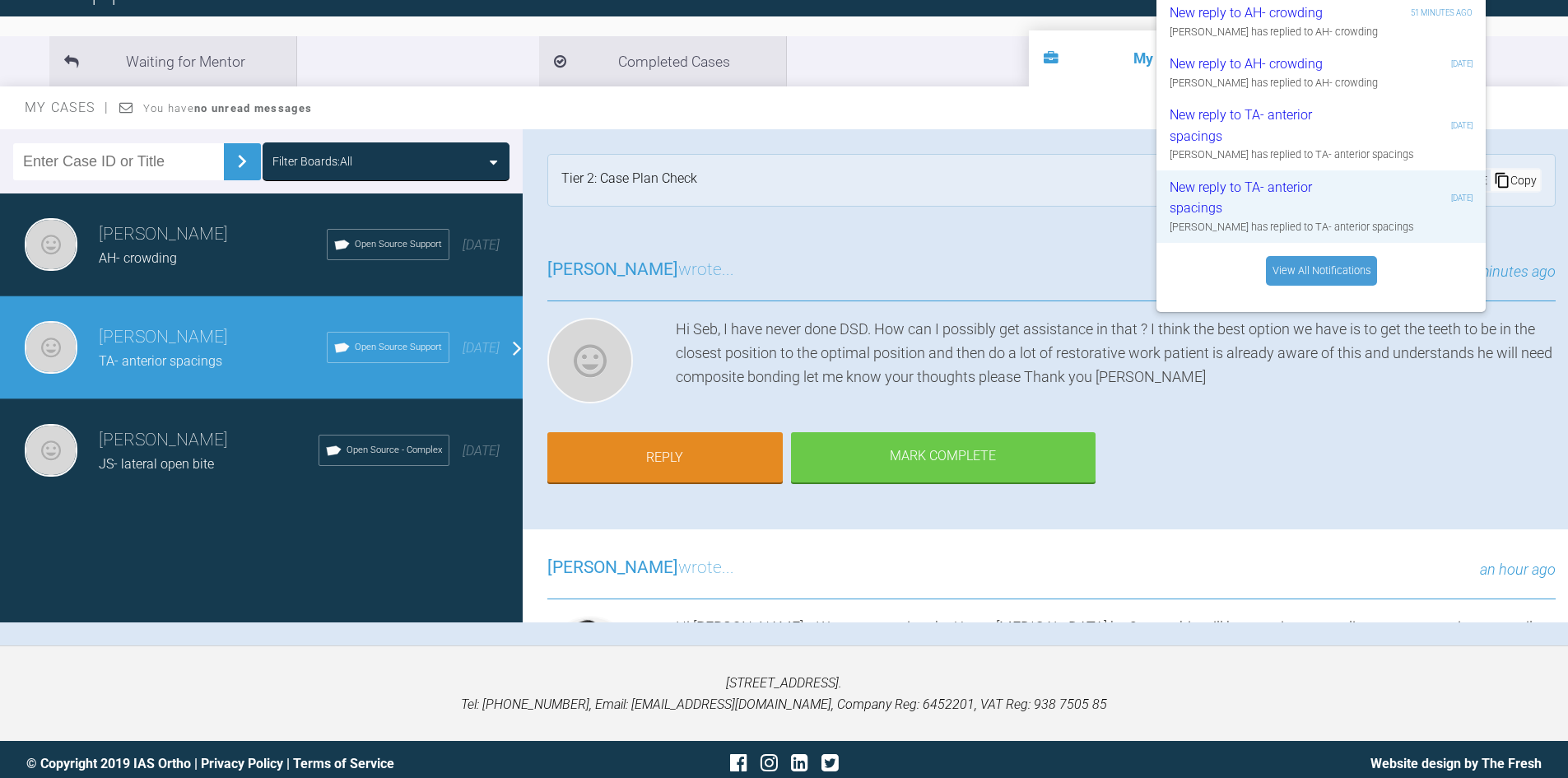
scroll to position [165, 0]
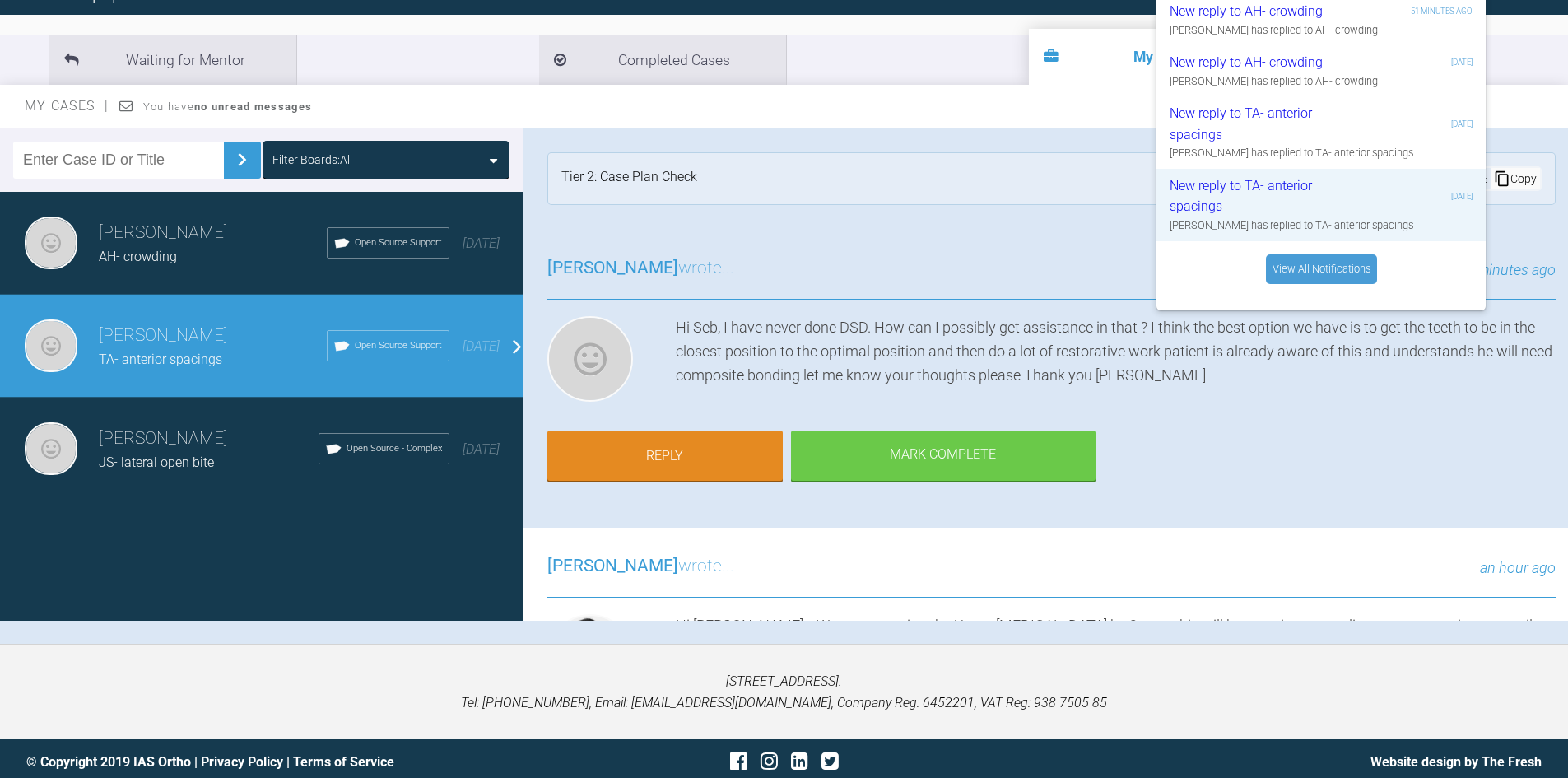
click at [355, 162] on div "Filter Boards: All" at bounding box center [386, 159] width 227 height 18
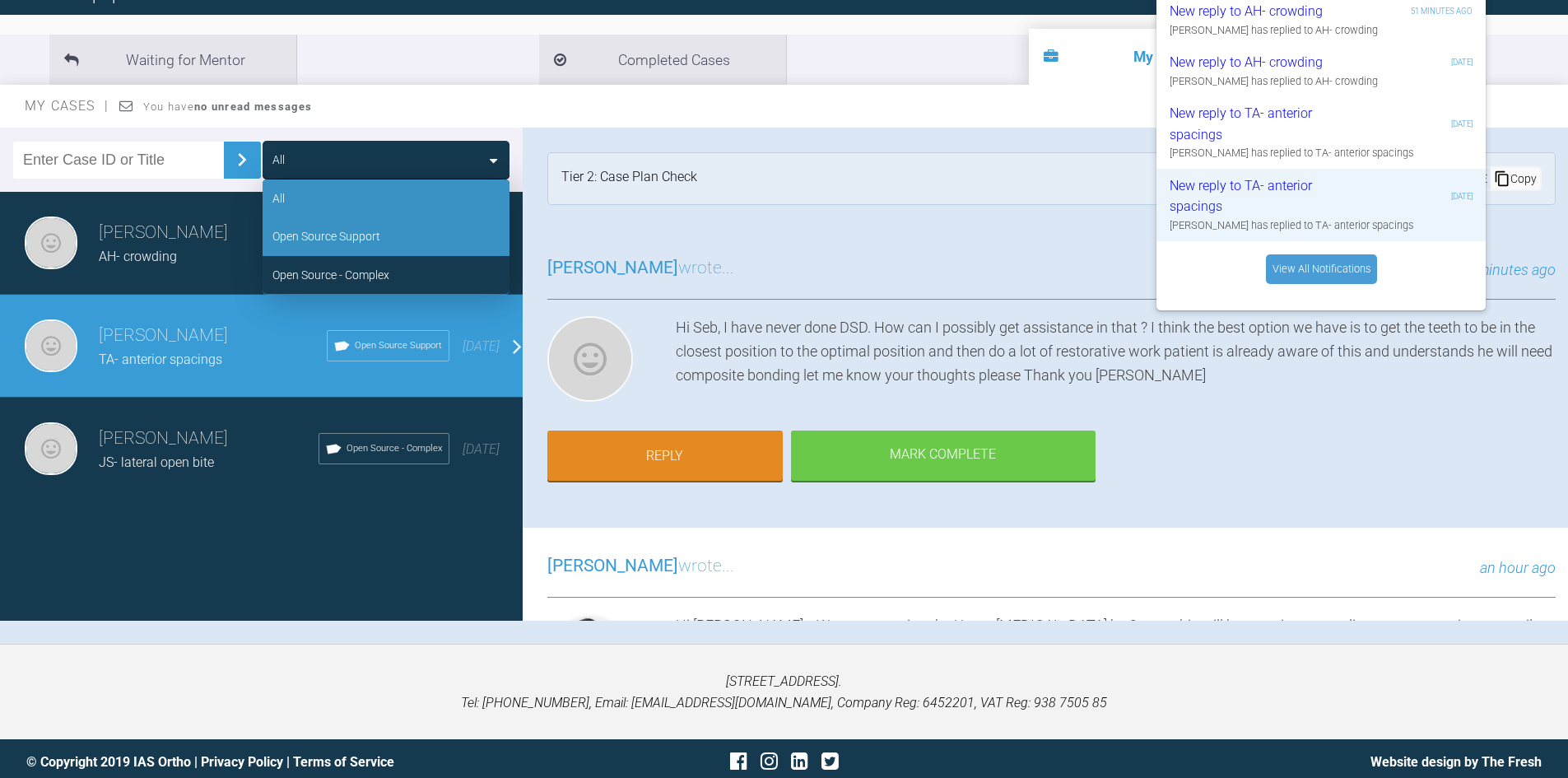
click at [370, 233] on div "Open Source Support" at bounding box center [327, 236] width 108 height 18
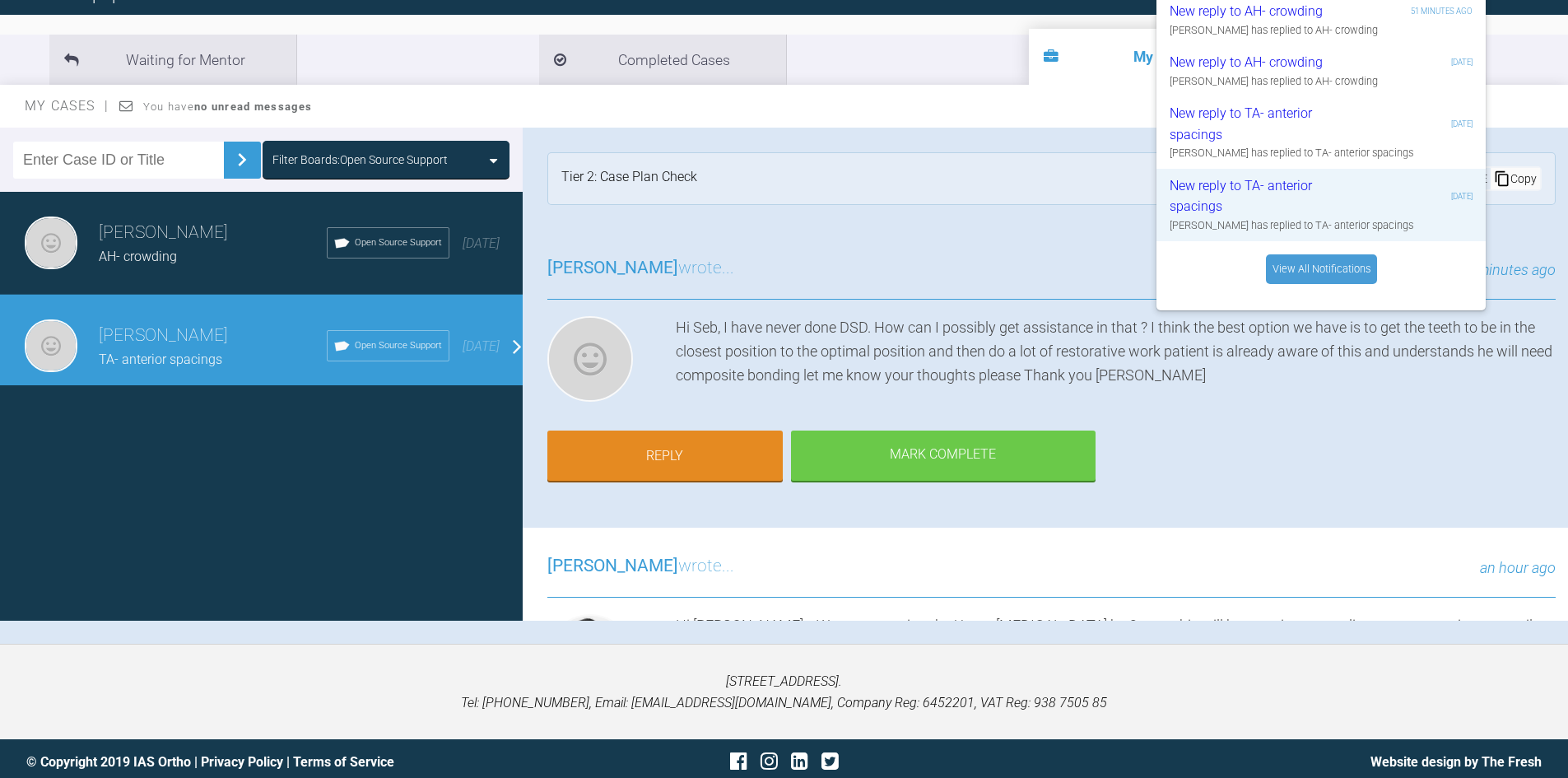
click at [397, 145] on div "Filter Boards: Open Source Support" at bounding box center [385, 159] width 247 height 37
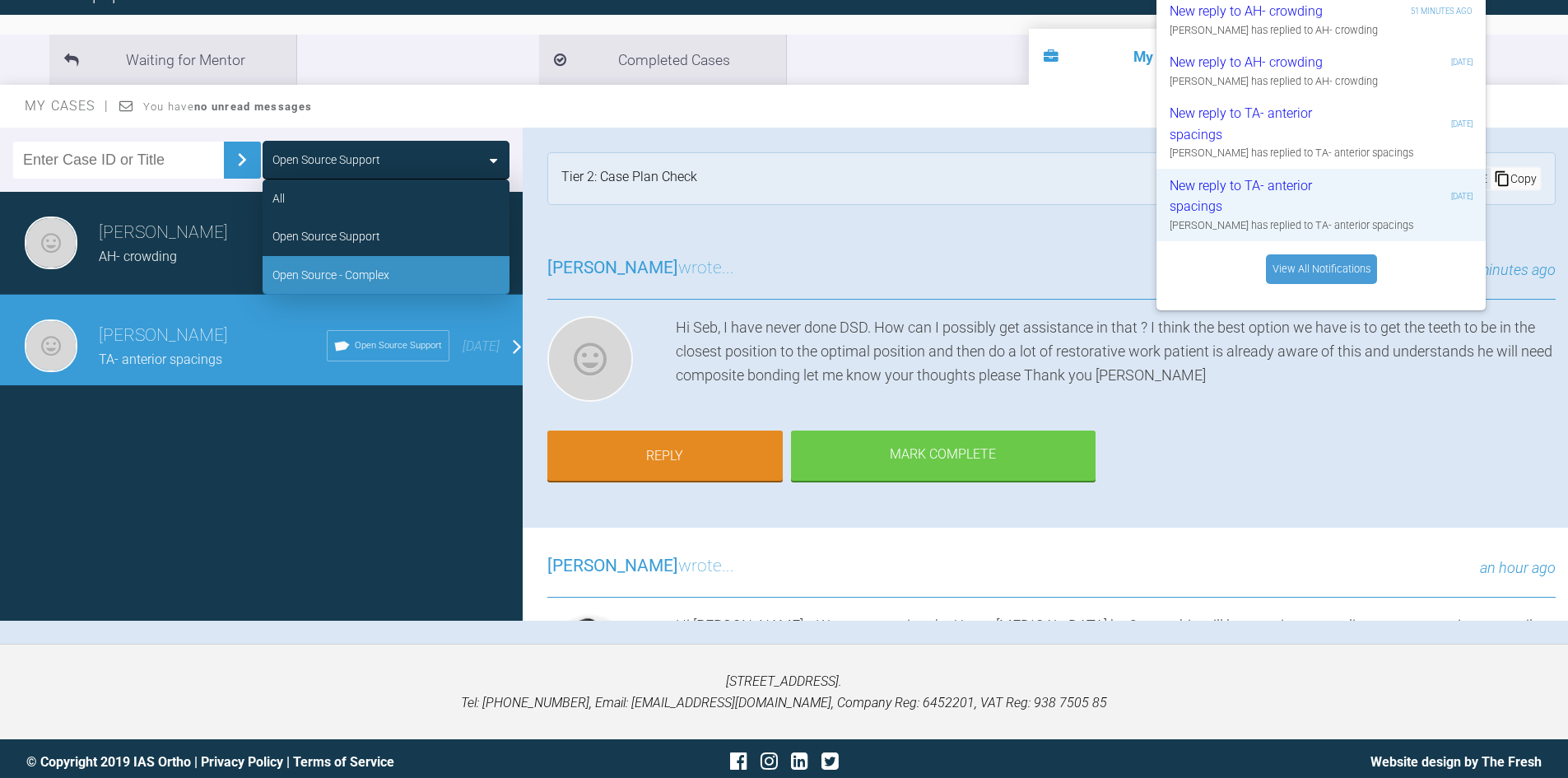
click at [409, 261] on div "Open Source - Complex" at bounding box center [385, 274] width 247 height 37
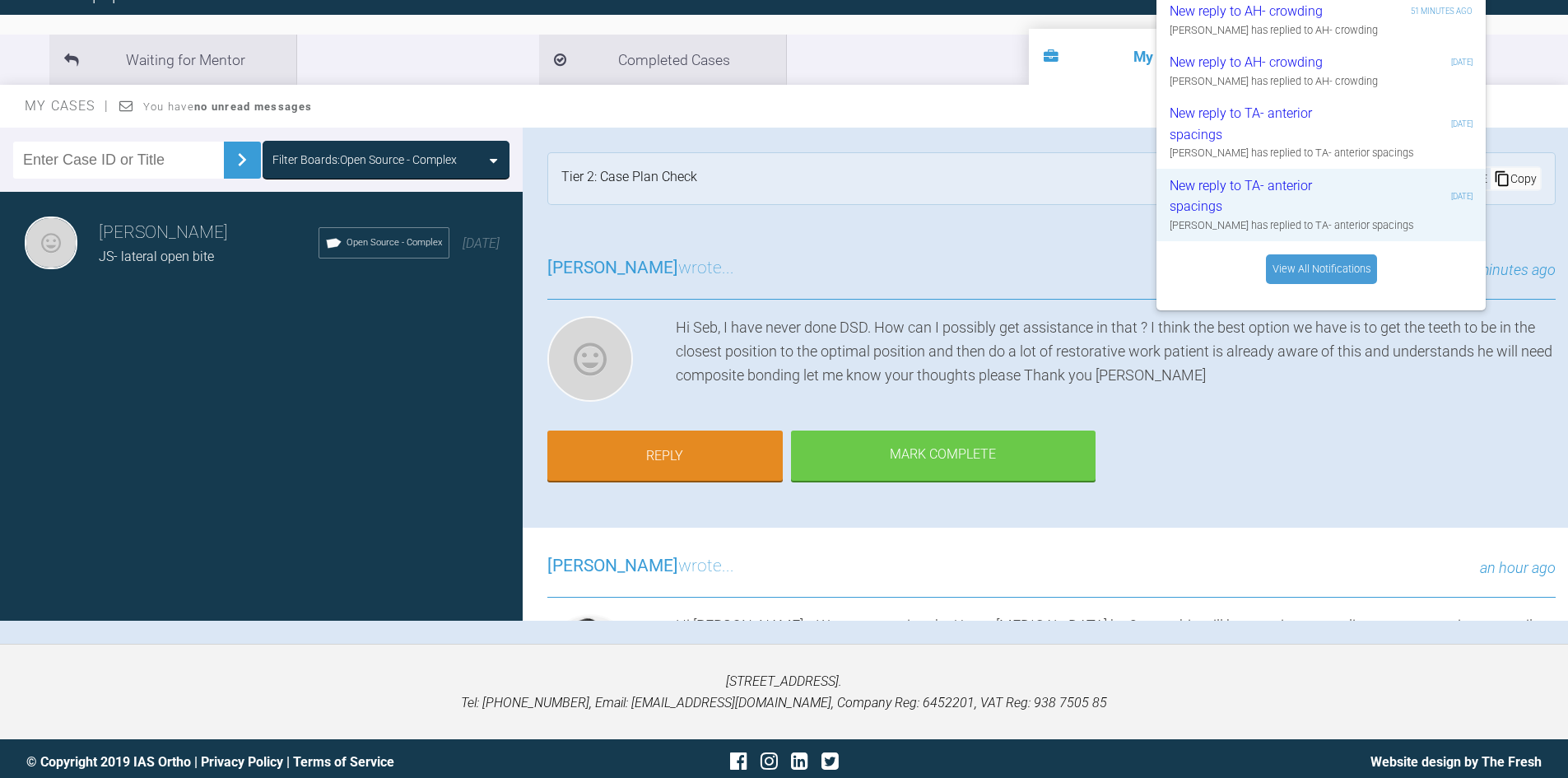
click at [402, 144] on div "Filter Boards: Open Source - Complex" at bounding box center [385, 159] width 247 height 37
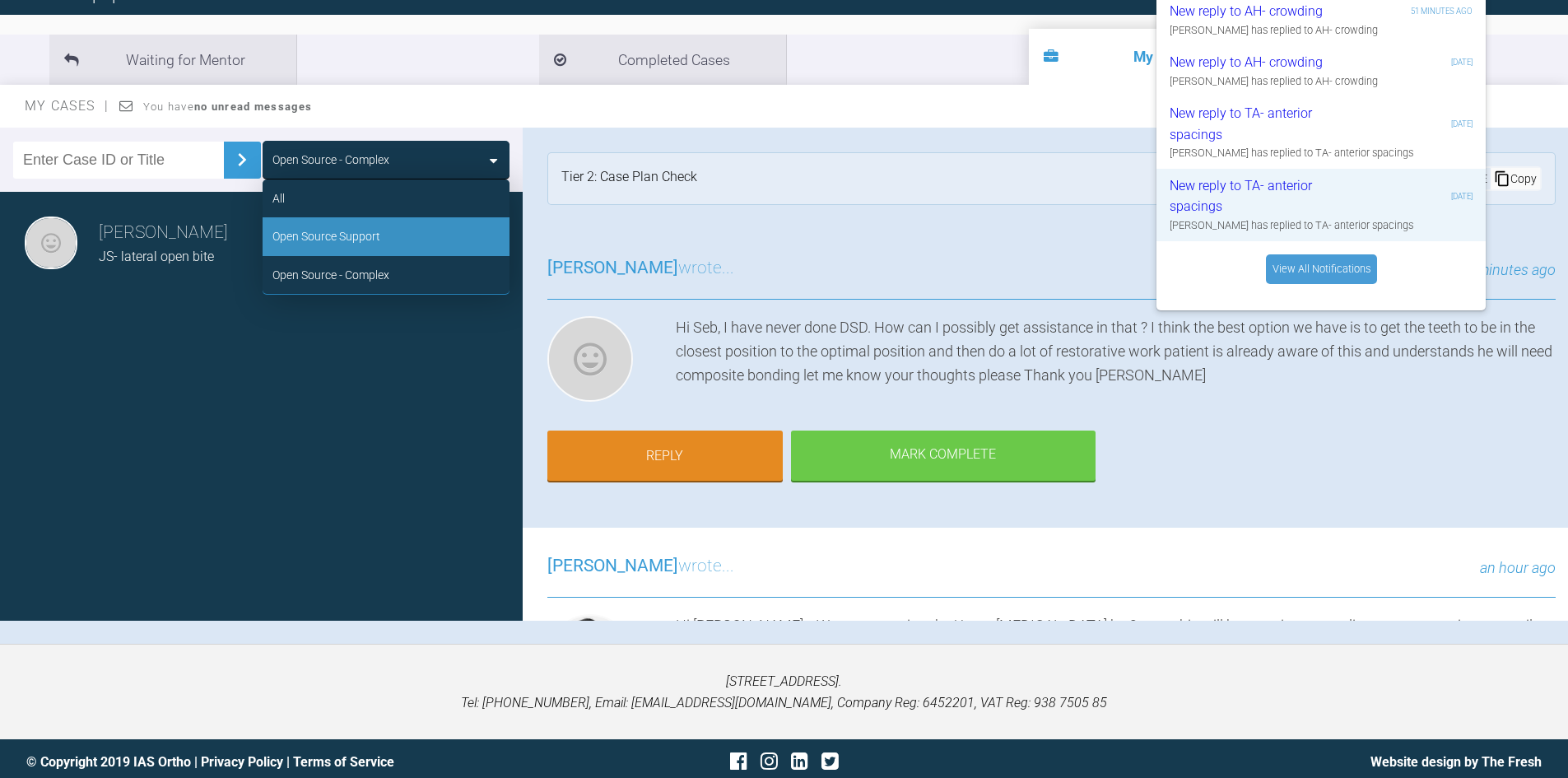
click at [395, 233] on div "Open Source Support" at bounding box center [385, 235] width 247 height 37
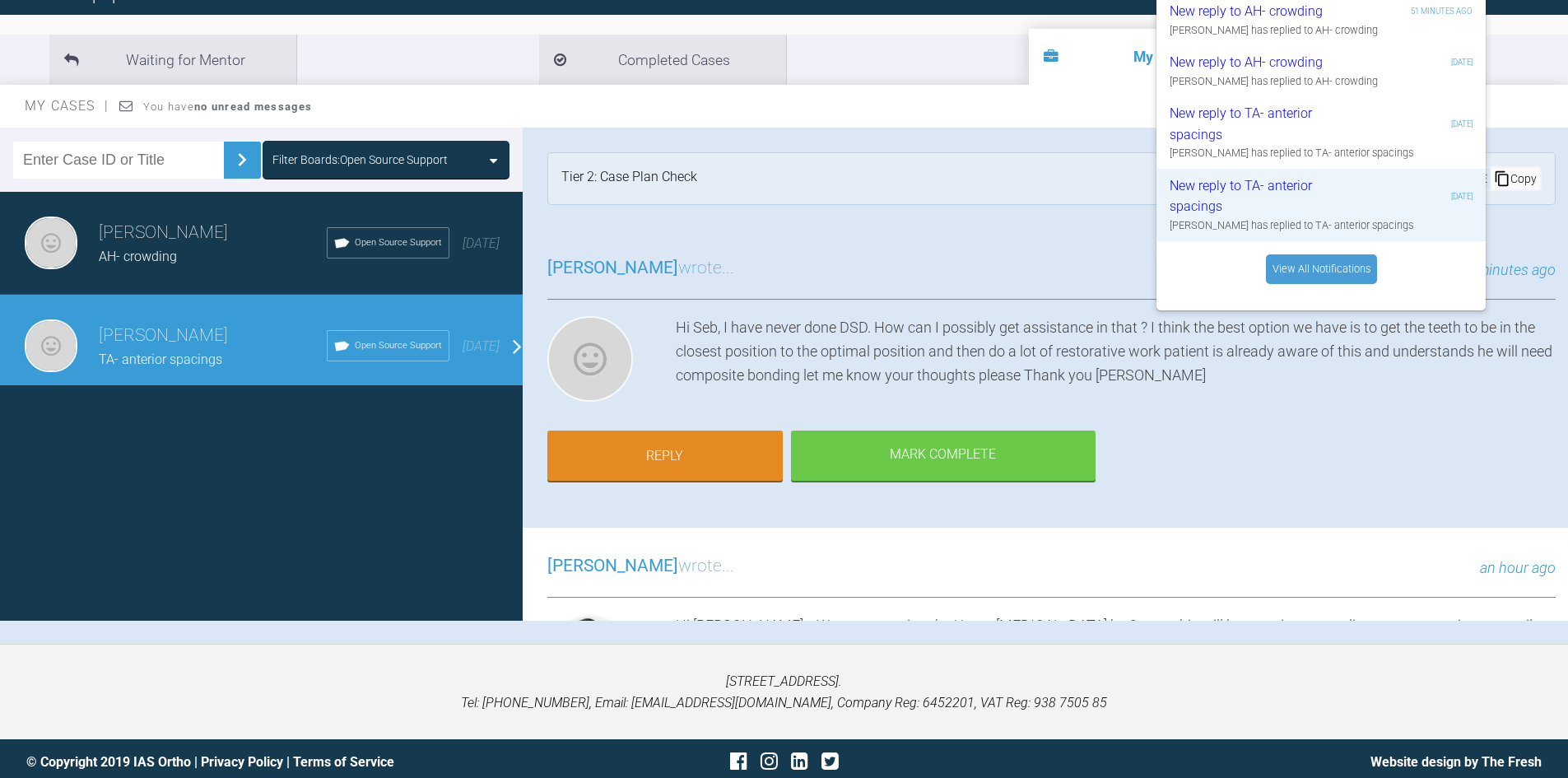
click at [408, 157] on div "Filter Boards: Open Source Support" at bounding box center [360, 159] width 175 height 18
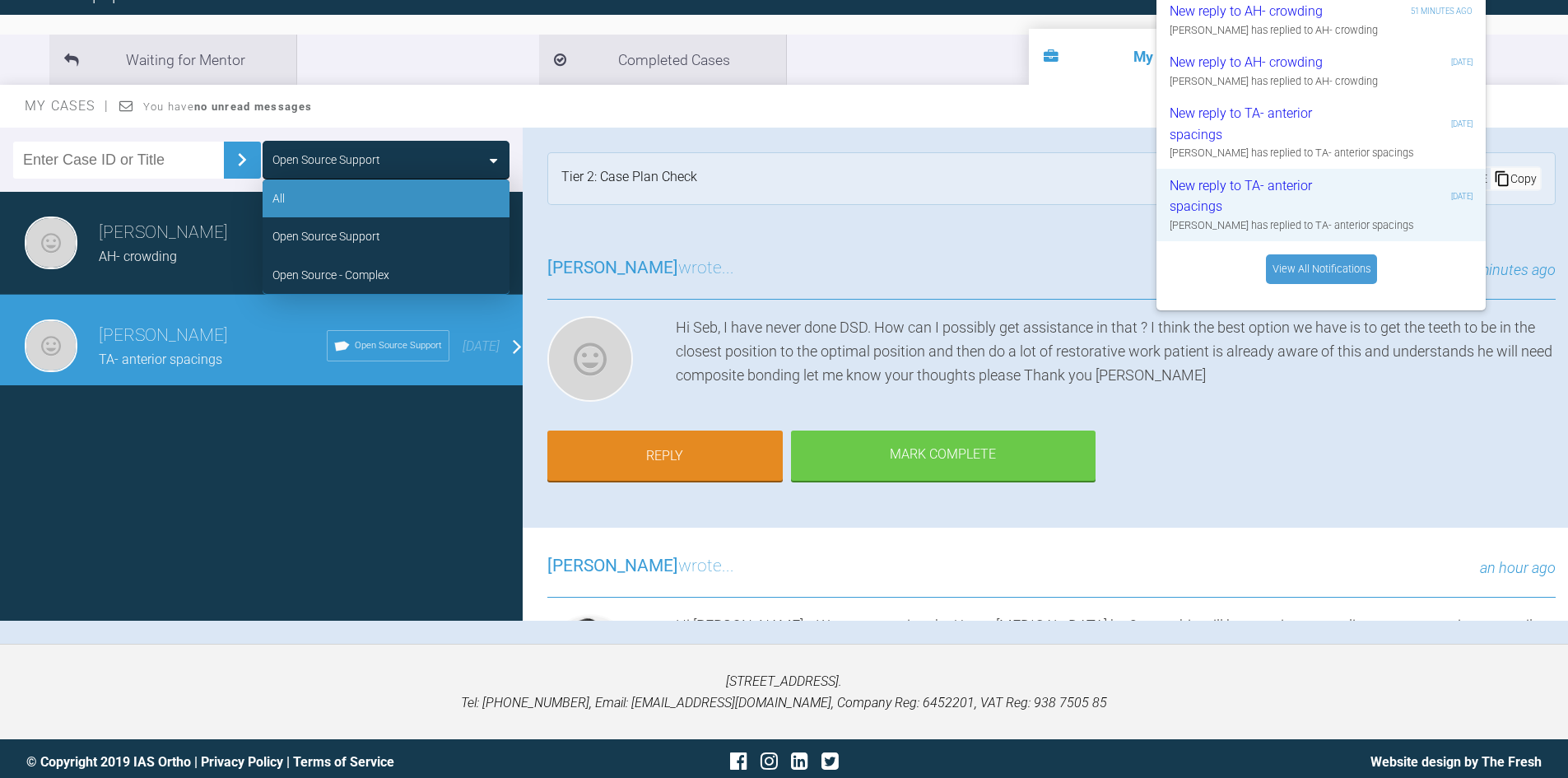
click at [396, 201] on div "All" at bounding box center [385, 198] width 247 height 37
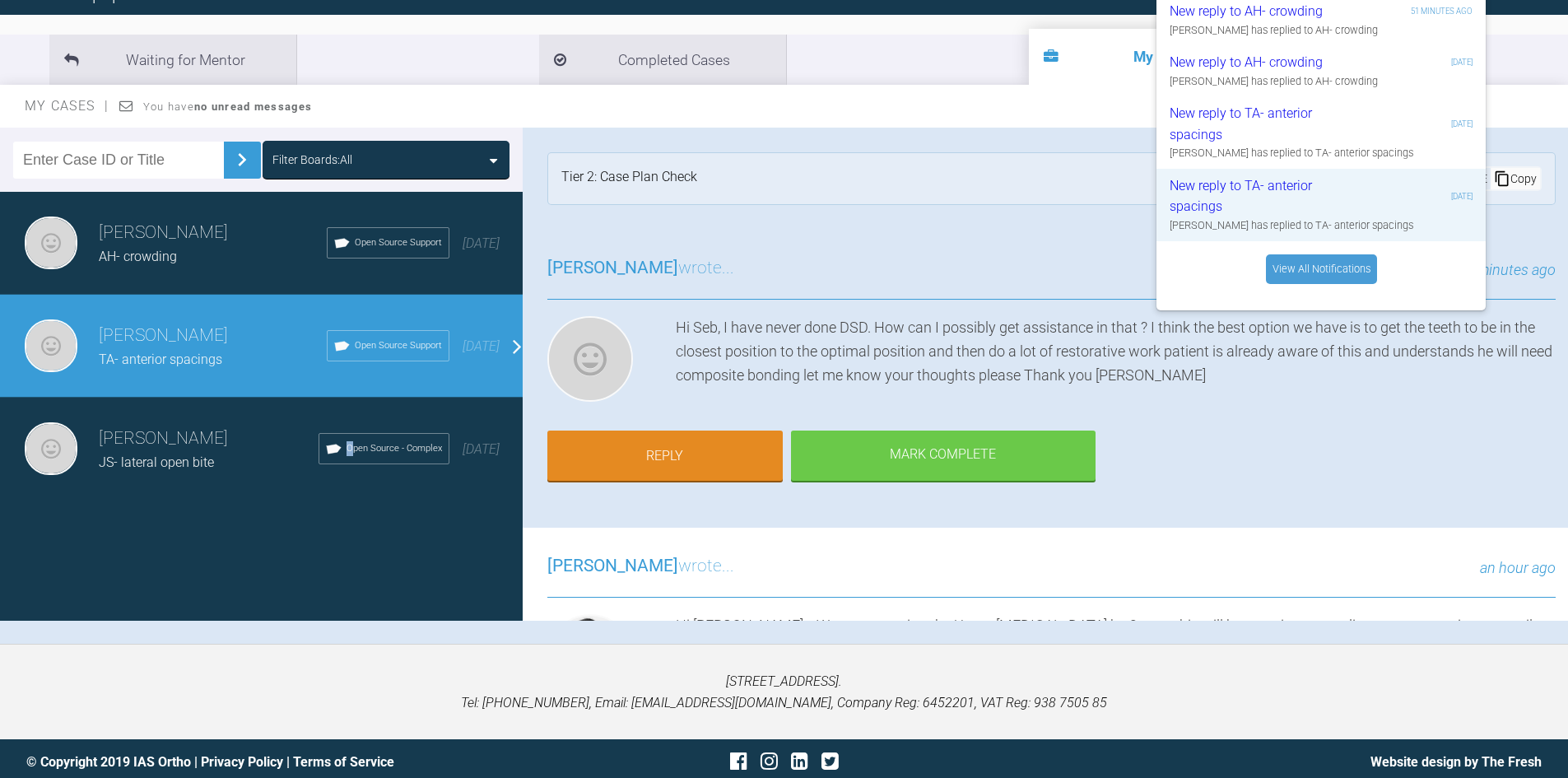
click at [302, 538] on div "Filter Boards: All Marah Ziad AH- crowding Open Source Support 4 days ago Marah…" at bounding box center [261, 374] width 523 height 493
click at [239, 524] on div "Filter Boards: All Marah Ziad AH- crowding Open Source Support 4 days ago Marah…" at bounding box center [261, 374] width 523 height 493
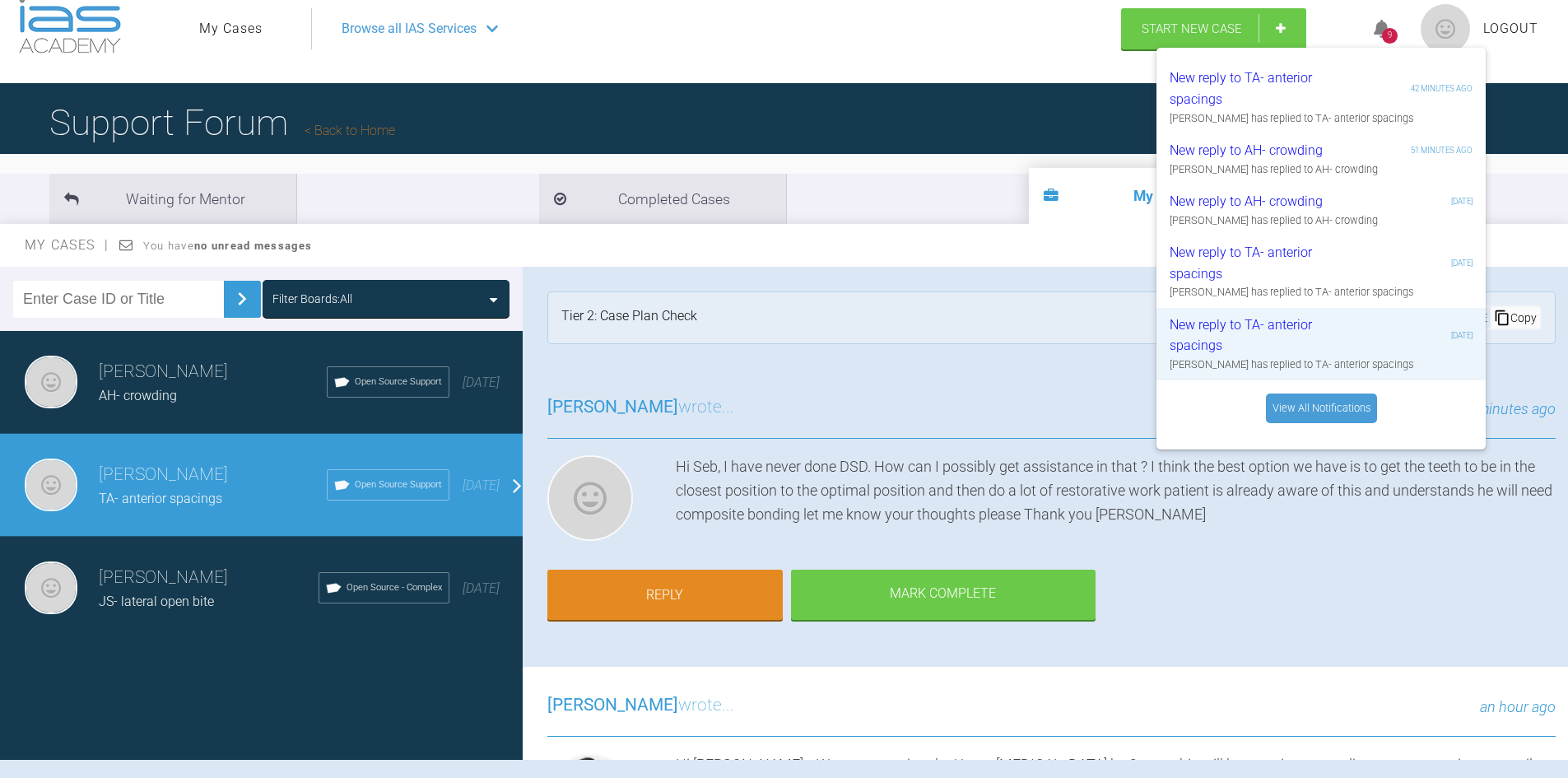
scroll to position [0, 0]
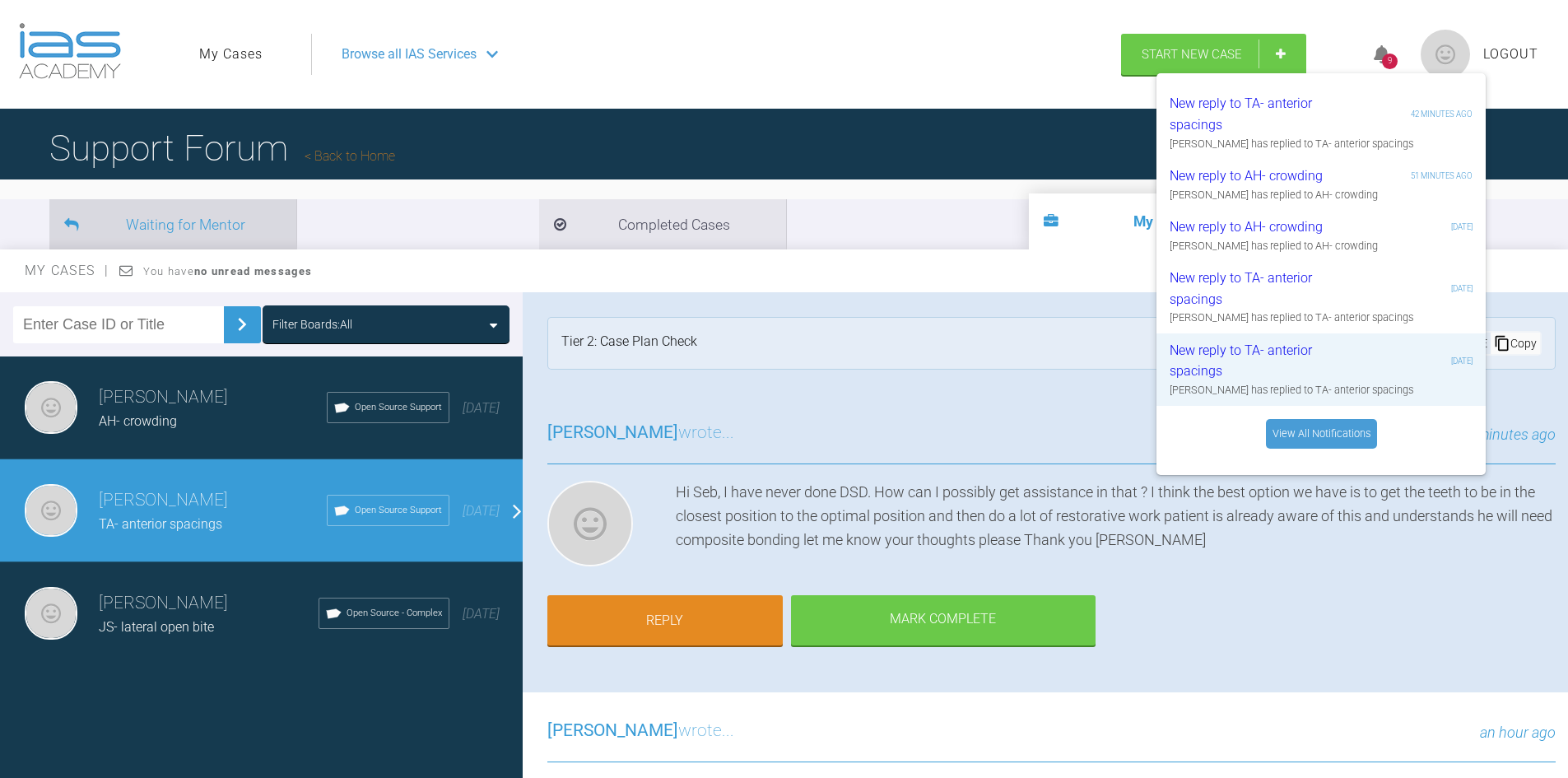
click at [204, 231] on li "Waiting for Mentor" at bounding box center [172, 225] width 247 height 51
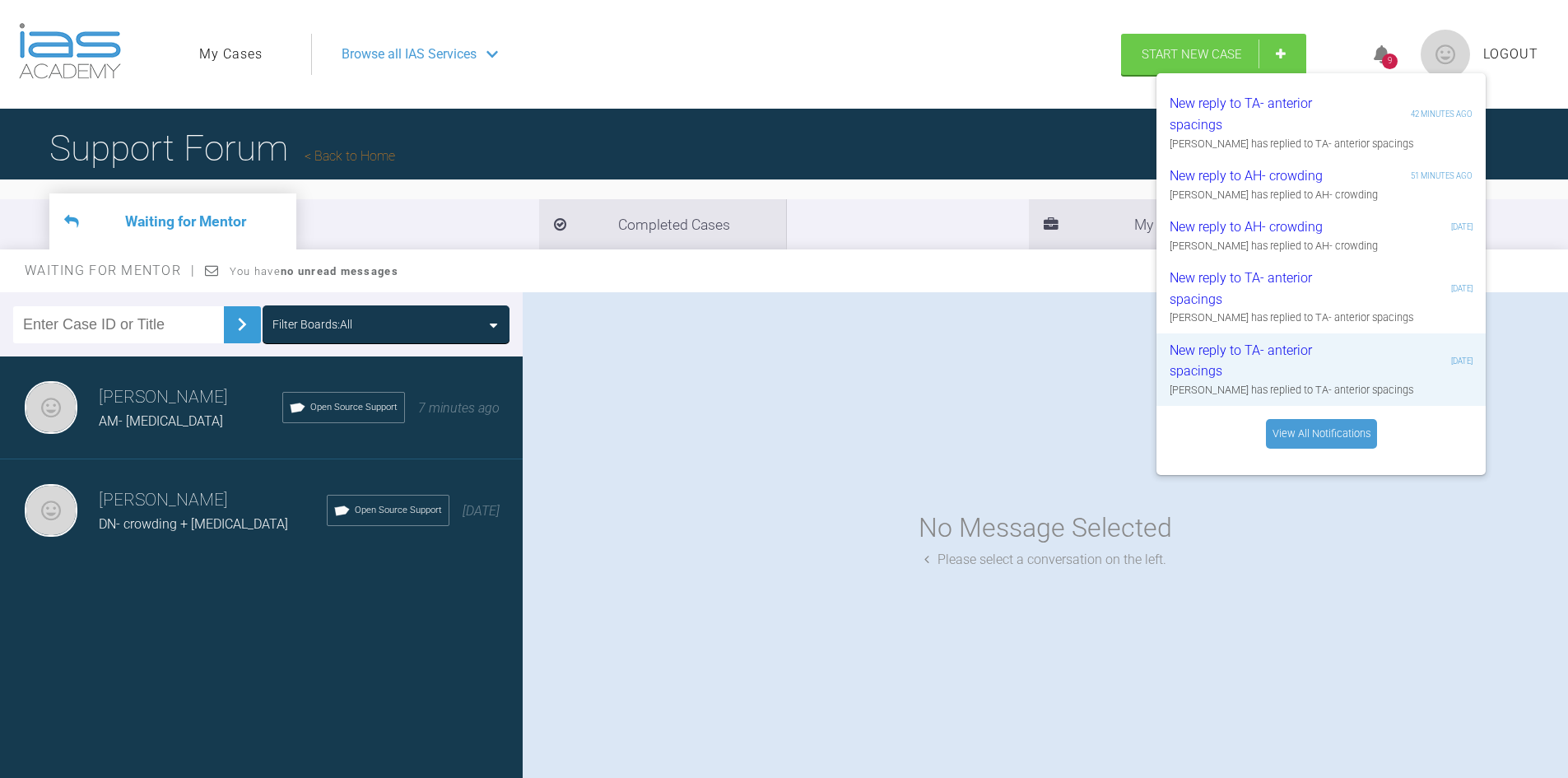
click at [200, 512] on h3 "[PERSON_NAME]" at bounding box center [213, 500] width 228 height 28
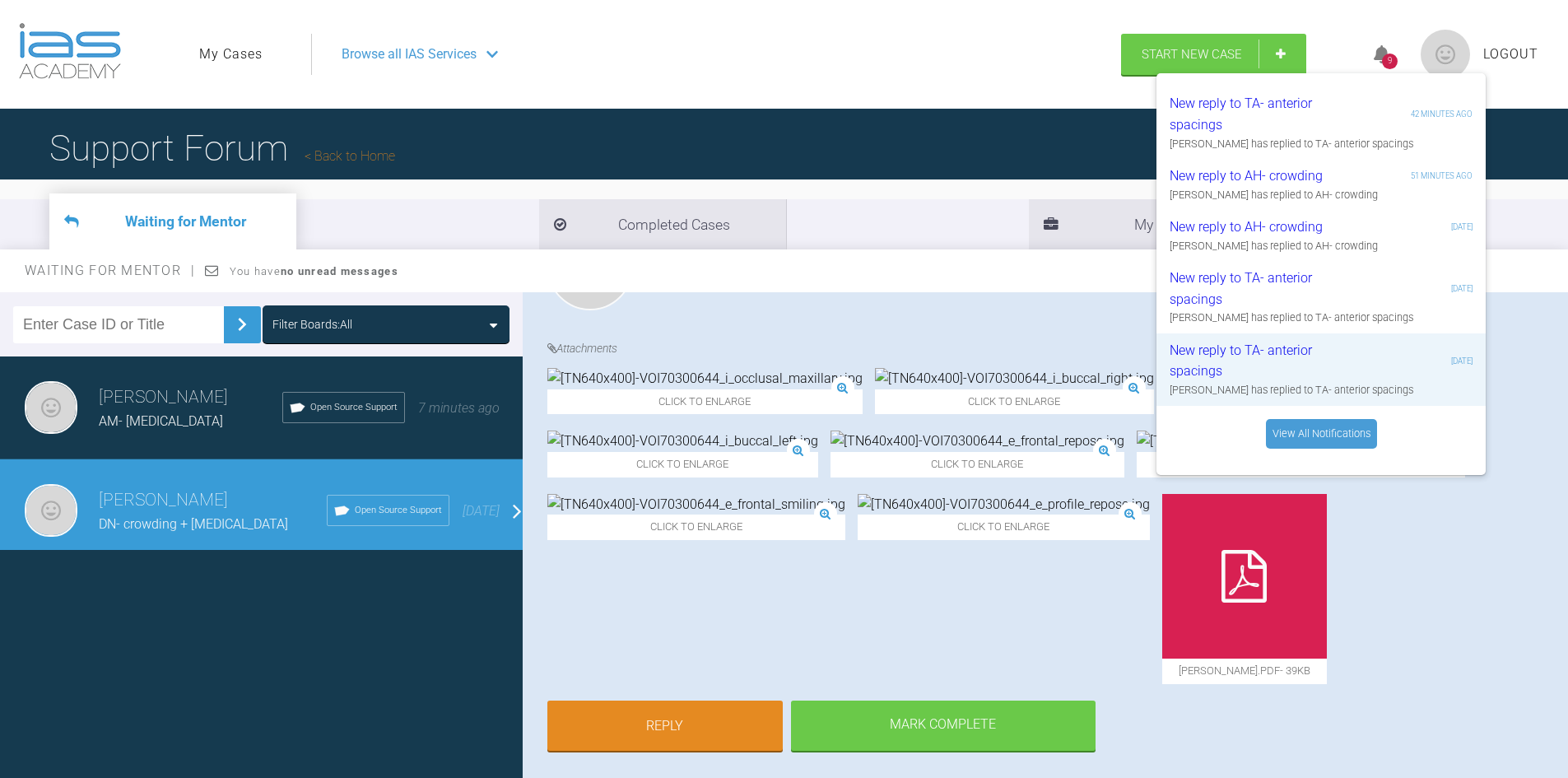
click at [170, 416] on span "AM- Diastema" at bounding box center [160, 421] width 125 height 16
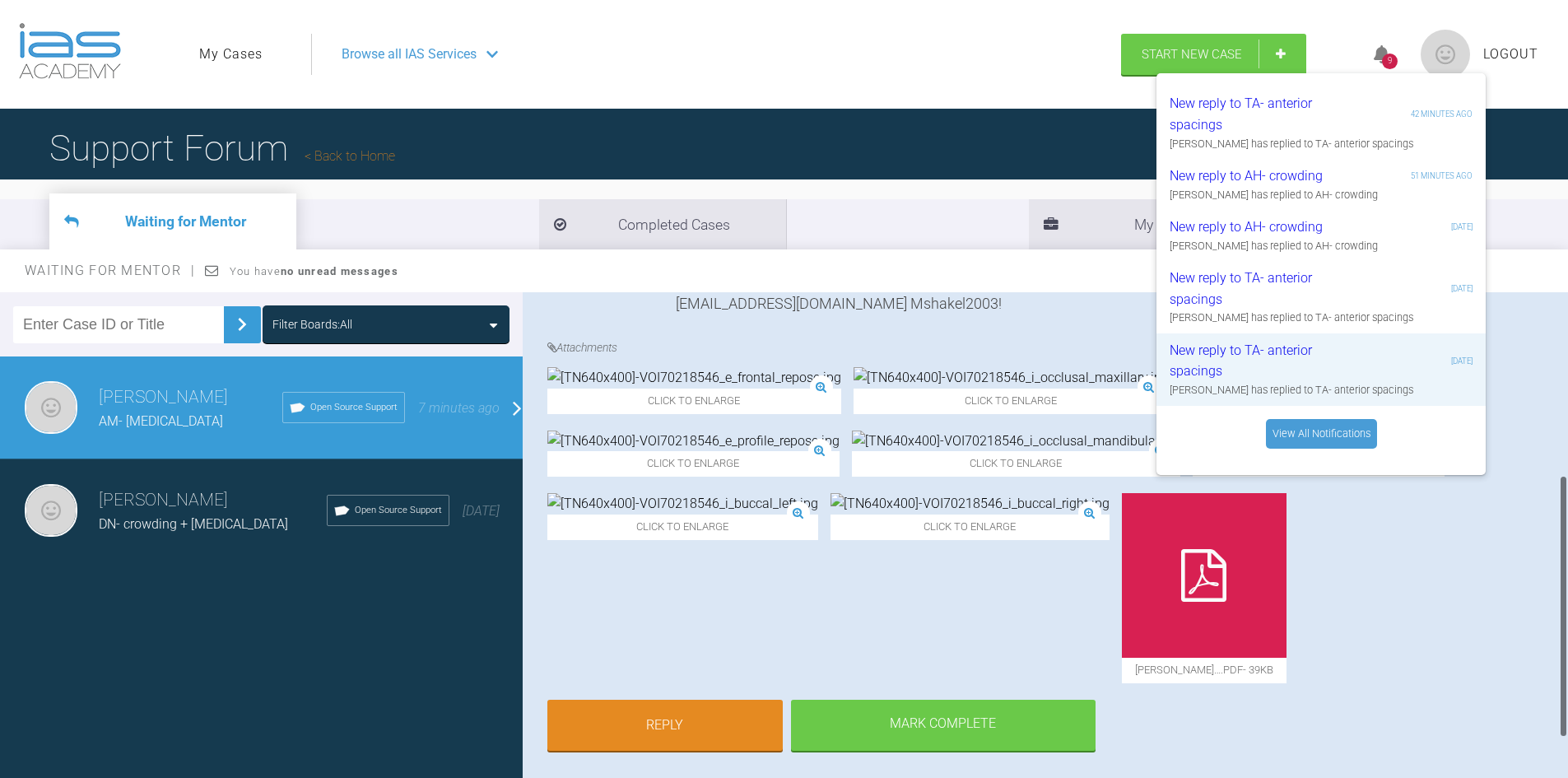
scroll to position [431, 0]
click at [945, 112] on div "Support Forum Back to Home" at bounding box center [784, 148] width 1568 height 79
click at [70, 35] on img at bounding box center [70, 51] width 102 height 56
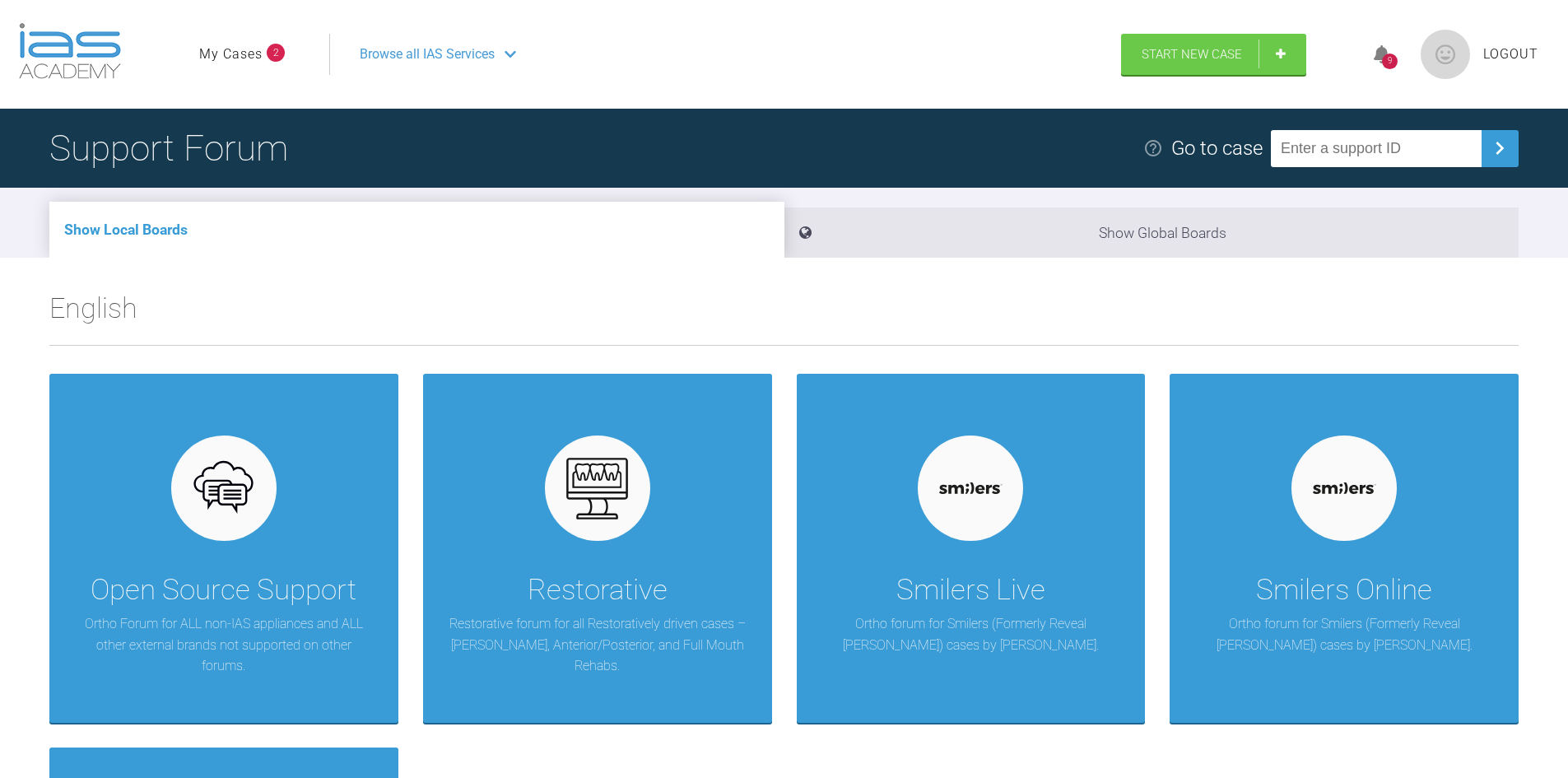
click at [434, 52] on span "Browse all IAS Services" at bounding box center [427, 54] width 135 height 22
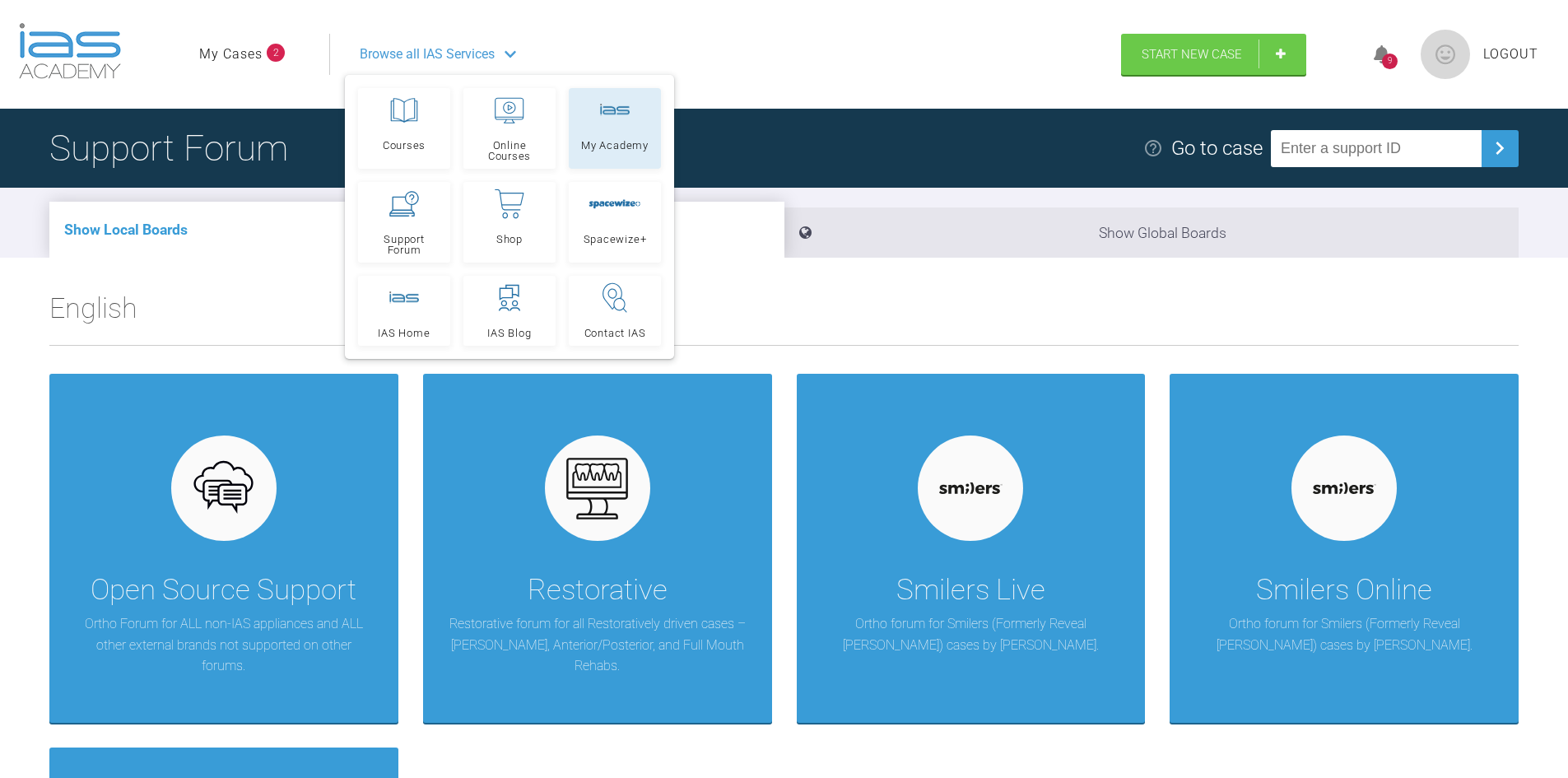
click at [633, 126] on link "My Academy" at bounding box center [615, 128] width 92 height 81
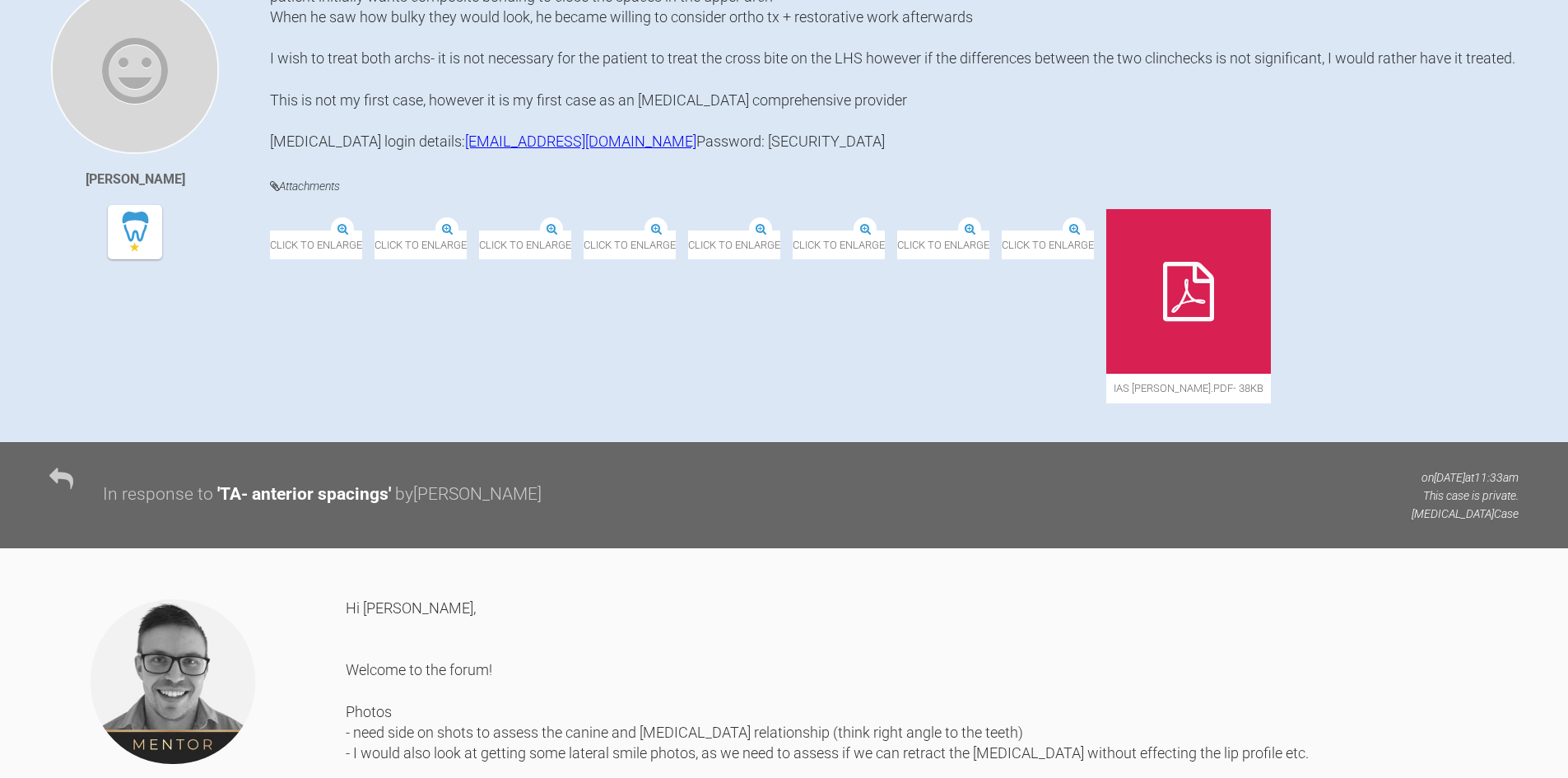
scroll to position [494, 0]
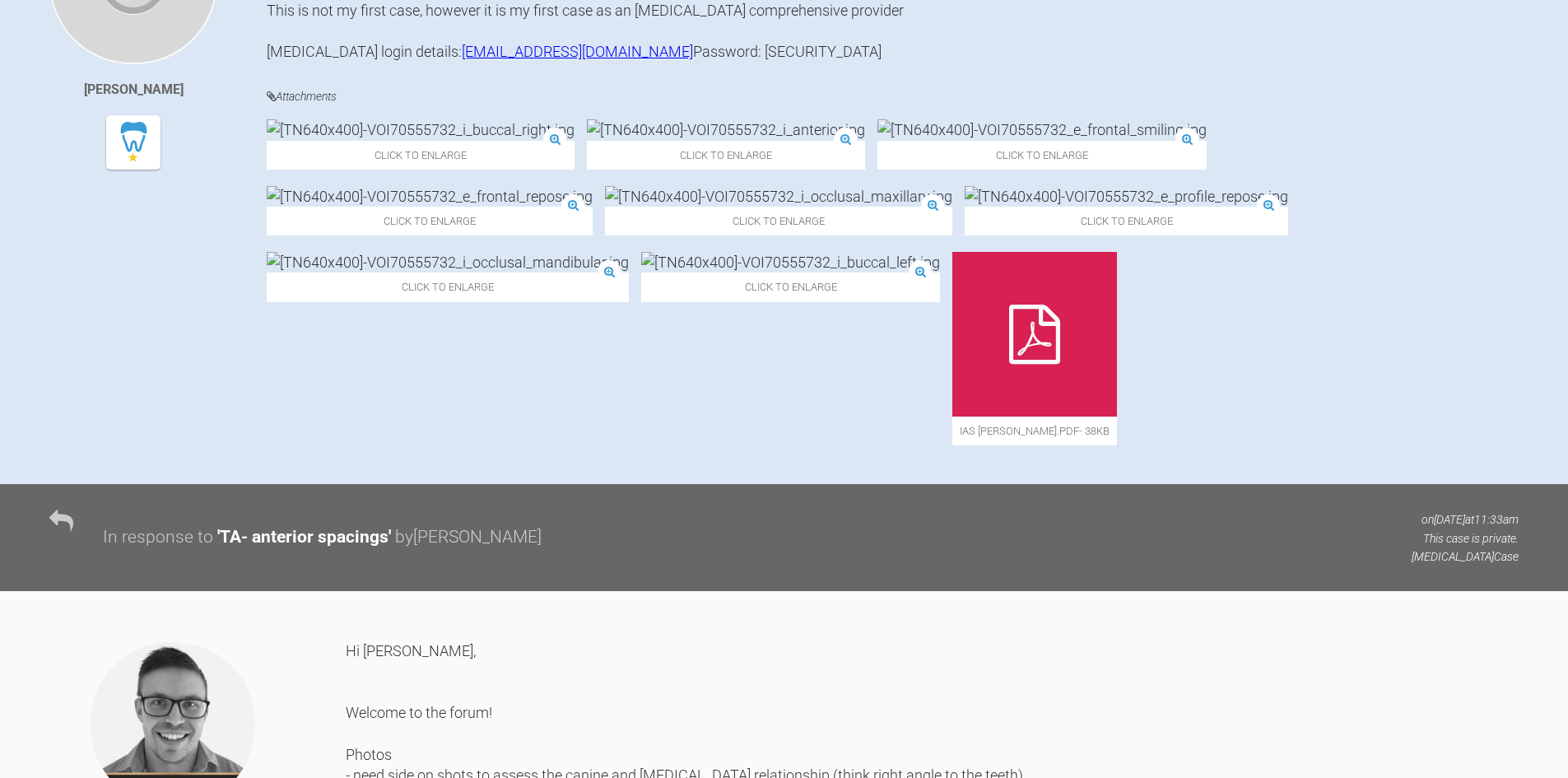
click at [952, 416] on div at bounding box center [1034, 334] width 165 height 165
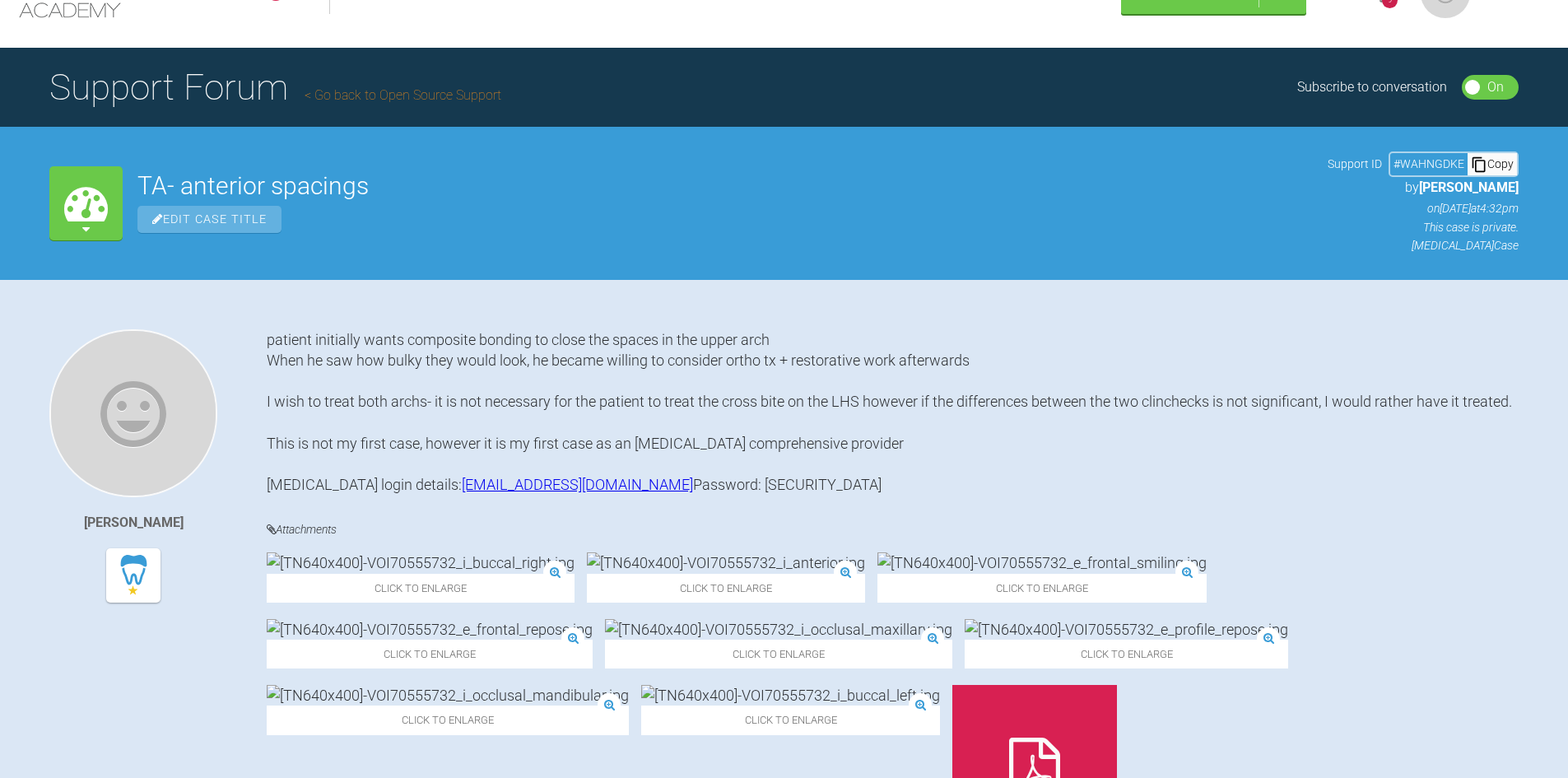
scroll to position [0, 0]
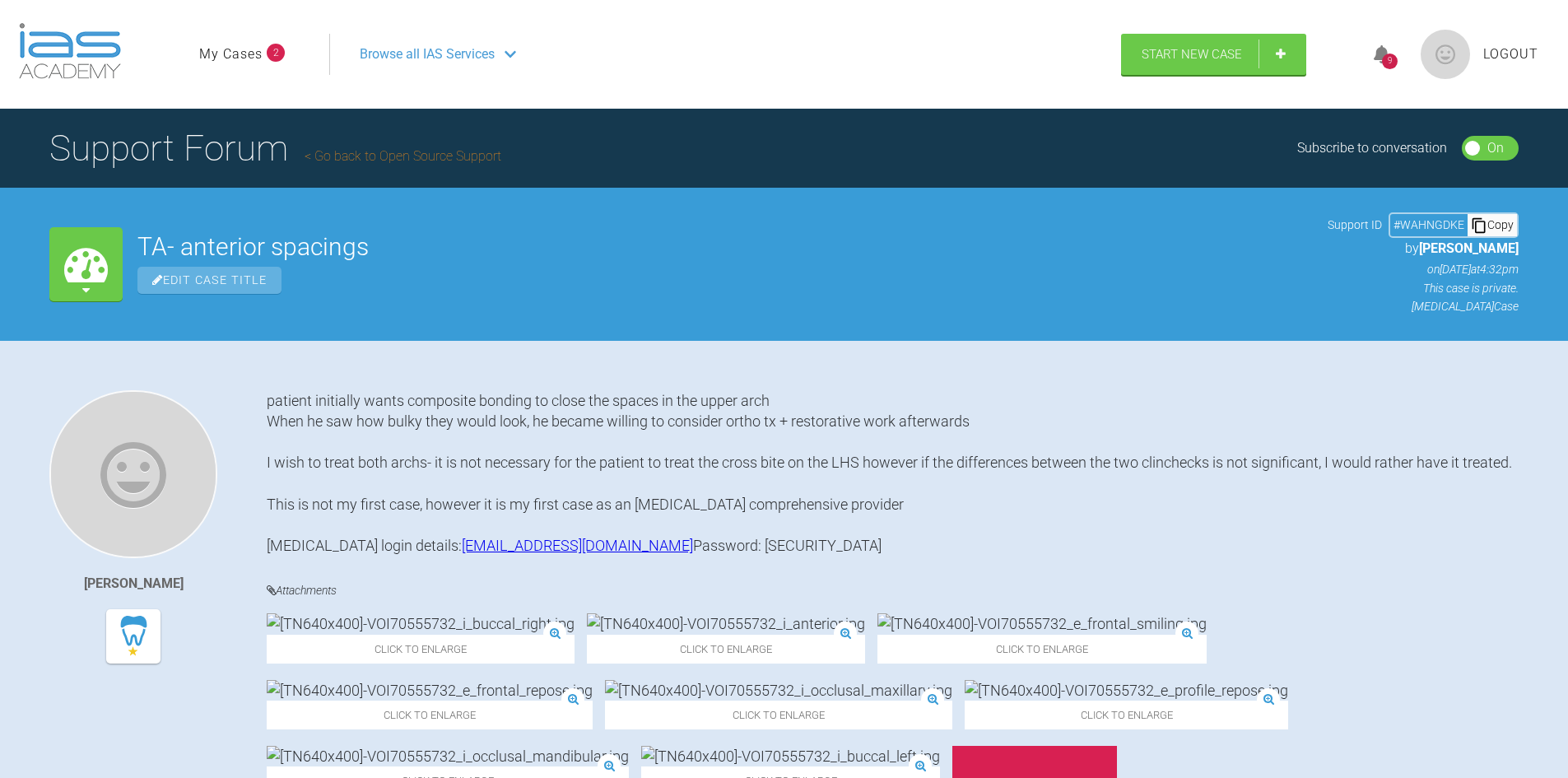
click at [1378, 58] on icon at bounding box center [1382, 55] width 17 height 19
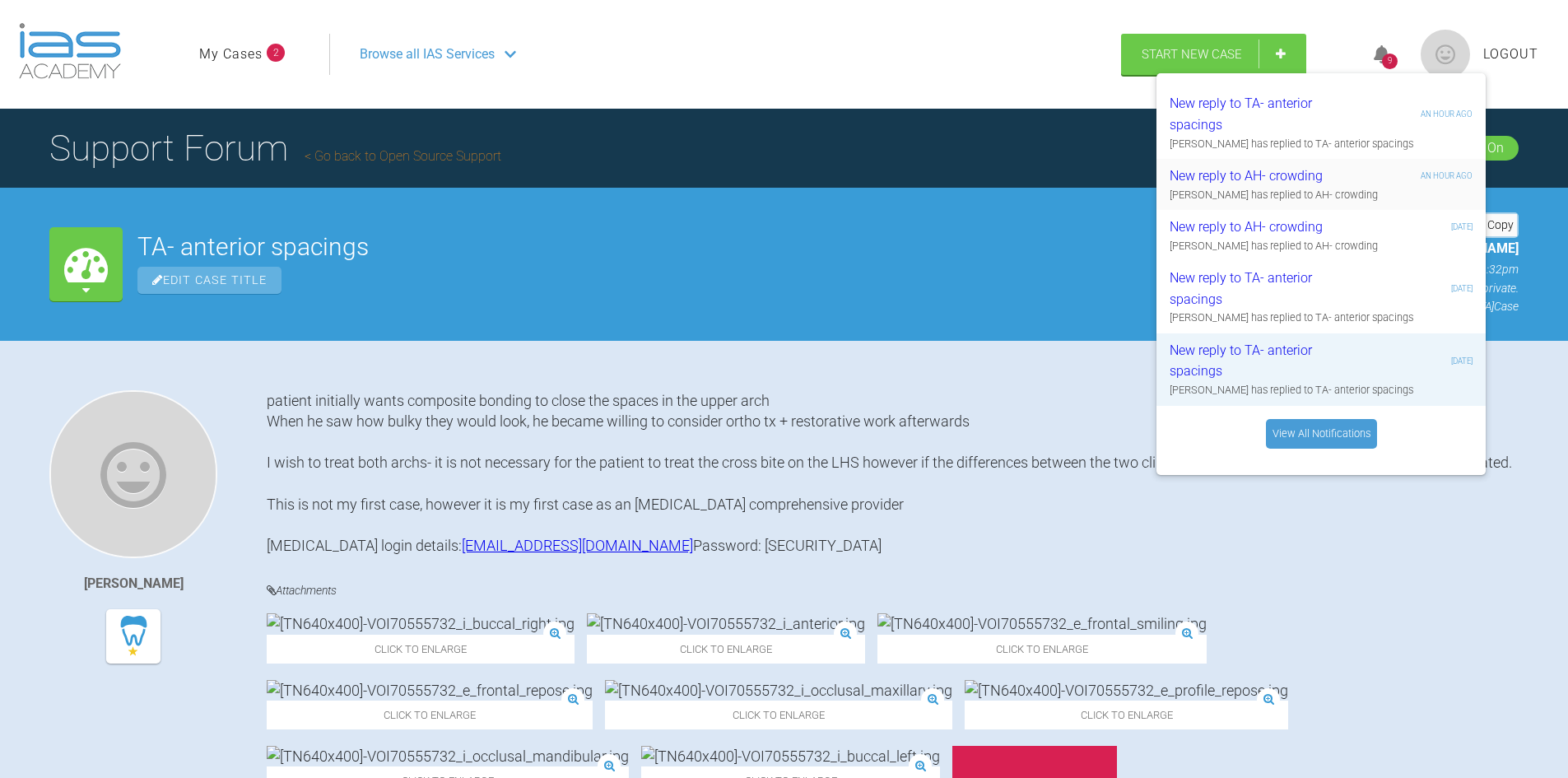
click at [1303, 193] on div "Sebastian Wilkins has replied to AH- crowding" at bounding box center [1321, 194] width 303 height 17
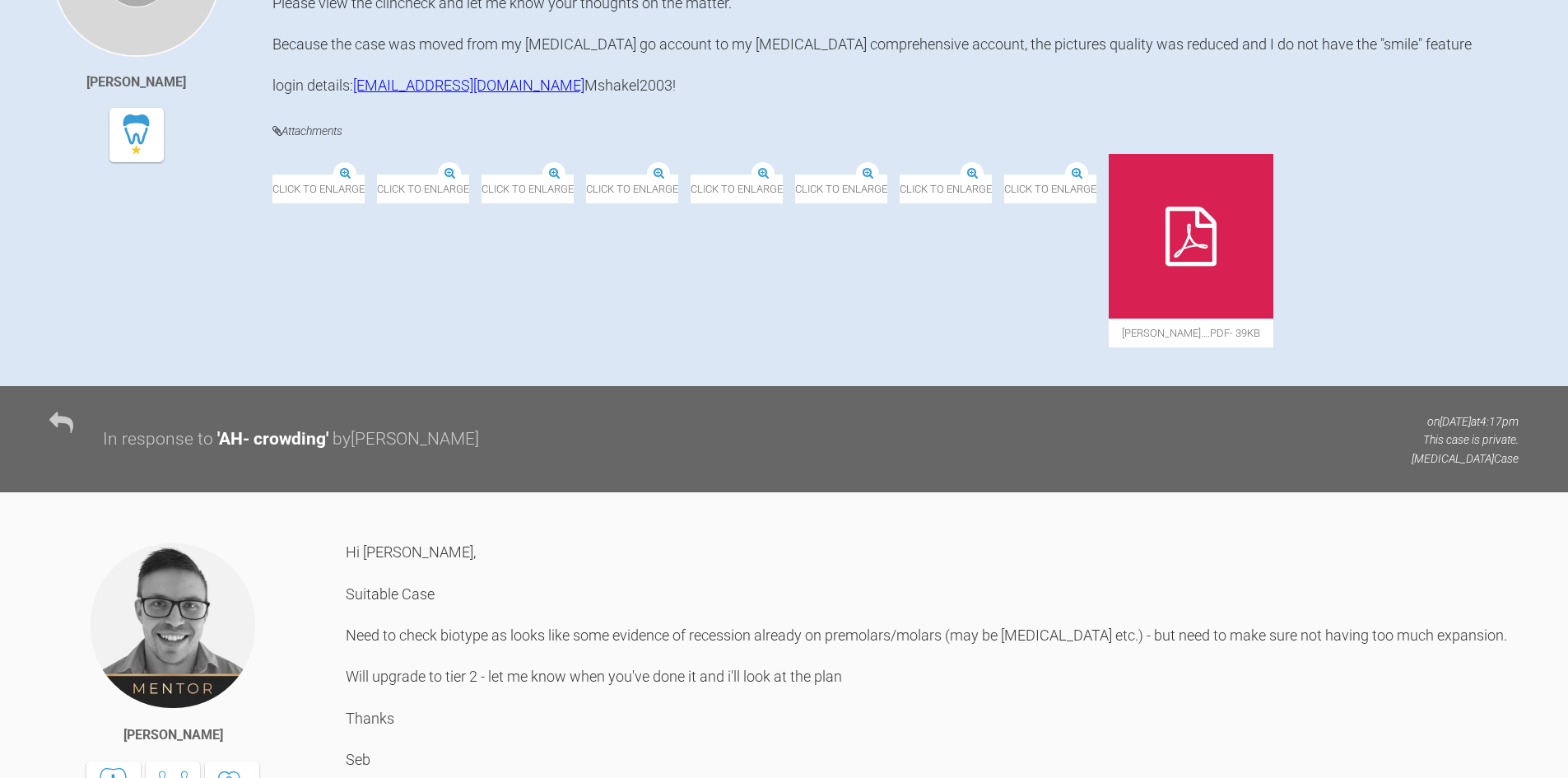
scroll to position [659, 0]
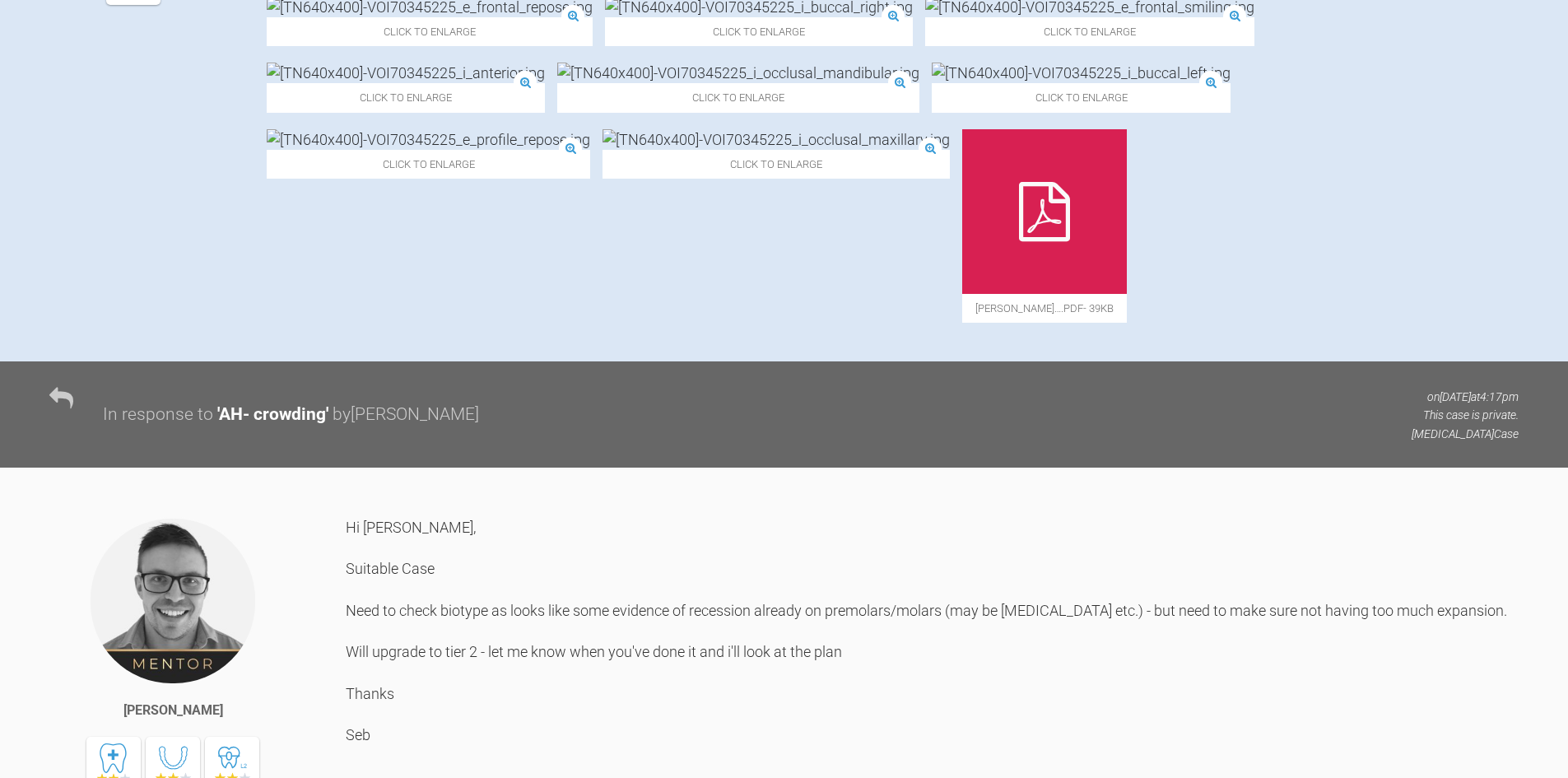
click at [1019, 241] on icon at bounding box center [1044, 212] width 51 height 59
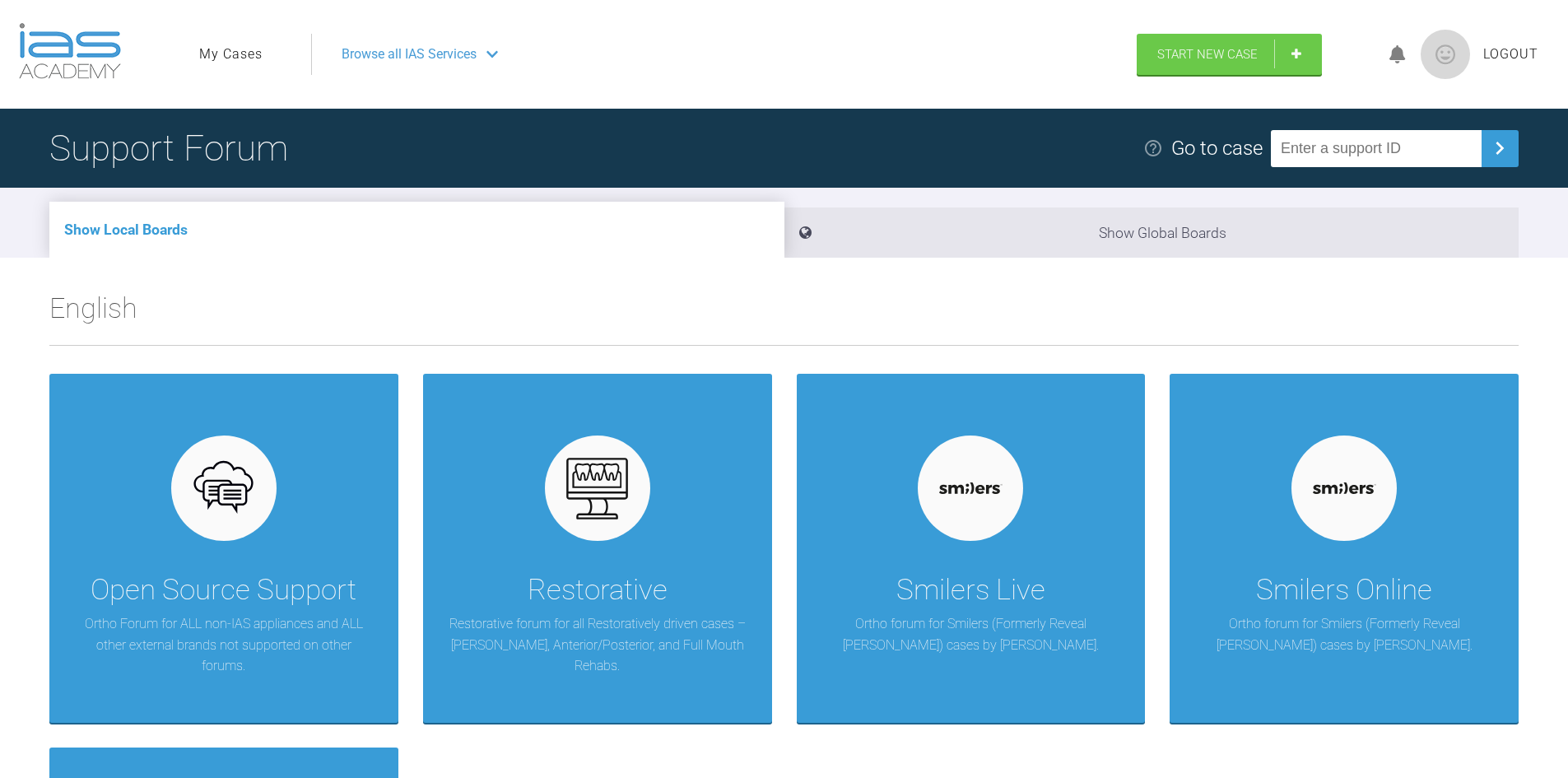
click at [1400, 55] on icon at bounding box center [1397, 55] width 17 height 19
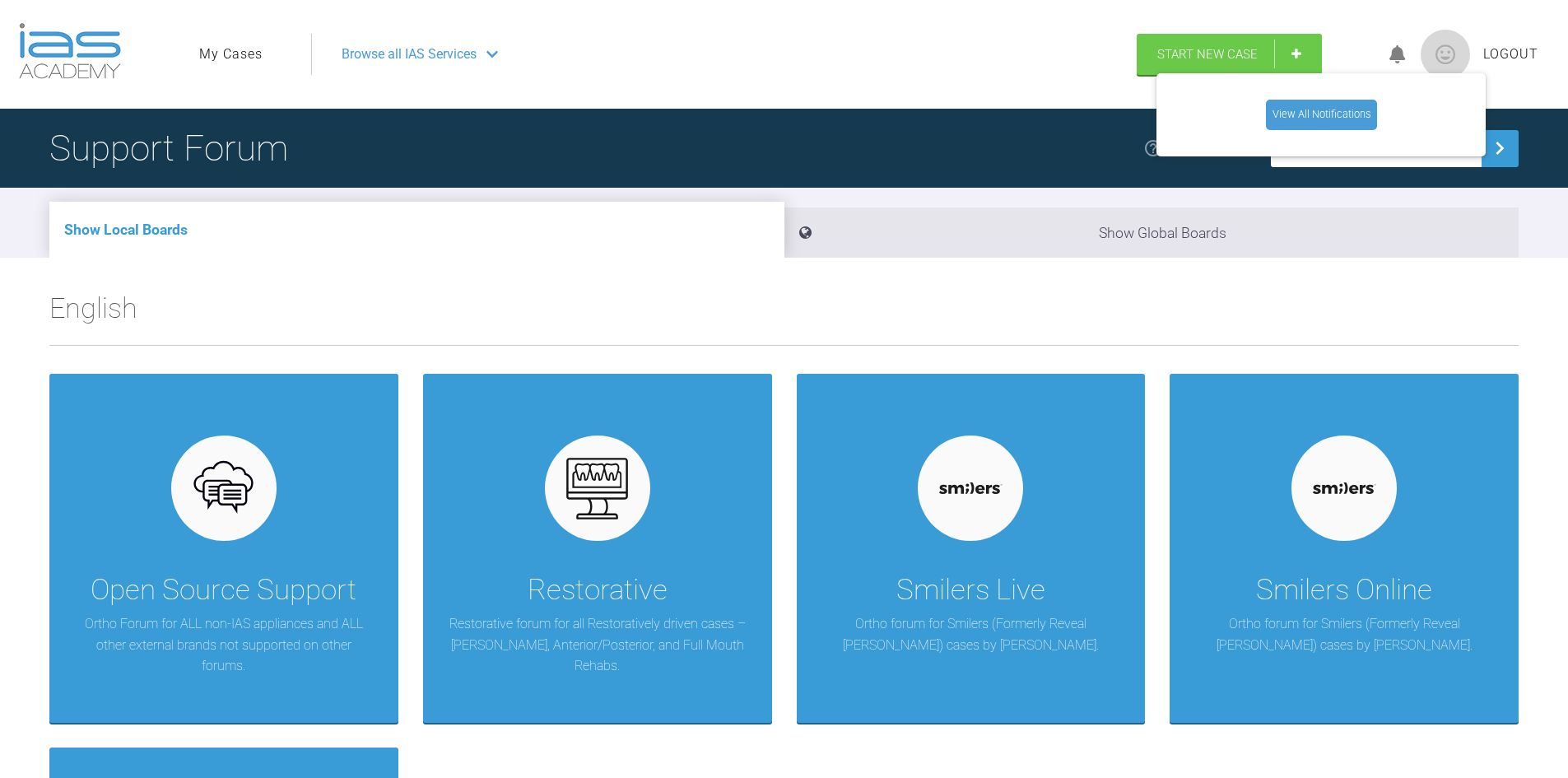
click at [1338, 106] on link "View All Notifications" at bounding box center [1321, 114] width 112 height 30
drag, startPoint x: 214, startPoint y: 65, endPoint x: 221, endPoint y: 55, distance: 12.2
click at [214, 63] on ul "My Cases" at bounding box center [255, 54] width 112 height 41
click at [224, 52] on link "My Cases" at bounding box center [231, 54] width 64 height 22
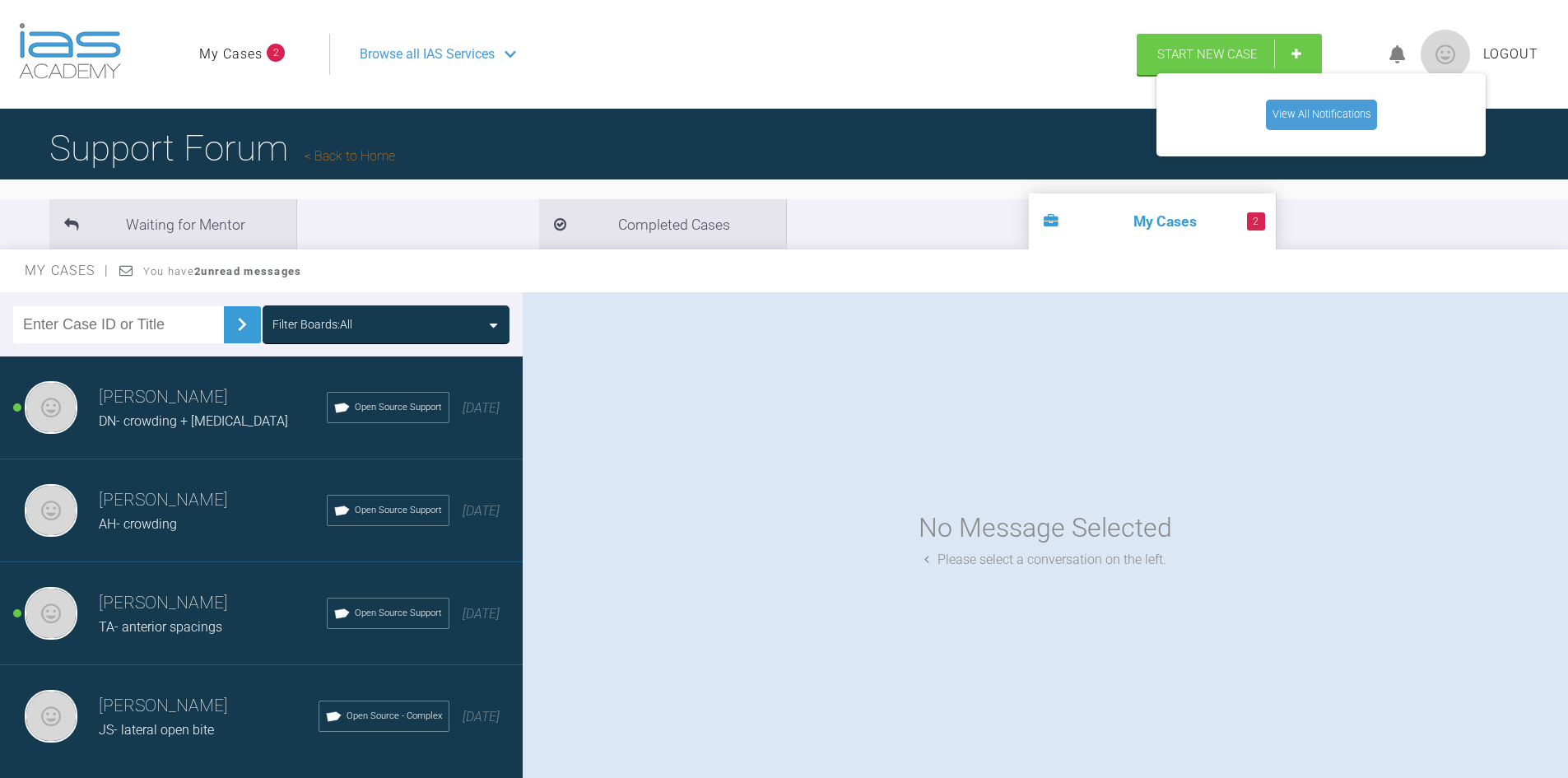
scroll to position [82, 0]
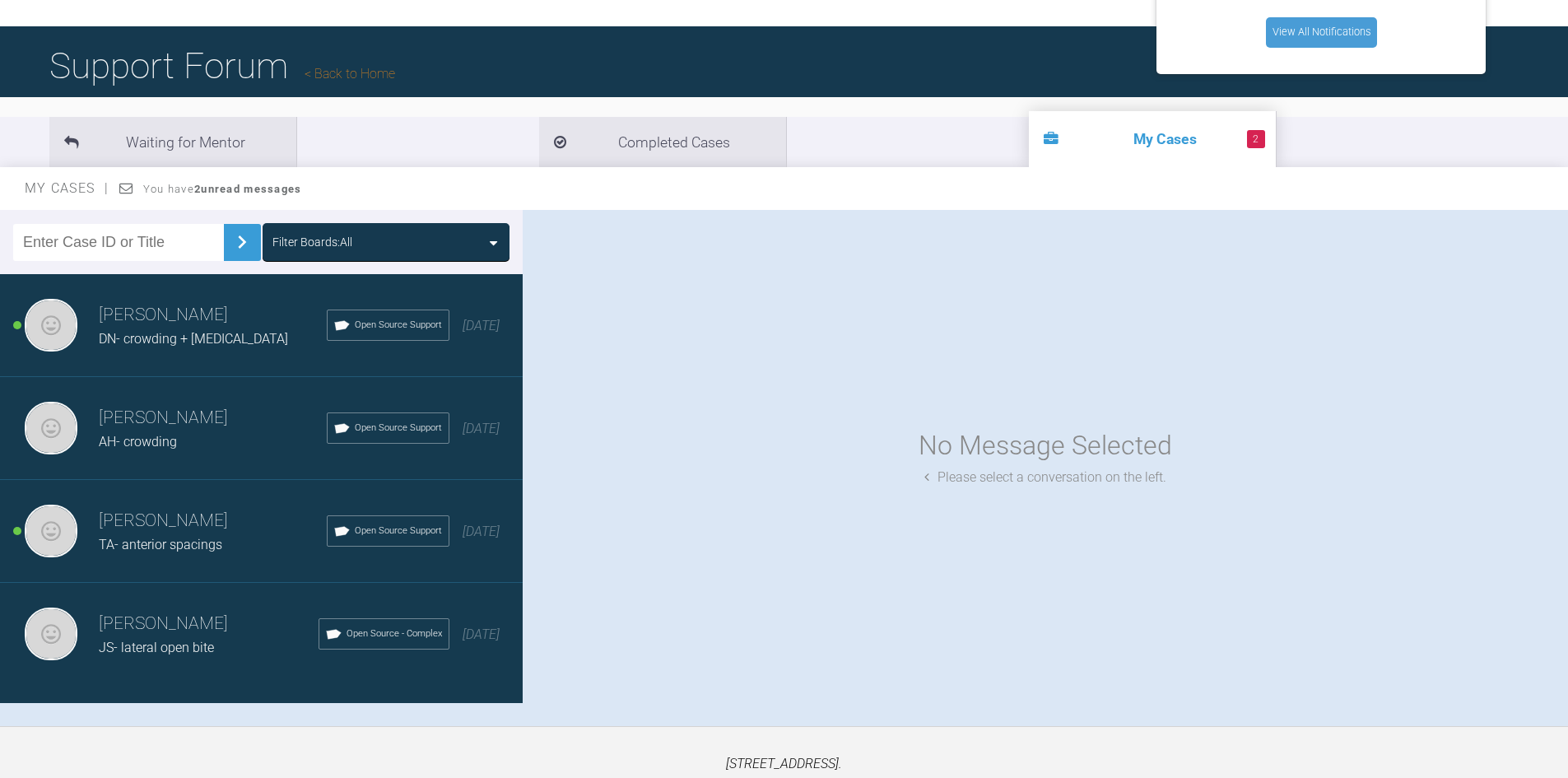
click at [155, 323] on h3 "[PERSON_NAME]" at bounding box center [213, 315] width 228 height 28
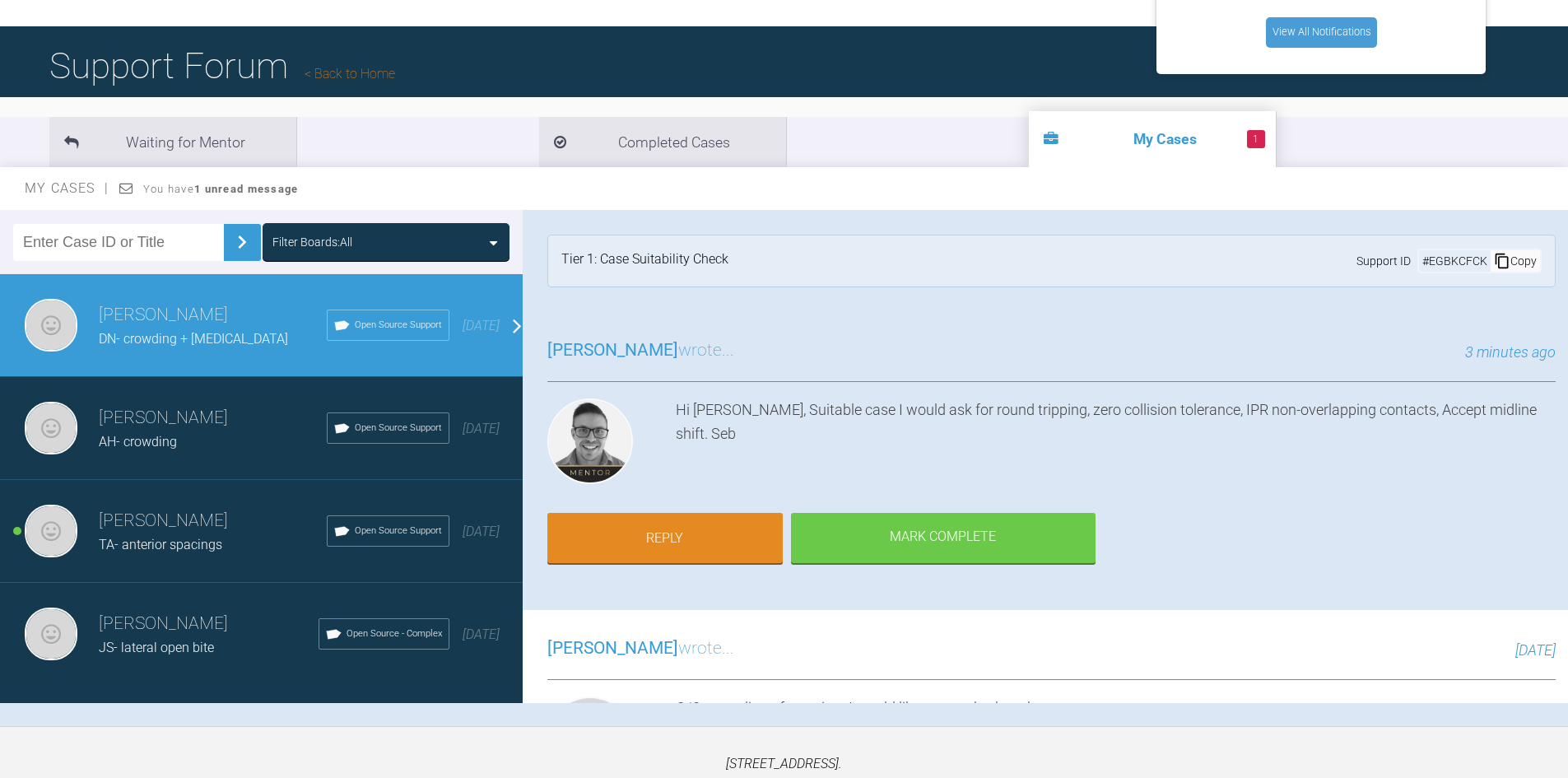
click at [179, 544] on span "TA- anterior spacings" at bounding box center [160, 545] width 124 height 16
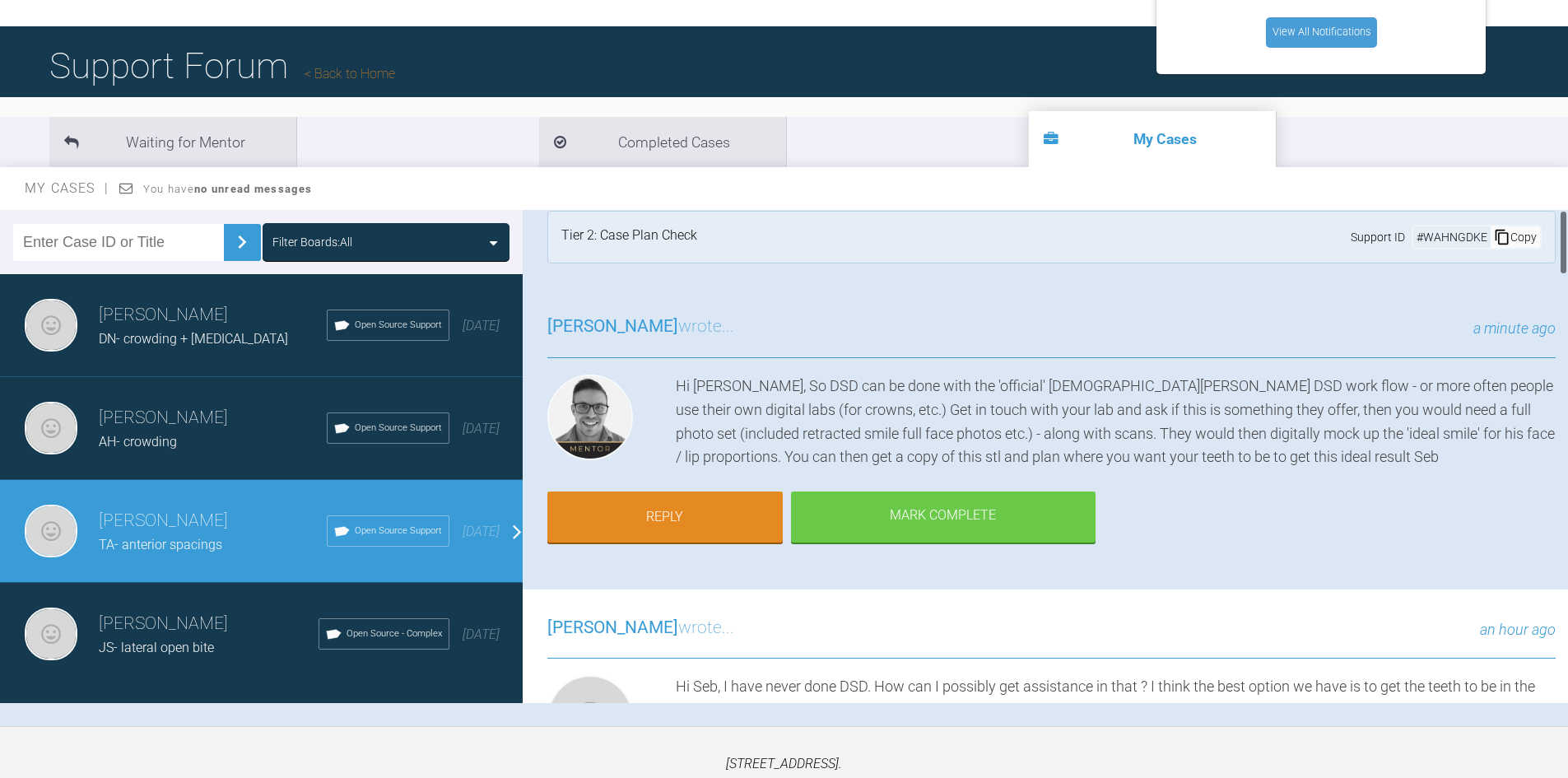
scroll to position [0, 0]
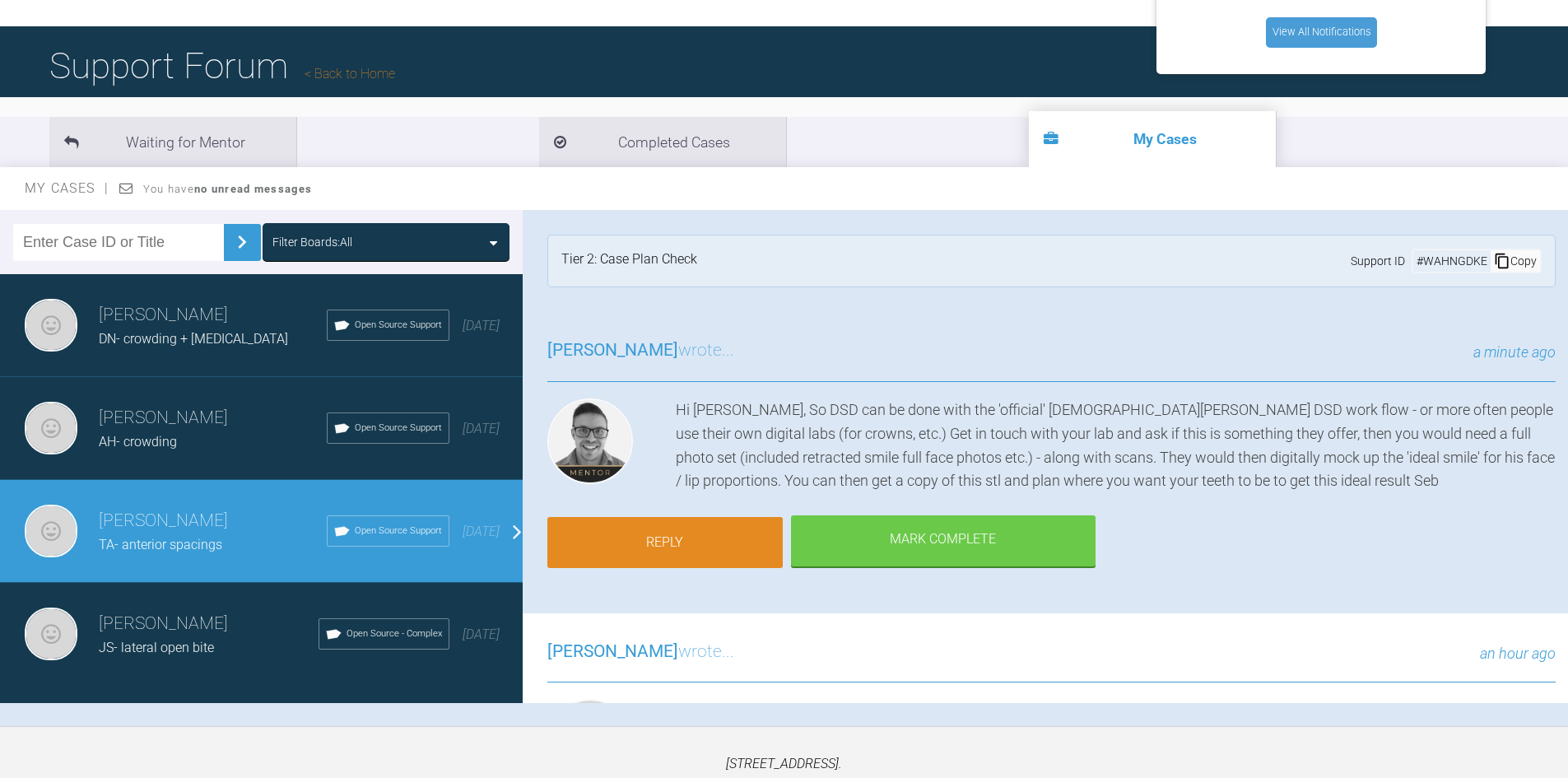
click at [679, 524] on link "Reply" at bounding box center [665, 542] width 235 height 51
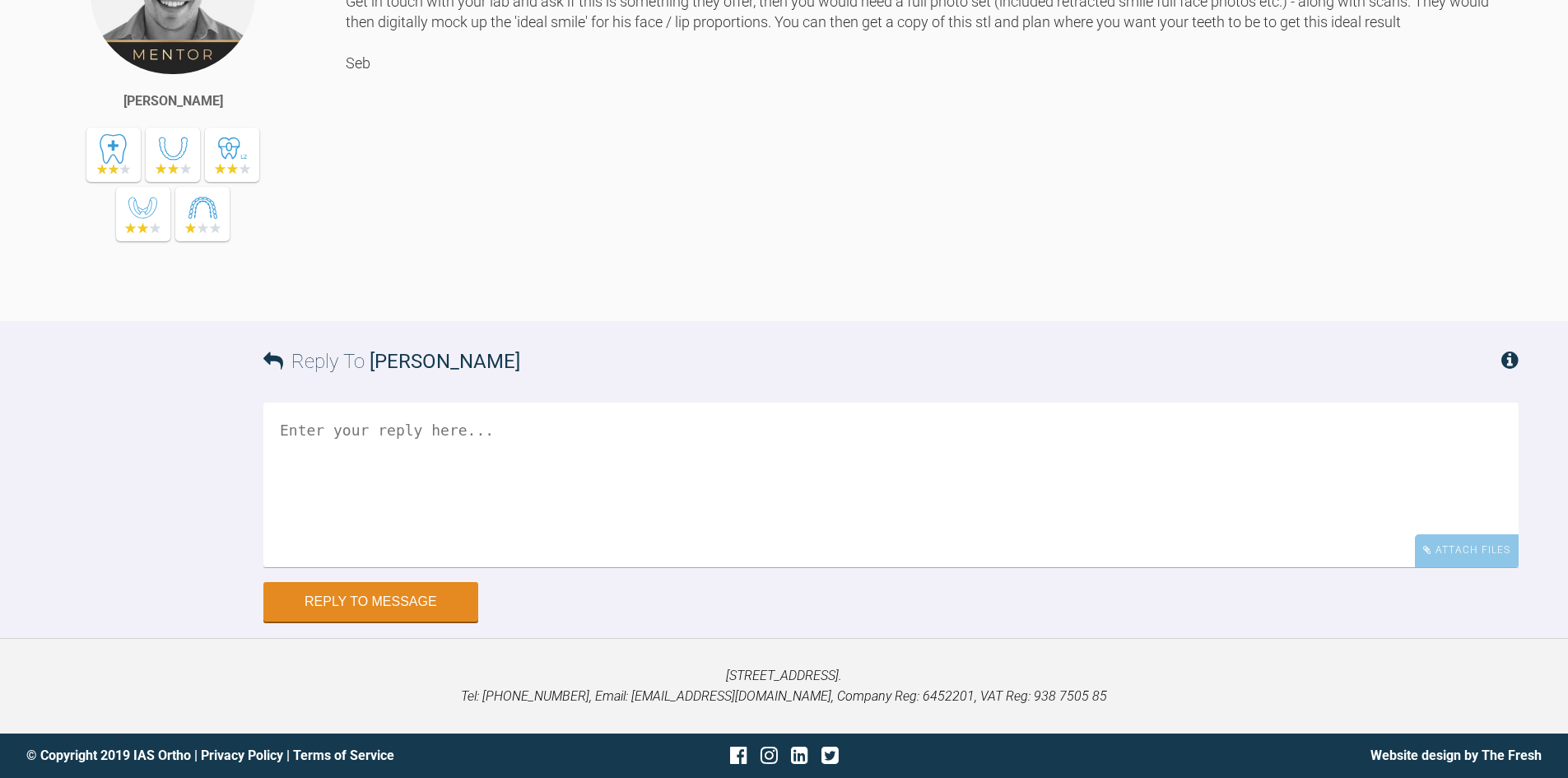
scroll to position [6576, 0]
click at [519, 552] on textarea at bounding box center [890, 484] width 1255 height 165
click at [285, 511] on textarea "Do you know any good labs in manchester that I can use?" at bounding box center [890, 484] width 1255 height 165
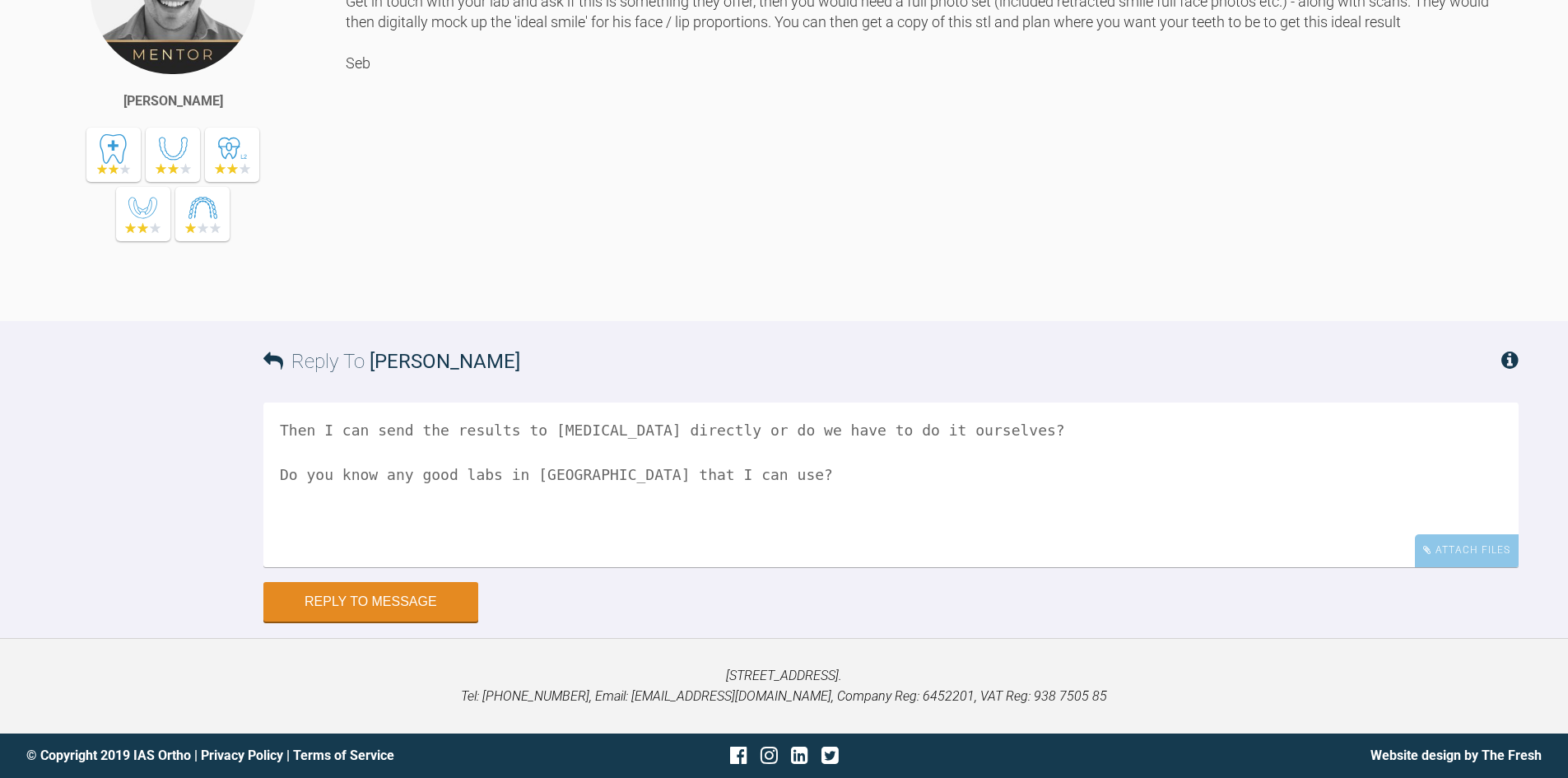
click at [586, 567] on textarea "Then I can send the results to Invisalign directly or do we have to do it ourse…" at bounding box center [890, 484] width 1255 height 165
type textarea "Then I can send the results to Invisalign directly or do we have to do it ourse…"
click at [422, 623] on button "Reply to Message" at bounding box center [370, 603] width 215 height 39
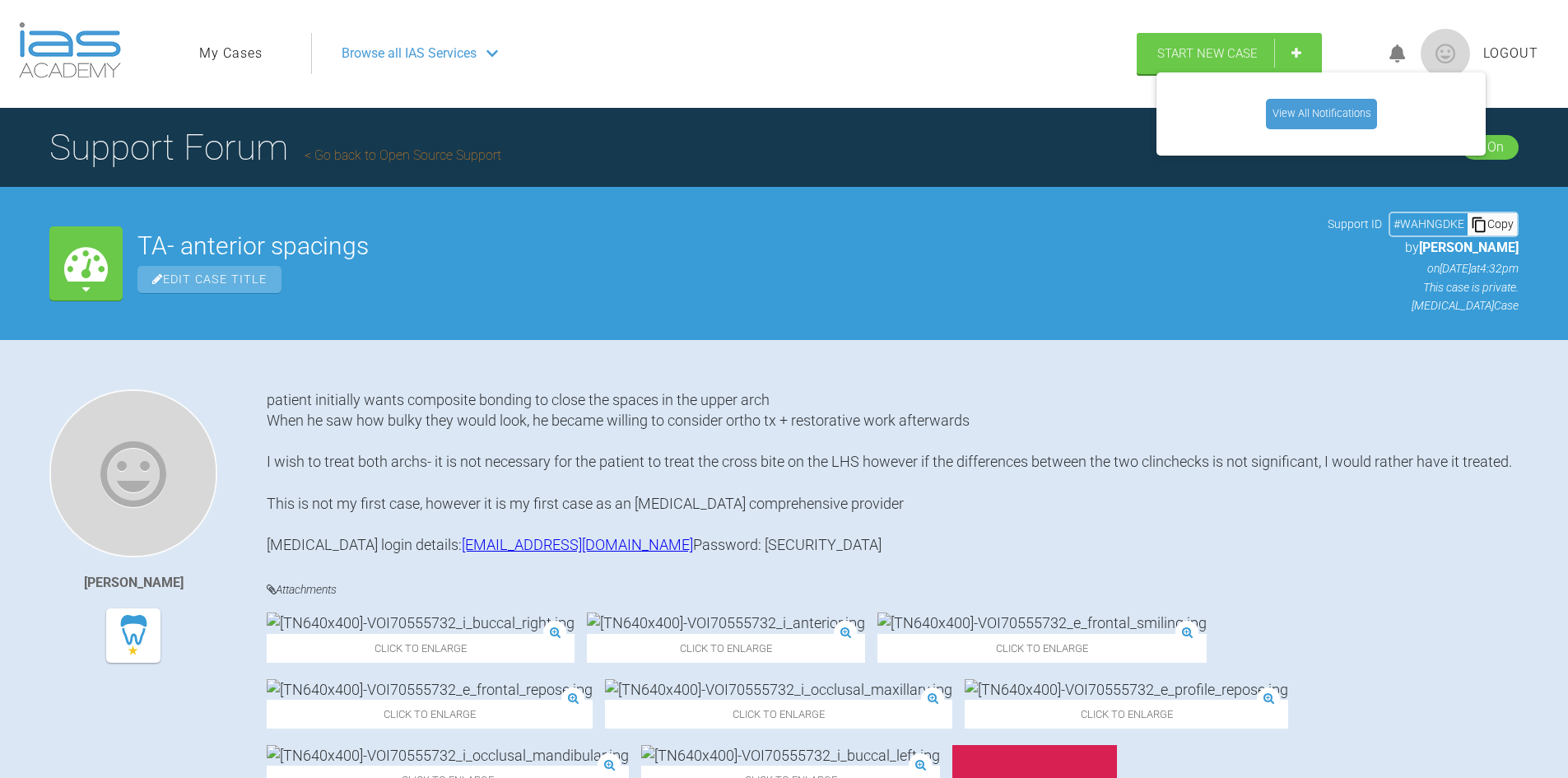
scroll to position [0, 0]
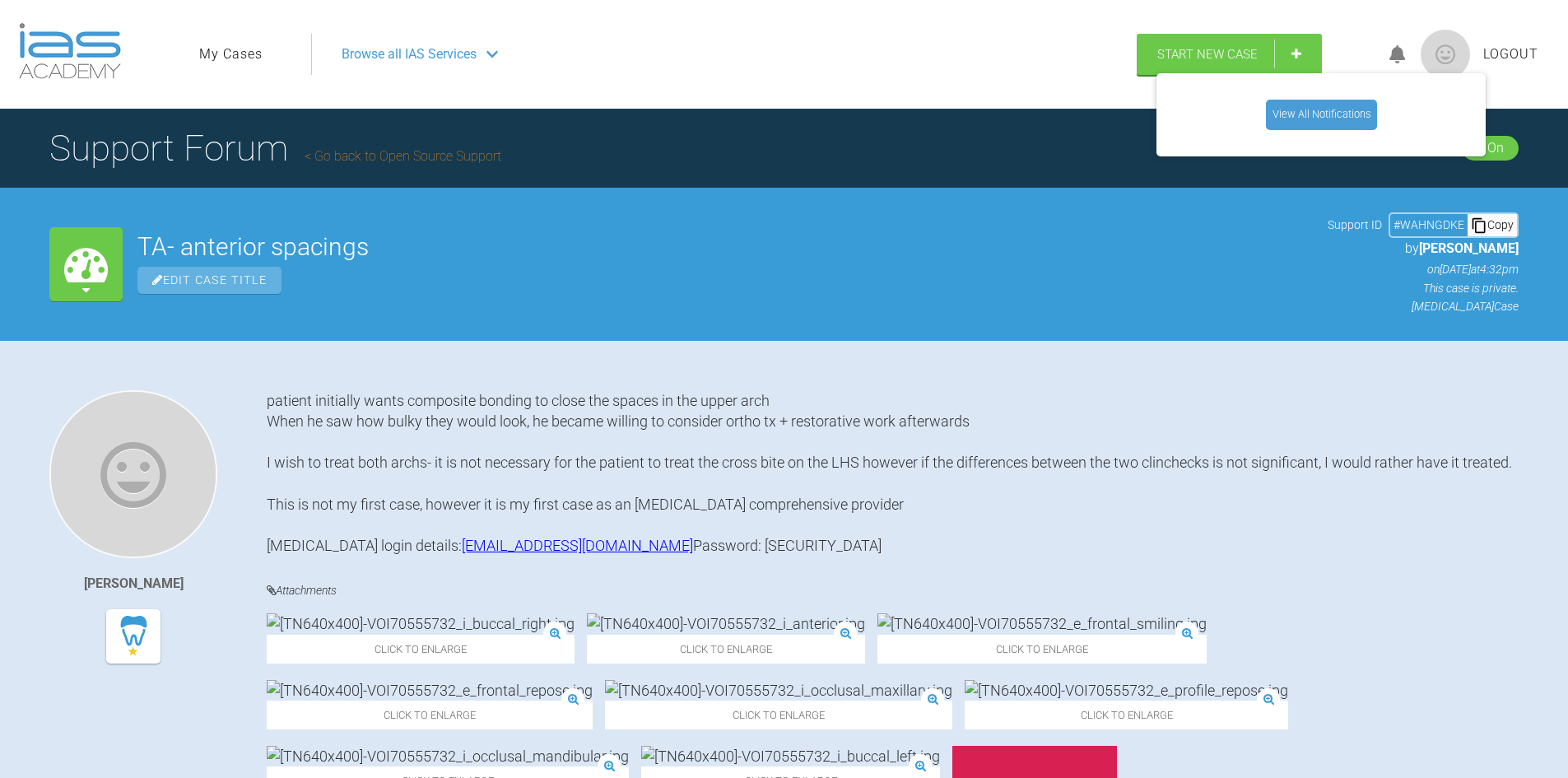
click at [1223, 237] on h2 "TA- anterior spacings" at bounding box center [725, 247] width 1175 height 24
click at [1309, 260] on div "TA- anterior spacings Edit Case Title" at bounding box center [725, 264] width 1175 height 59
click at [1328, 112] on link "View All Notifications" at bounding box center [1321, 114] width 112 height 30
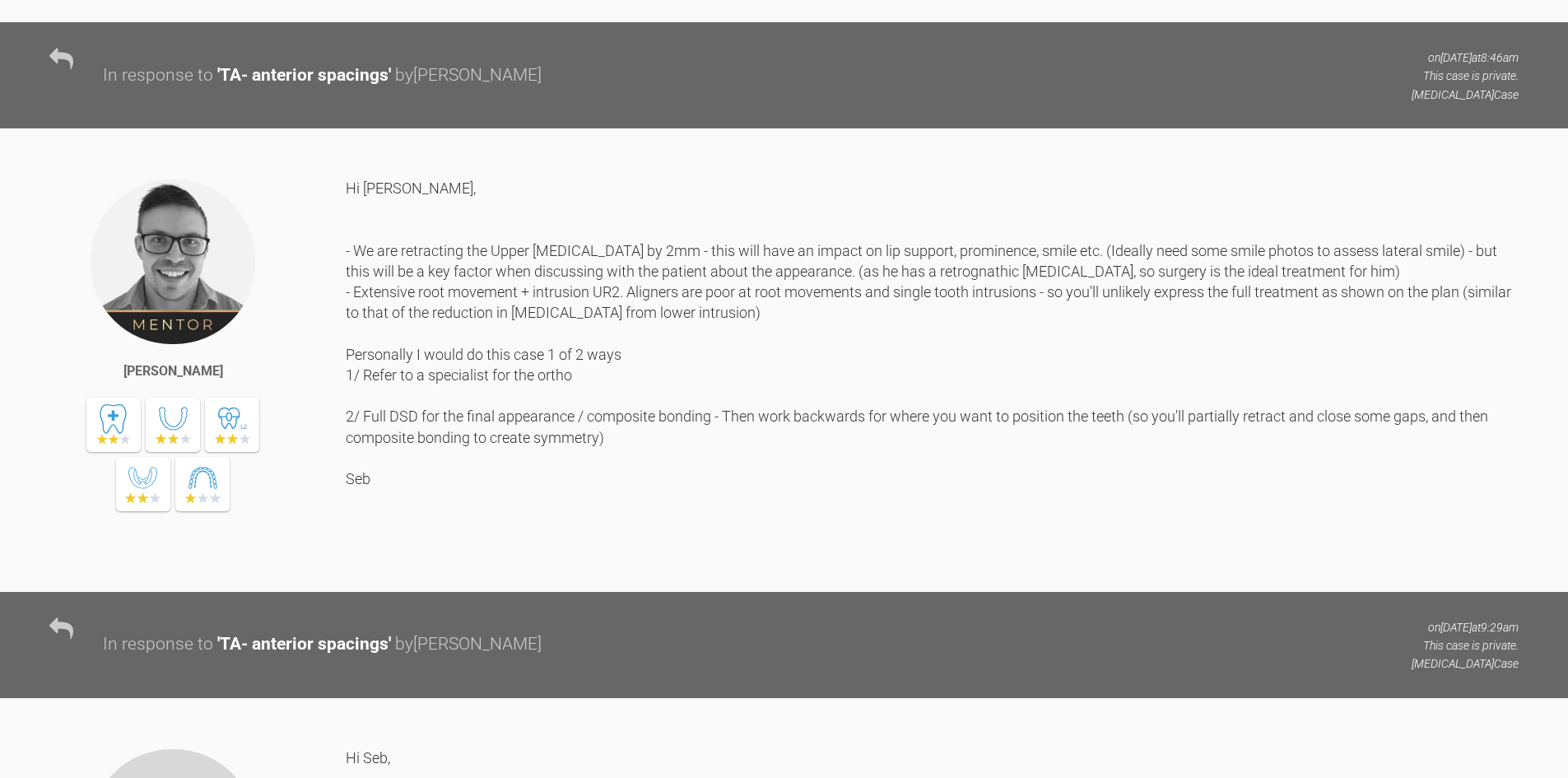
scroll to position [5515, 0]
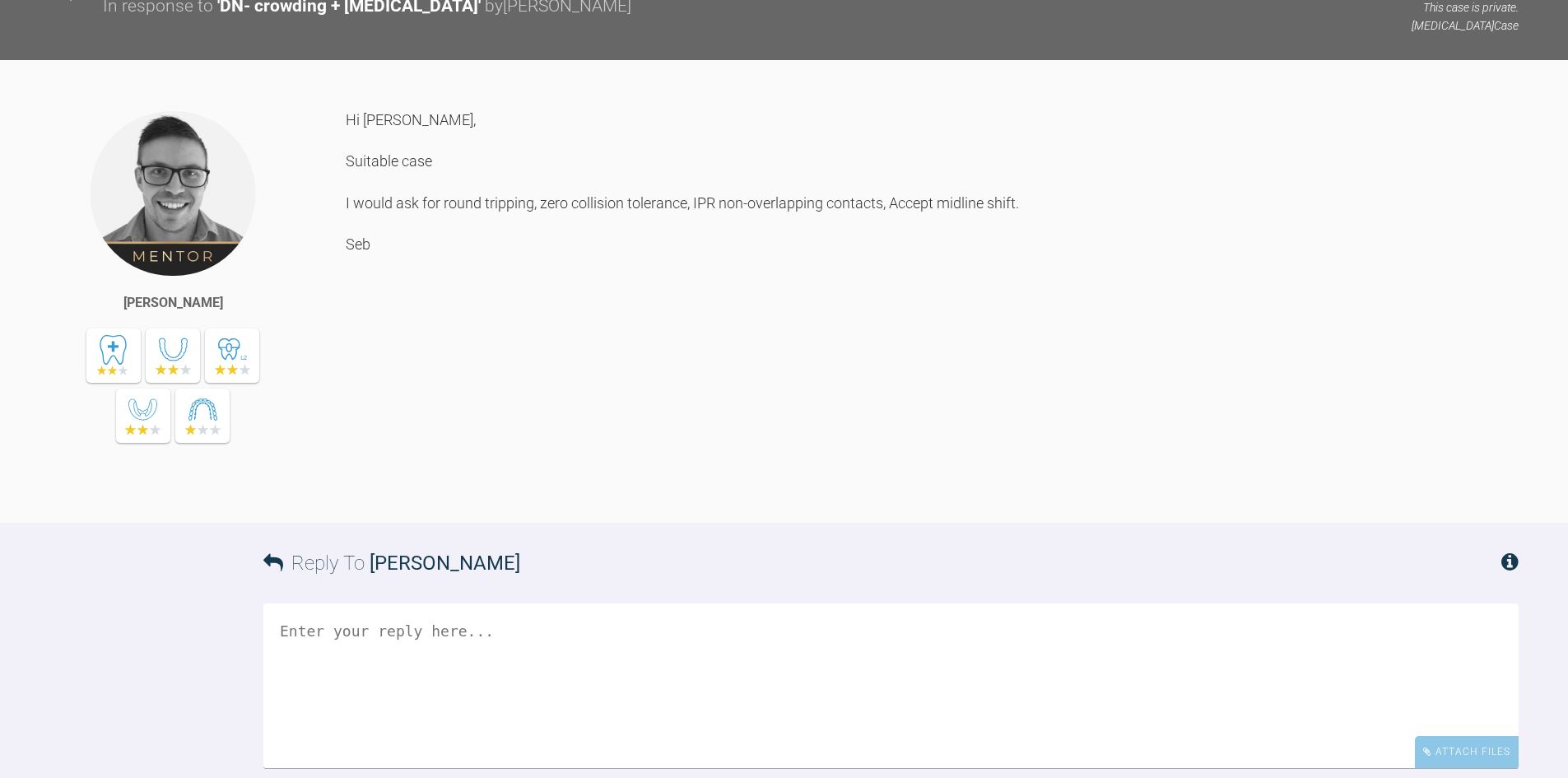
scroll to position [823, 0]
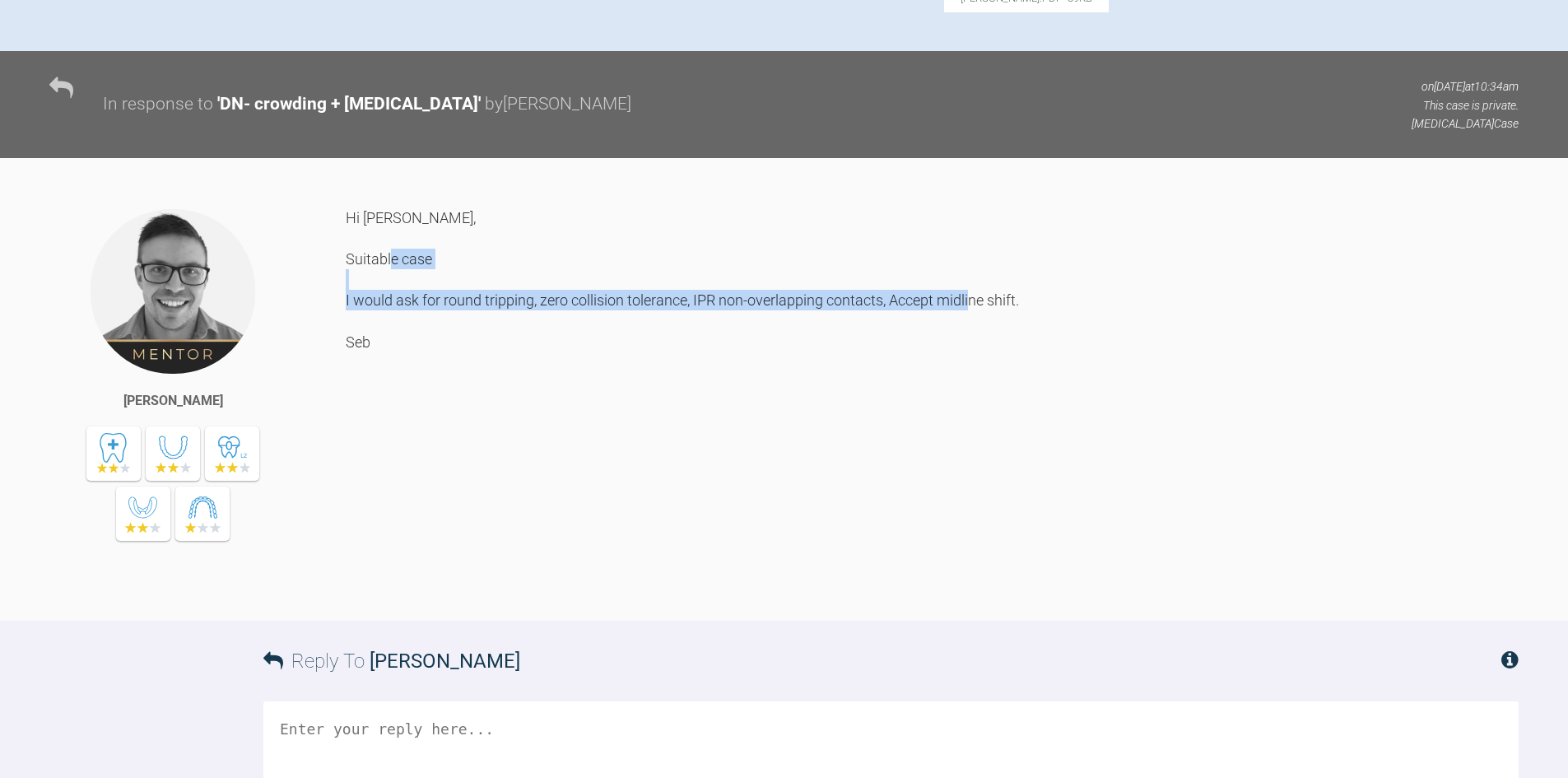
drag, startPoint x: 1020, startPoint y: 486, endPoint x: 346, endPoint y: 484, distance: 674.0
click at [346, 484] on div "Hi [PERSON_NAME], Suitable case I would ask for round tripping, zero collision …" at bounding box center [932, 402] width 1173 height 389
copy div "I would ask for round tripping, zero collision tolerance, IPR non-overlapping c…"
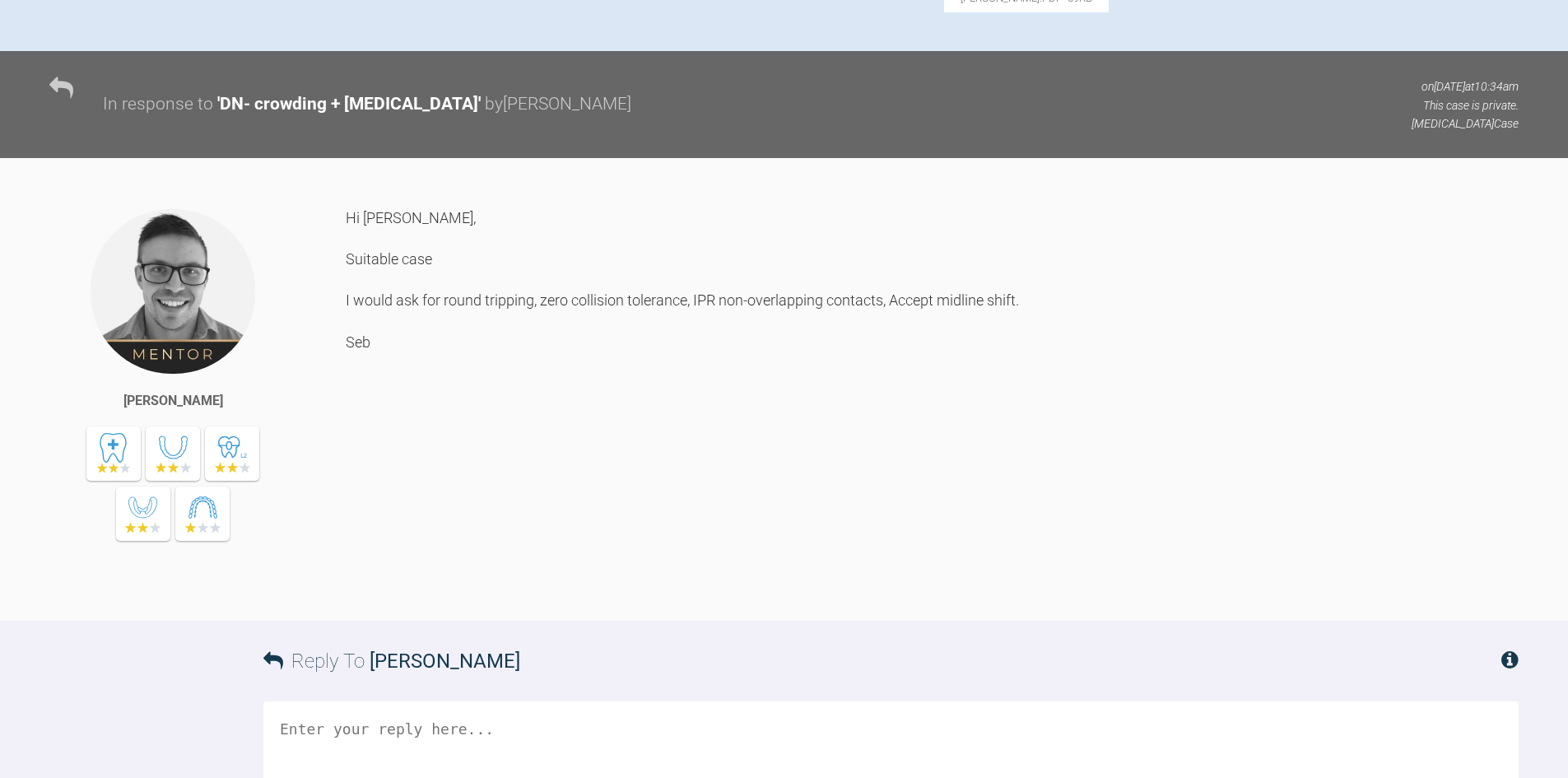
click at [819, 553] on div "Hi [PERSON_NAME], Suitable case I would ask for round tripping, zero collision …" at bounding box center [932, 402] width 1173 height 389
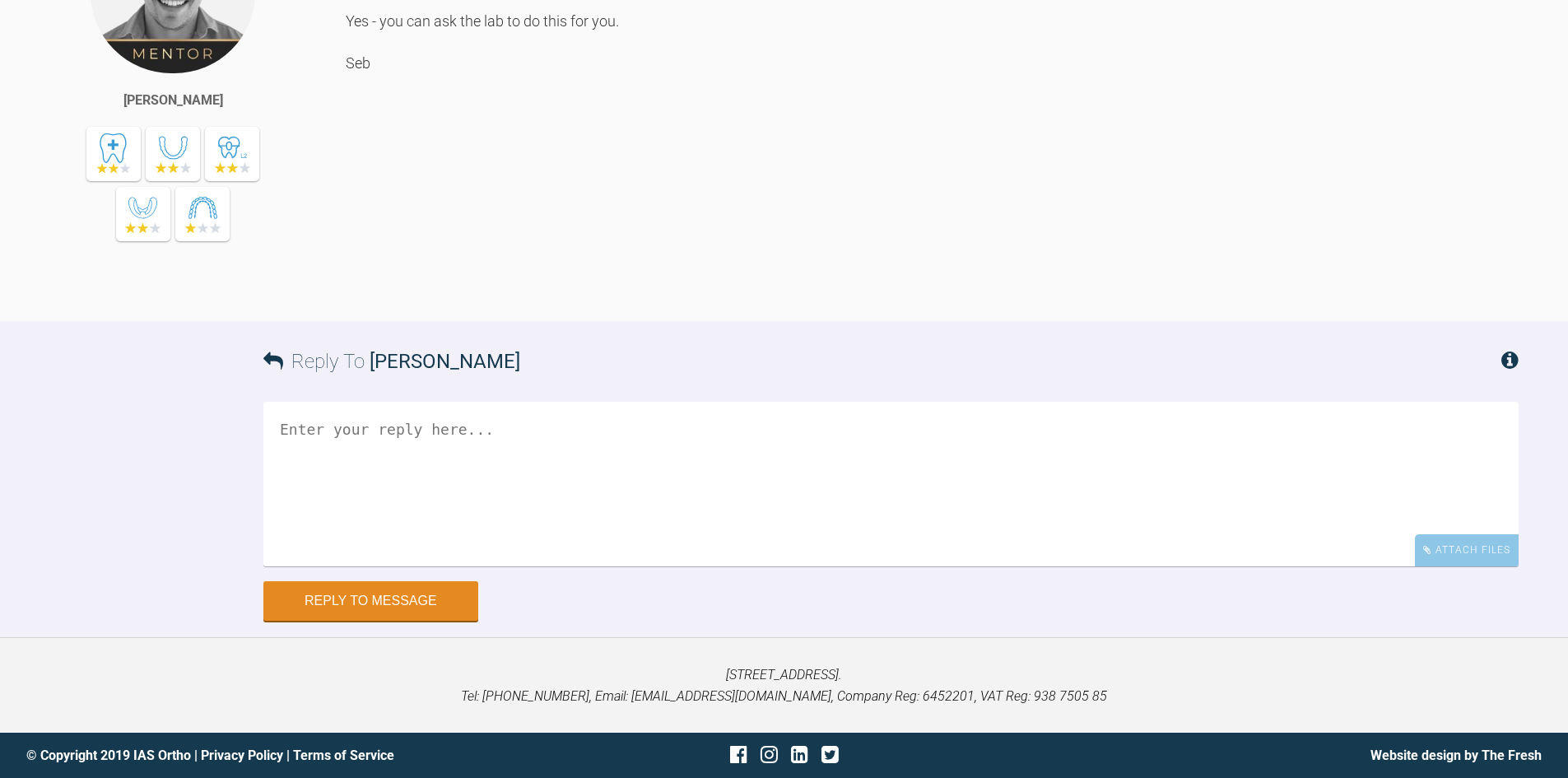
scroll to position [3435, 0]
click at [625, 566] on textarea at bounding box center [890, 484] width 1255 height 165
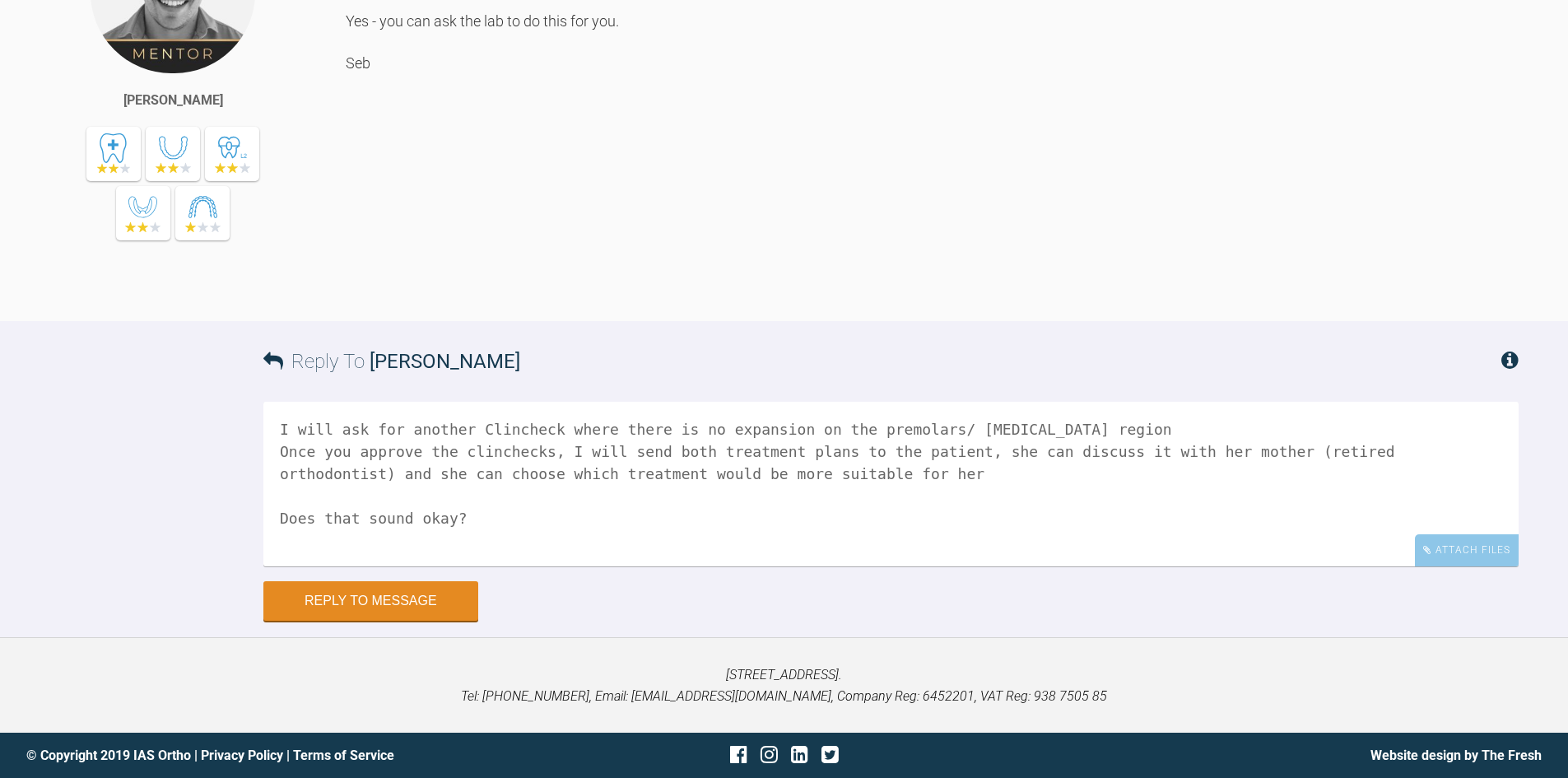
scroll to position [3600, 0]
type textarea "I will ask for another Clincheck where there is no expansion on the premolars/ …"
click at [381, 619] on button "Reply to Message" at bounding box center [370, 602] width 215 height 39
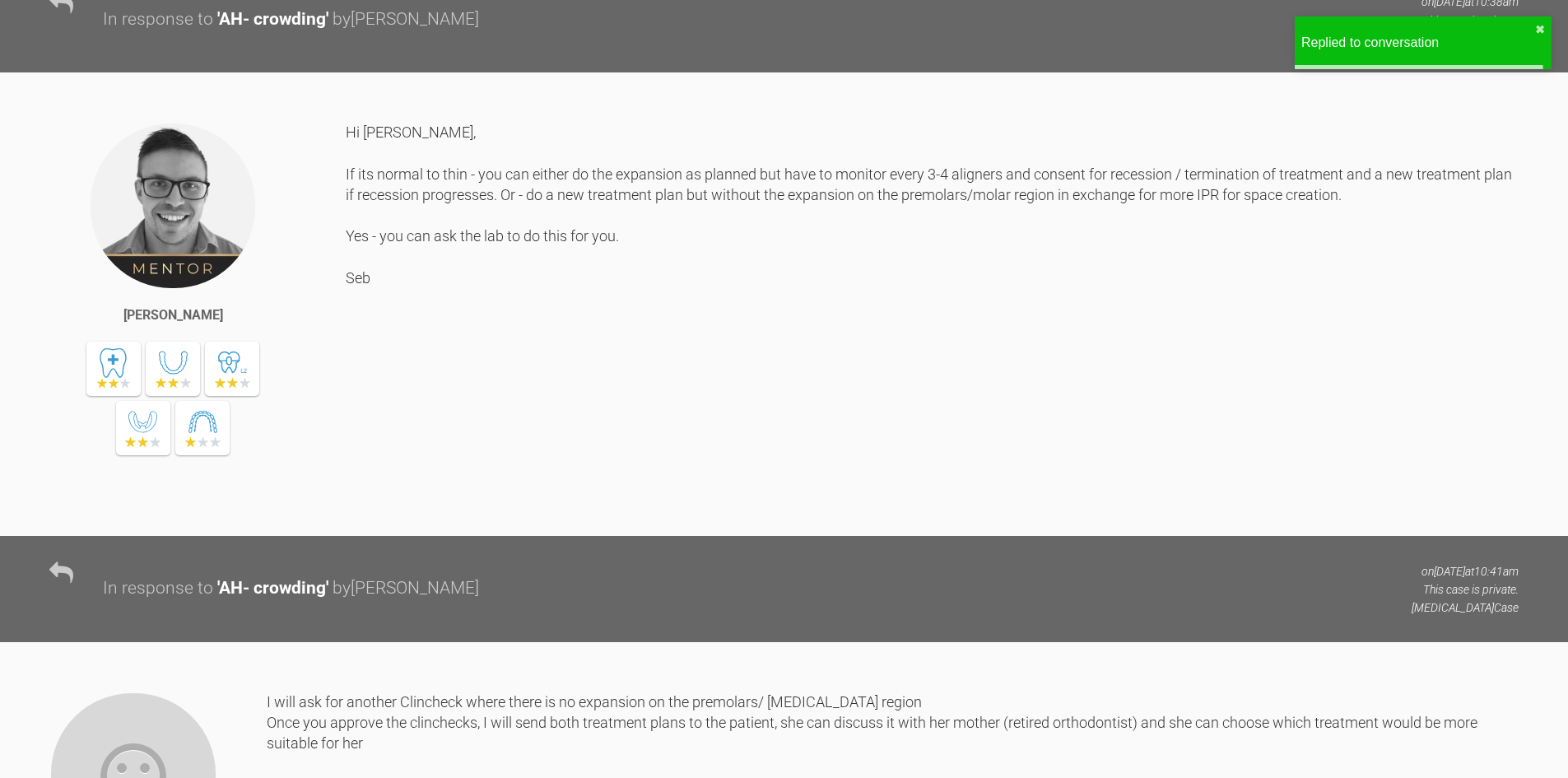
scroll to position [3204, 0]
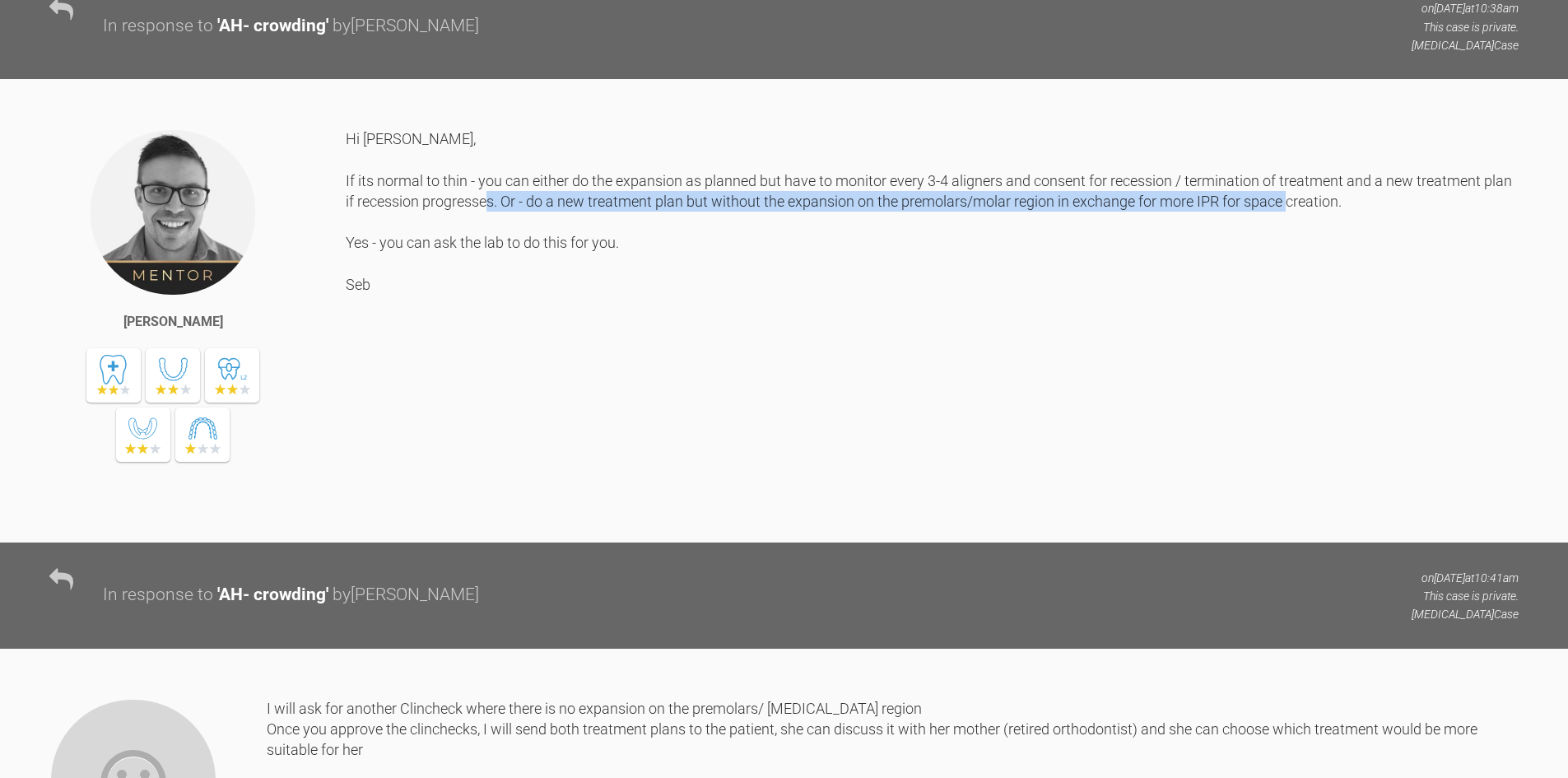
drag, startPoint x: 529, startPoint y: 379, endPoint x: 1343, endPoint y: 386, distance: 814.0
click at [1343, 386] on div "Hi [PERSON_NAME], If its normal to thin - you can either do the expansion as pl…" at bounding box center [932, 322] width 1173 height 389
copy div "do a new treatment plan but without the expansion on the premolars/molar region…"
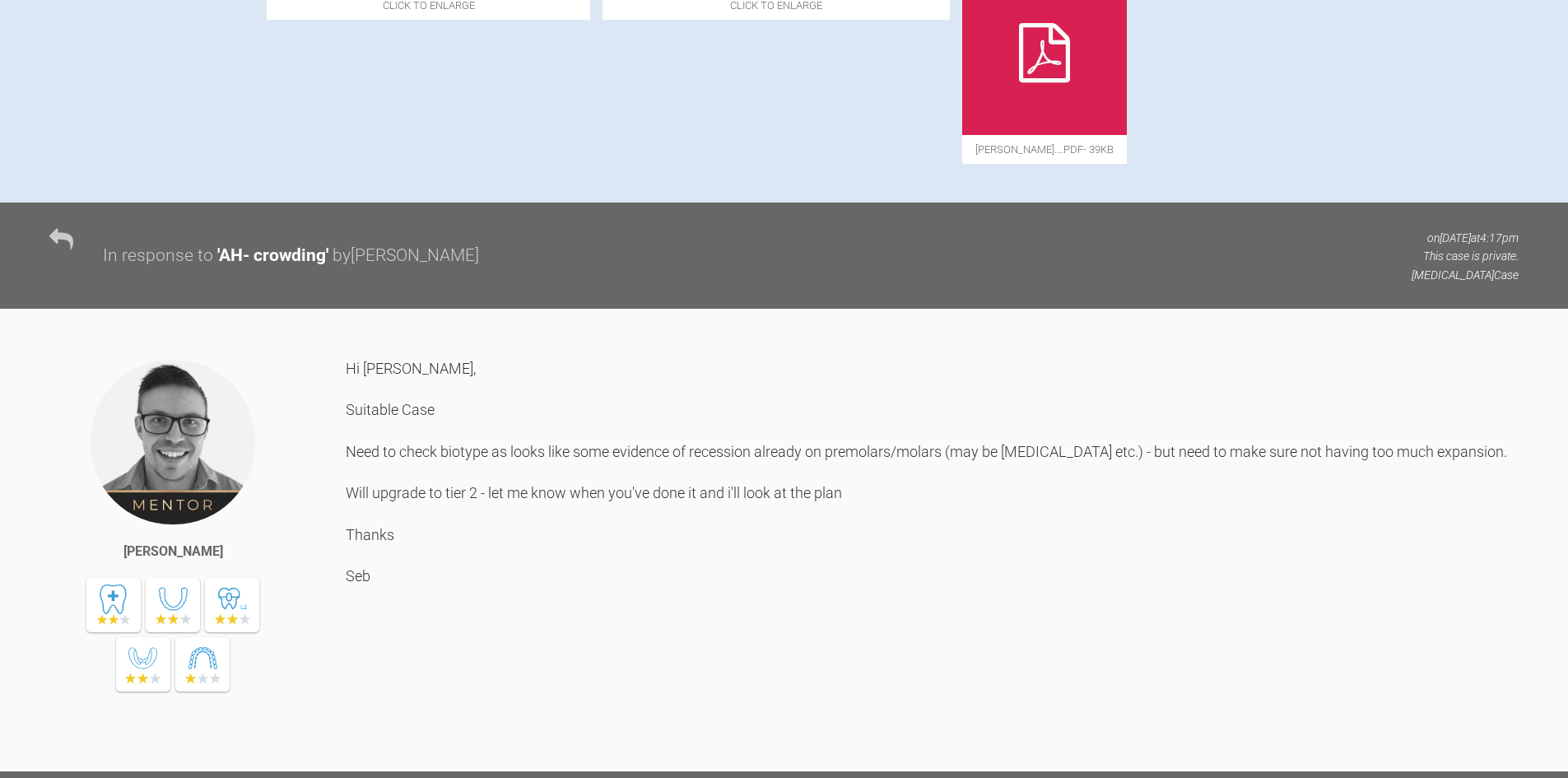
scroll to position [241, 0]
